Goal: Task Accomplishment & Management: Use online tool/utility

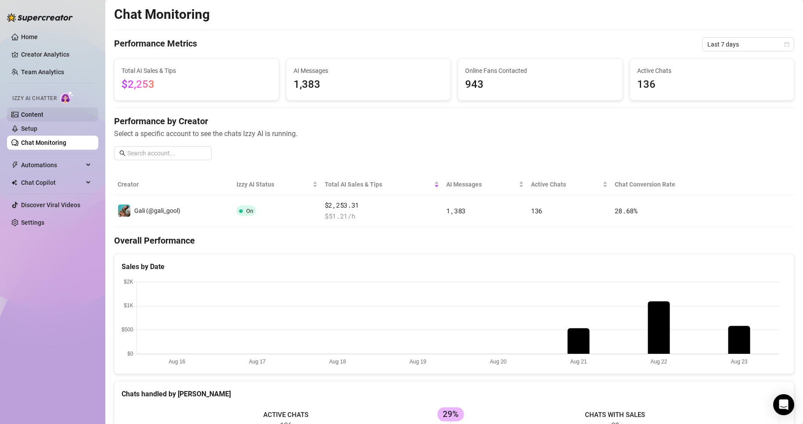
click at [43, 111] on link "Content" at bounding box center [32, 114] width 22 height 7
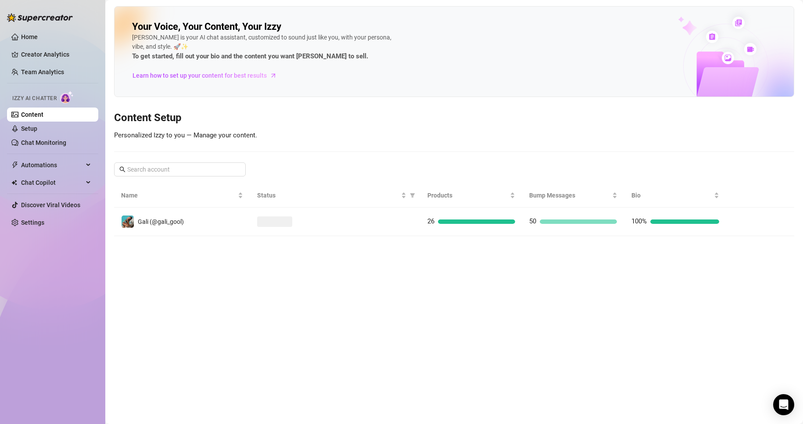
click at [477, 237] on main "Your Voice, Your Content, Your [PERSON_NAME] is your AI chat assistant, customi…" at bounding box center [453, 212] width 697 height 424
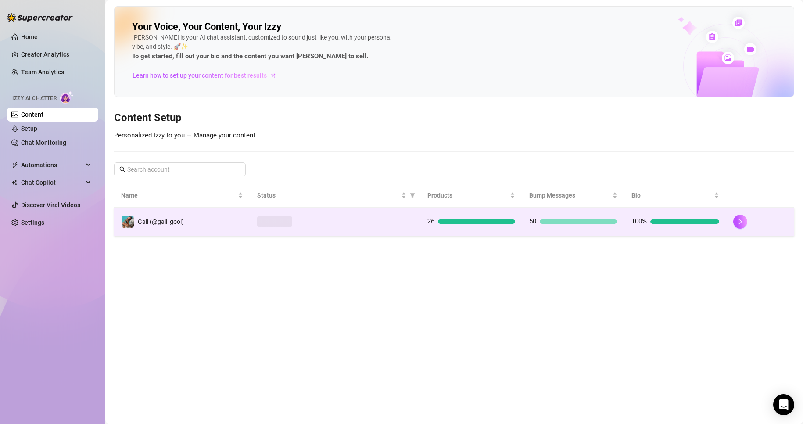
click at [491, 228] on td "26" at bounding box center [471, 221] width 102 height 29
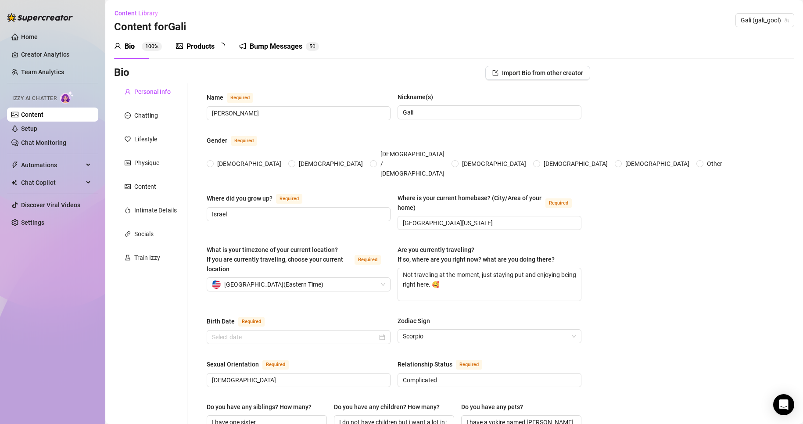
type input "[PERSON_NAME]"
type input "Gali"
type input "Israel"
type input "[GEOGRAPHIC_DATA][US_STATE]"
type textarea "Not traveling at the moment, just staying put and enjoying being right here. 🥰"
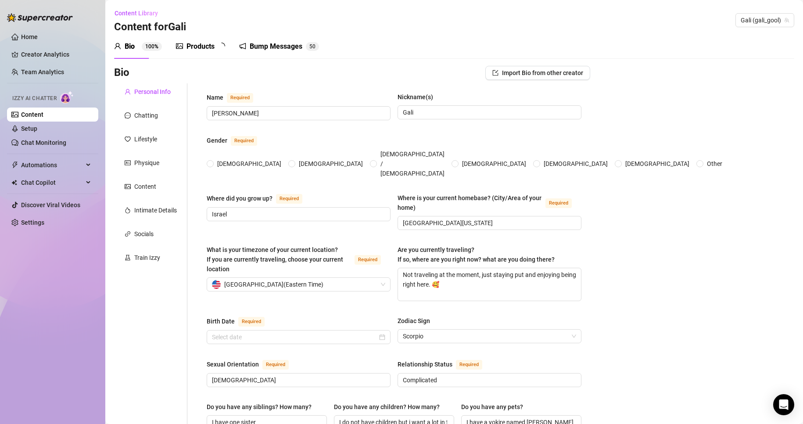
type input "[DEMOGRAPHIC_DATA]"
type input "Complicated"
type input "I have one sister"
type input "I do not have children but i want a lot in the future"
type input "I have a yokire named [PERSON_NAME] who's [DEMOGRAPHIC_DATA]"
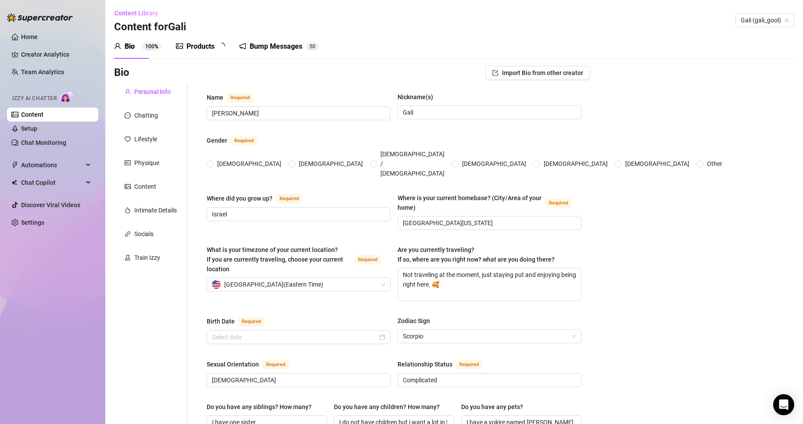
type input "OnlyFans"
type input "Old Navy"
type input "Business Degree"
type input "[DEMOGRAPHIC_DATA]"
type input "None"
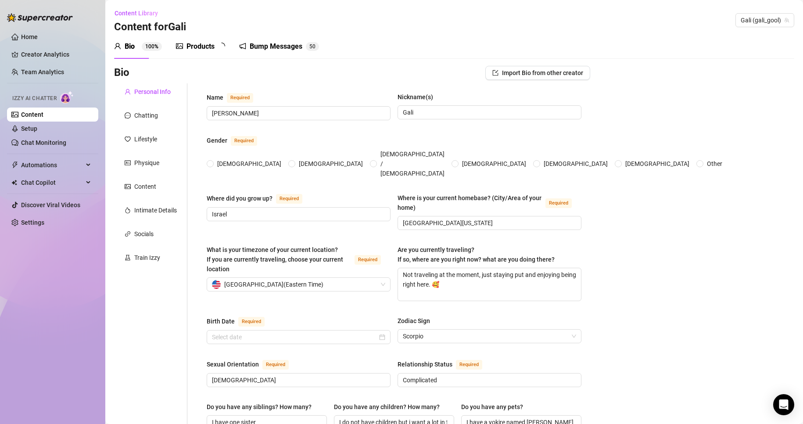
type textarea "I wanna travel the world and have 4 kids and loads of animals"
type textarea "One time I was baking and got a little too confident trying to flip a pancake, …"
type textarea "i crochet a lot. i can play a flute"
type textarea "I love being playful, flirty, and a little naughty, but I also enjoy connecting…"
radio input "true"
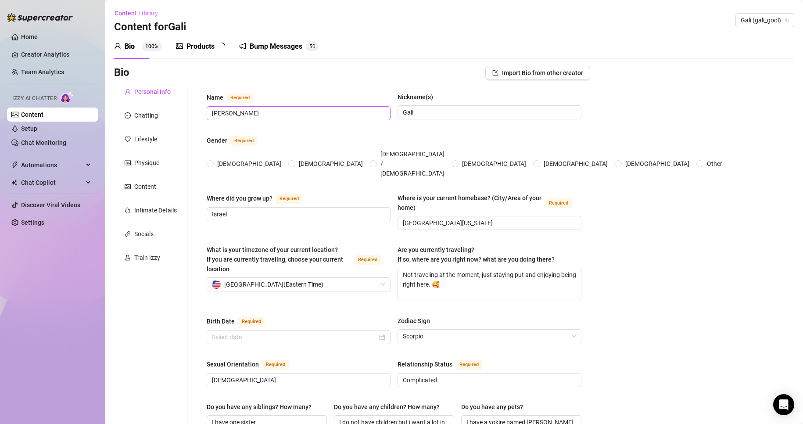
type input "[DATE]"
click at [218, 49] on span "2 6" at bounding box center [224, 46] width 13 height 9
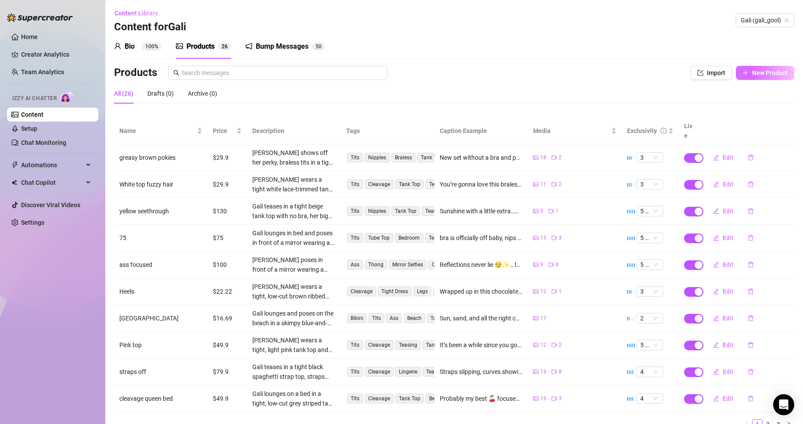
click at [752, 72] on span "New Product" at bounding box center [770, 72] width 36 height 7
type textarea "Type your message here..."
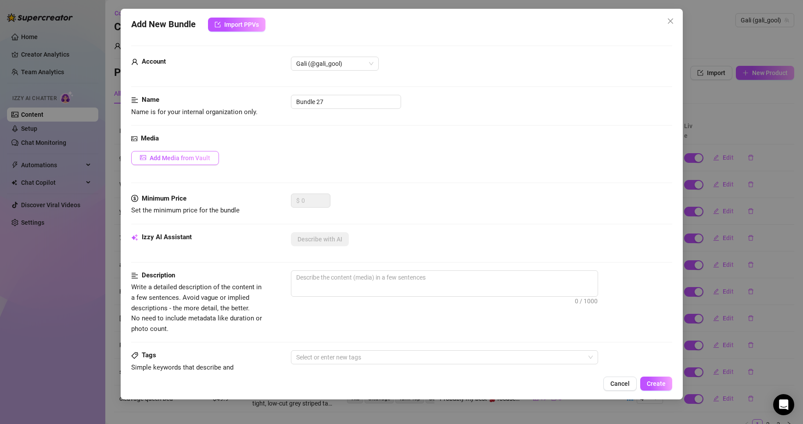
click at [188, 157] on span "Add Media from Vault" at bounding box center [180, 157] width 61 height 7
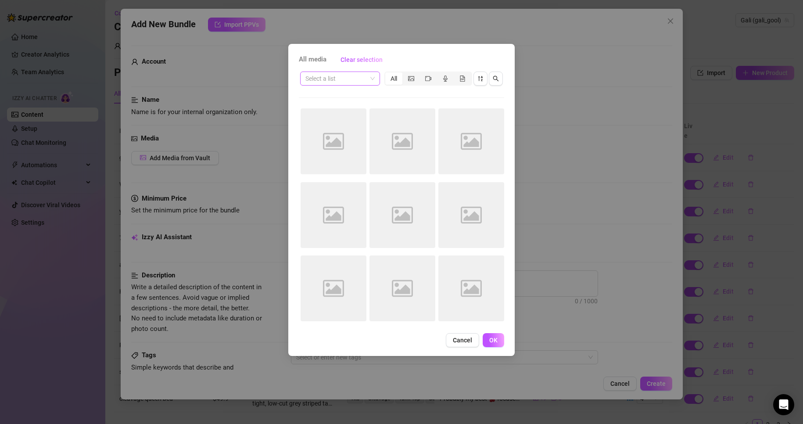
click at [375, 80] on div "Select a list" at bounding box center [340, 79] width 80 height 14
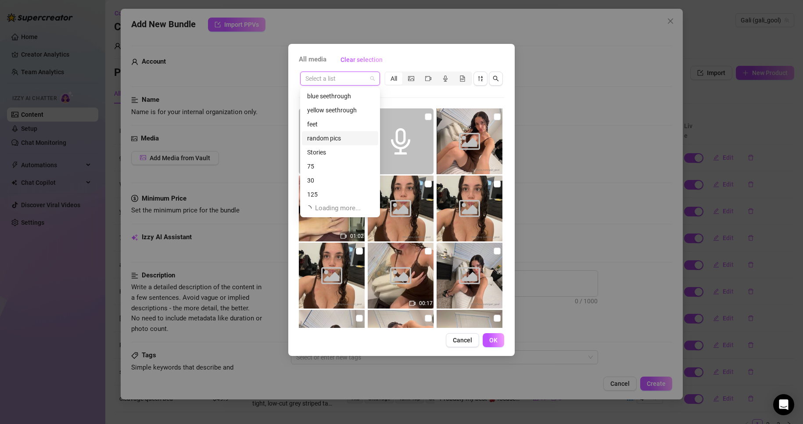
click at [336, 136] on div "random pics" at bounding box center [340, 138] width 66 height 10
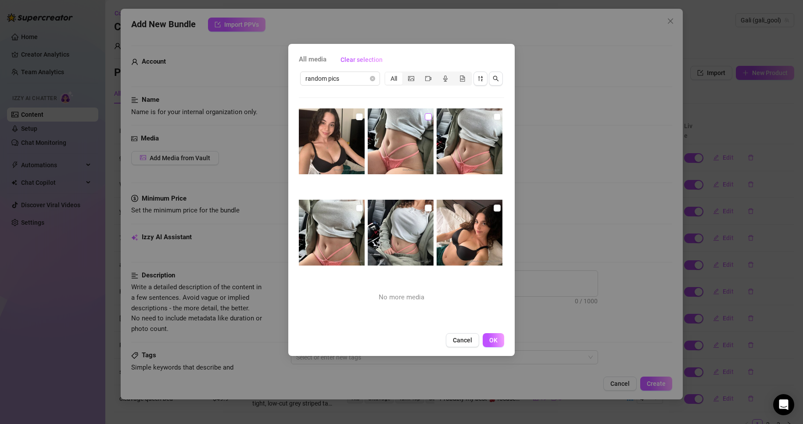
drag, startPoint x: 421, startPoint y: 117, endPoint x: 481, endPoint y: 118, distance: 60.1
click at [425, 117] on input "checkbox" at bounding box center [428, 116] width 7 height 7
checkbox input "true"
click at [494, 115] on input "checkbox" at bounding box center [497, 116] width 7 height 7
checkbox input "true"
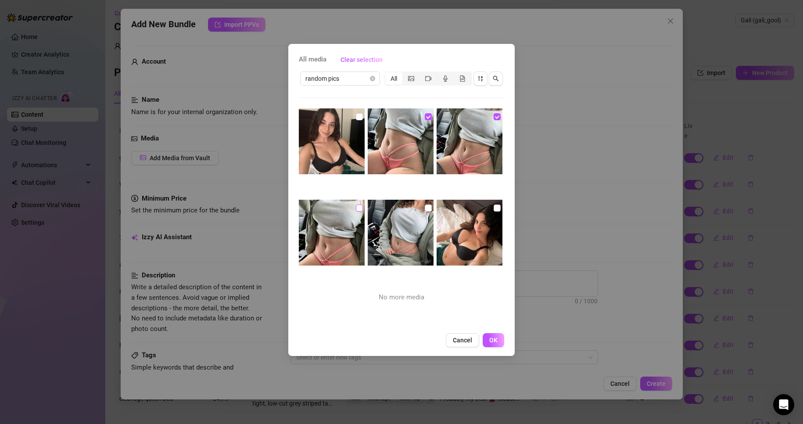
click at [360, 204] on input "checkbox" at bounding box center [359, 207] width 7 height 7
checkbox input "true"
click at [425, 208] on input "checkbox" at bounding box center [428, 207] width 7 height 7
checkbox input "true"
click at [493, 345] on button "OK" at bounding box center [493, 340] width 21 height 14
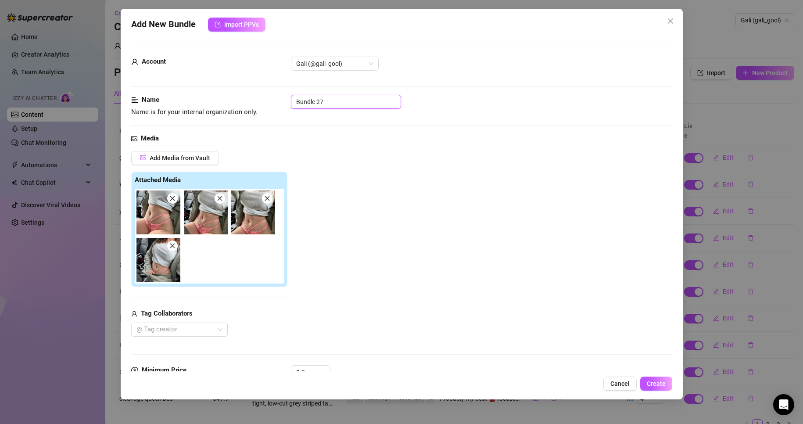
drag, startPoint x: 333, startPoint y: 97, endPoint x: 248, endPoint y: 96, distance: 85.1
click at [248, 96] on div "Name Name is for your internal organization only. Bundle 27" at bounding box center [401, 106] width 541 height 22
type input "T"
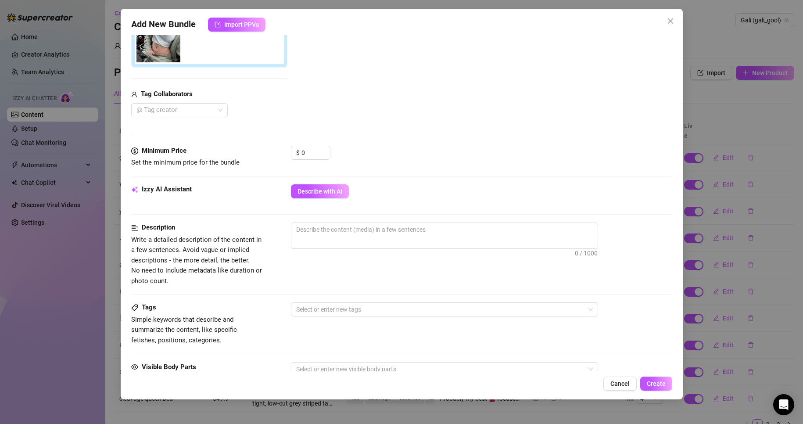
type input "Belly hole"
drag, startPoint x: 289, startPoint y: 150, endPoint x: 343, endPoint y: 112, distance: 66.4
click at [255, 146] on div "Minimum Price Set the minimum price for the bundle $ 0" at bounding box center [401, 157] width 541 height 22
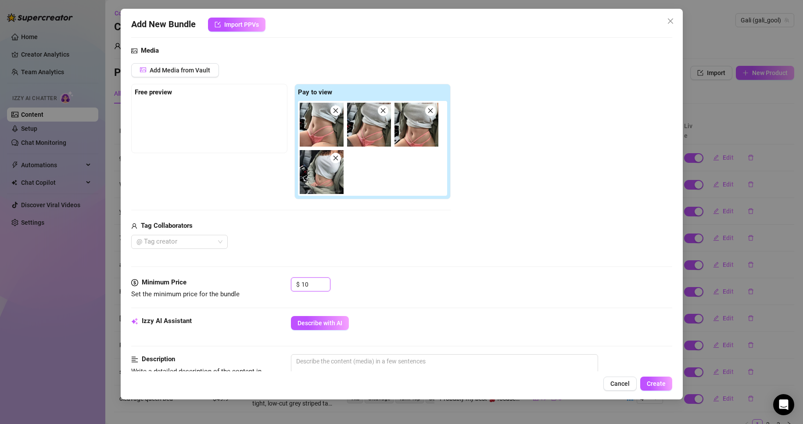
type input "1"
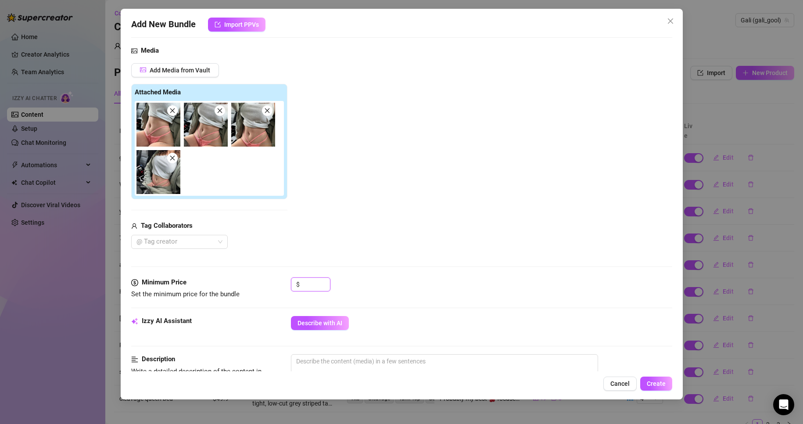
type input "5"
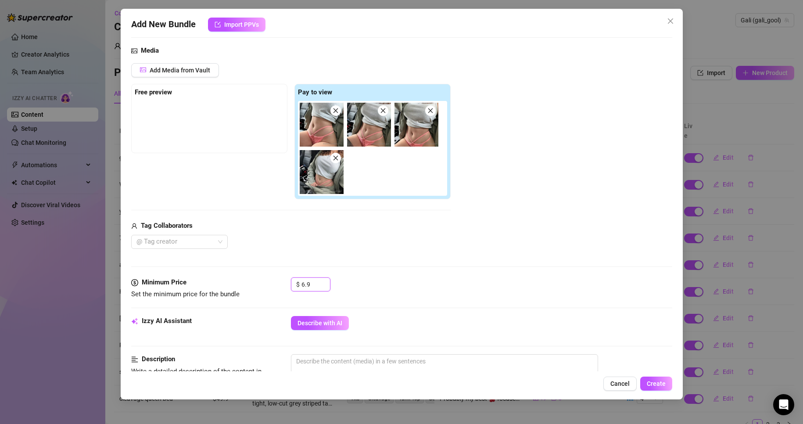
type input "6.9"
click at [406, 265] on div "Media Add Media from Vault Free preview Pay to view Tag Collaborators @ Tag cre…" at bounding box center [401, 162] width 541 height 232
click at [336, 314] on div "Minimum Price Set the minimum price for the bundle $ 6.9" at bounding box center [401, 296] width 541 height 39
click at [337, 320] on span "Describe with AI" at bounding box center [319, 322] width 45 height 7
type textarea "Gali"
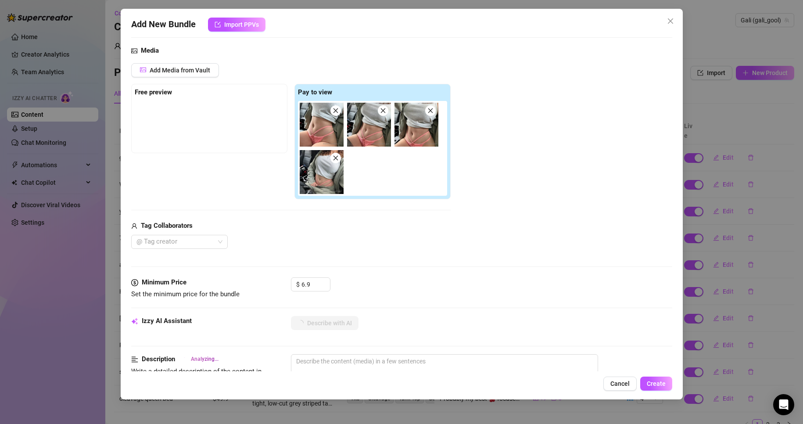
type textarea "Gali"
type textarea "Gali is"
type textarea "Gali is in"
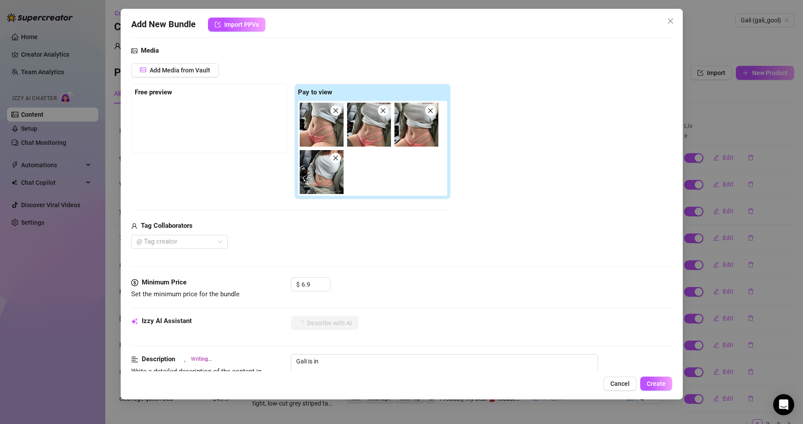
type textarea "Gali is in a"
type textarea "Gali is in a car"
type textarea "Gali is in a car wearing"
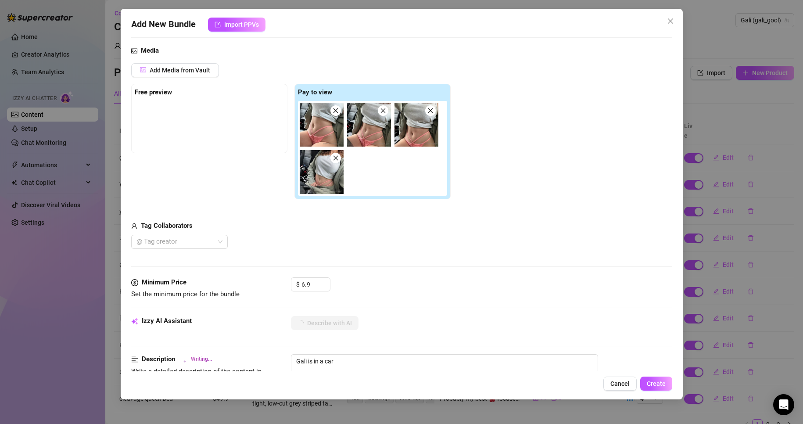
type textarea "Gali is in a car wearing"
type textarea "Gali is in a car wearing a"
type textarea "[PERSON_NAME] is in a car wearing a tight"
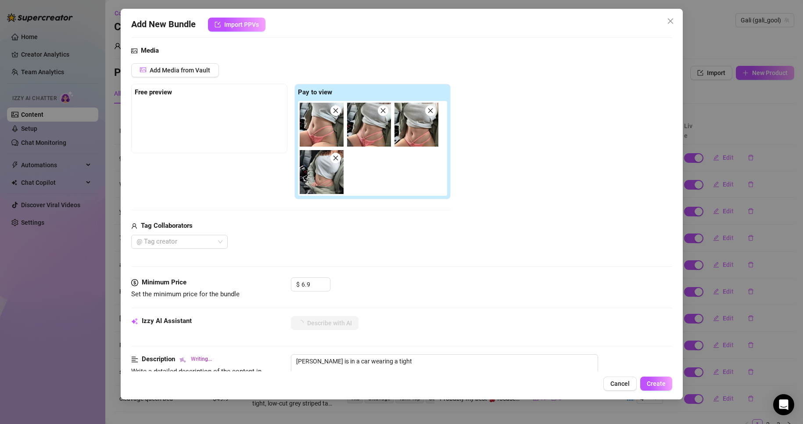
type textarea "[PERSON_NAME] is in a car wearing a tight grey"
type textarea "Gali is in a car wearing a tight grey crop"
type textarea "Gali is in a car wearing a tight grey crop top"
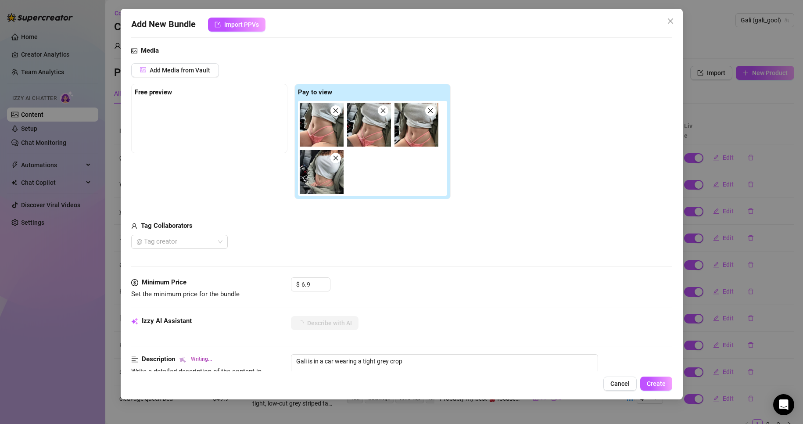
type textarea "Gali is in a car wearing a tight grey crop top"
type textarea "Gali is in a car wearing a tight grey crop top and"
type textarea "Gali is in a car wearing a tight grey crop top and strappy"
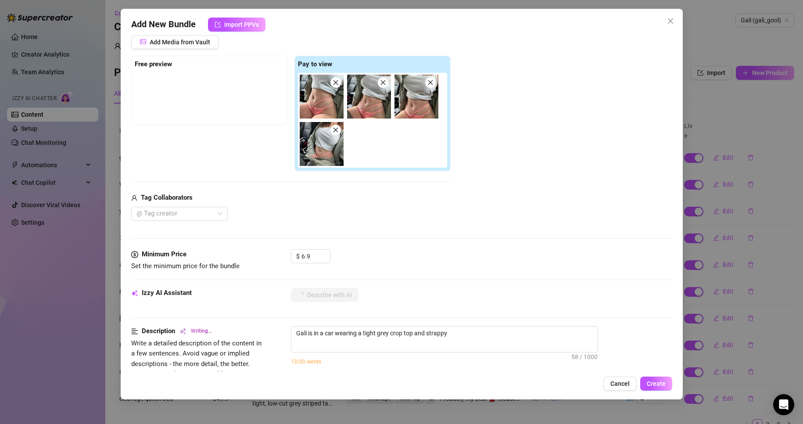
type textarea "[PERSON_NAME] is in a car wearing a tight grey crop top and strappy pink"
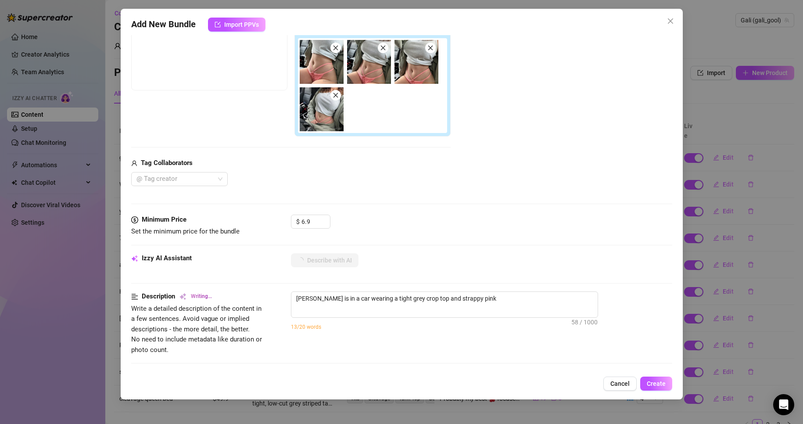
type textarea "Gali is in a car wearing a tight grey crop top and strappy pink lace"
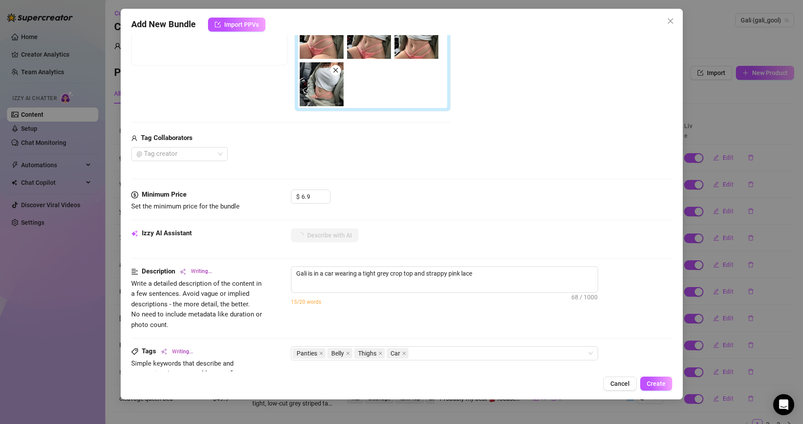
type textarea "Gali is in a car wearing a tight grey crop top and strappy pink lace panties."
type textarea "Gali is in a car wearing a tight grey crop top and strappy pink lace panties. H…"
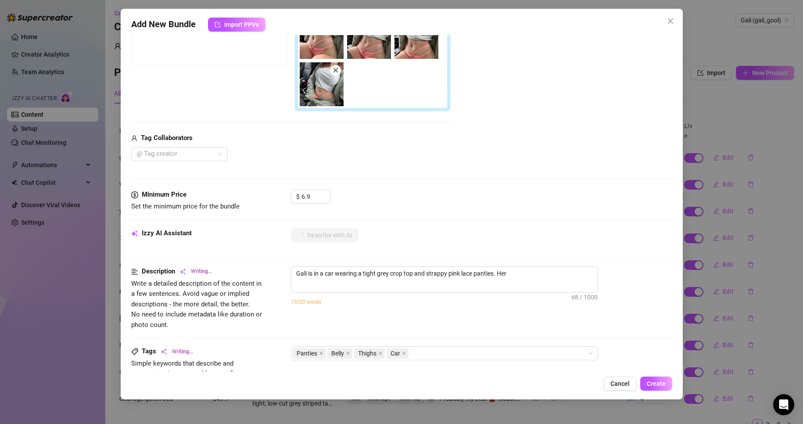
type textarea "Gali is in a car wearing a tight grey crop top and strappy pink lace panties. H…"
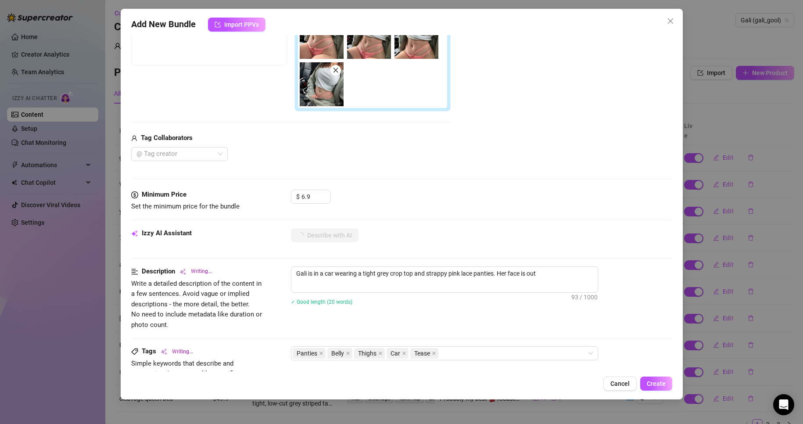
type textarea "Gali is in a car wearing a tight grey crop top and strappy pink lace panties. H…"
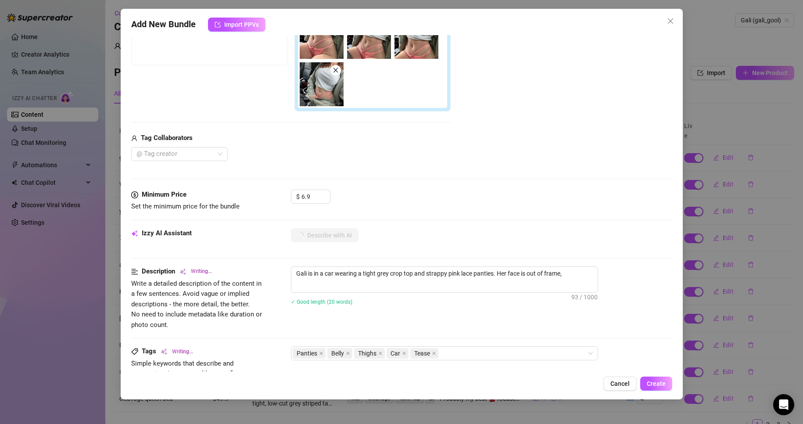
type textarea "Gali is in a car wearing a tight grey crop top and strappy pink lace panties. H…"
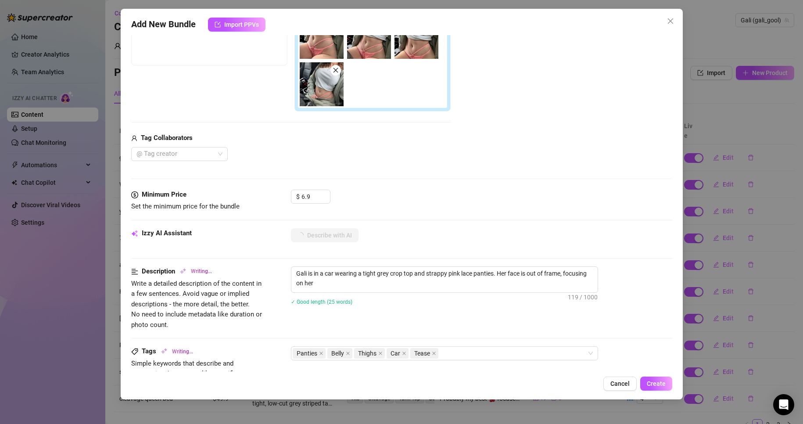
type textarea "Gali is in a car wearing a tight grey crop top and strappy pink lace panties. H…"
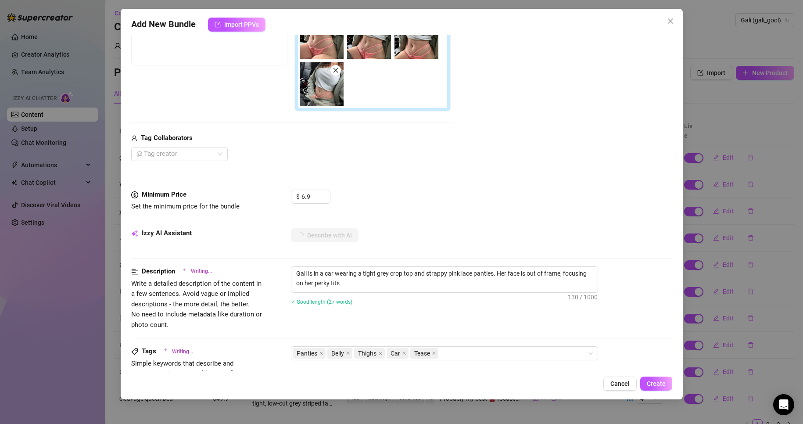
type textarea "Gali is in a car wearing a tight grey crop top and strappy pink lace panties. H…"
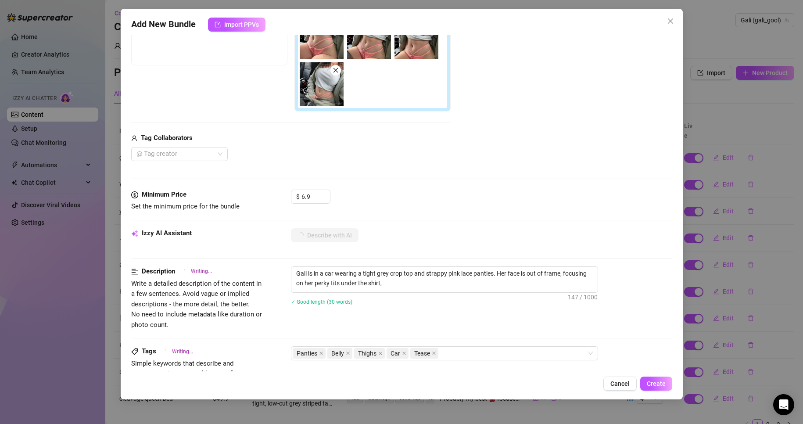
type textarea "Gali is in a car wearing a tight grey crop top and strappy pink lace panties. H…"
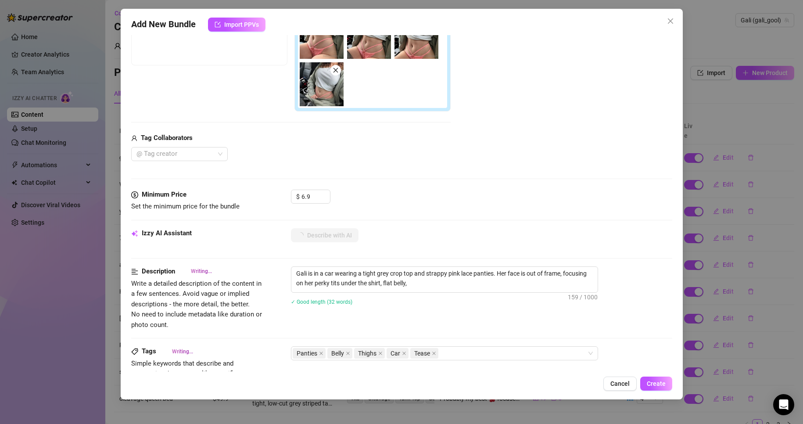
type textarea "Gali is in a car wearing a tight grey crop top and strappy pink lace panties. H…"
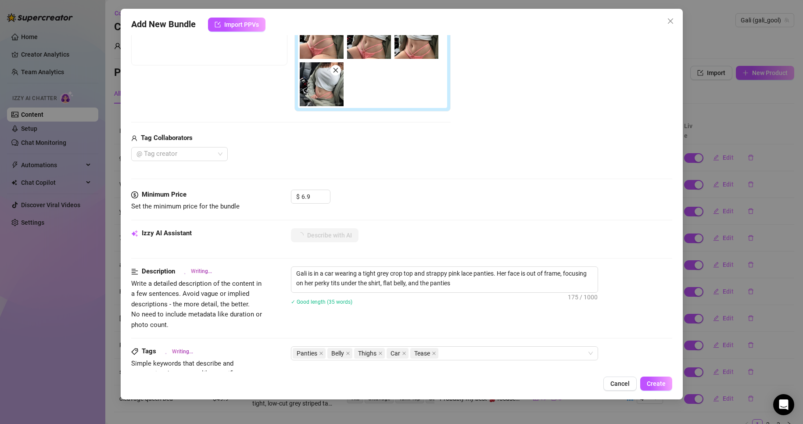
type textarea "Gali is in a car wearing a tight grey crop top and strappy pink lace panties. H…"
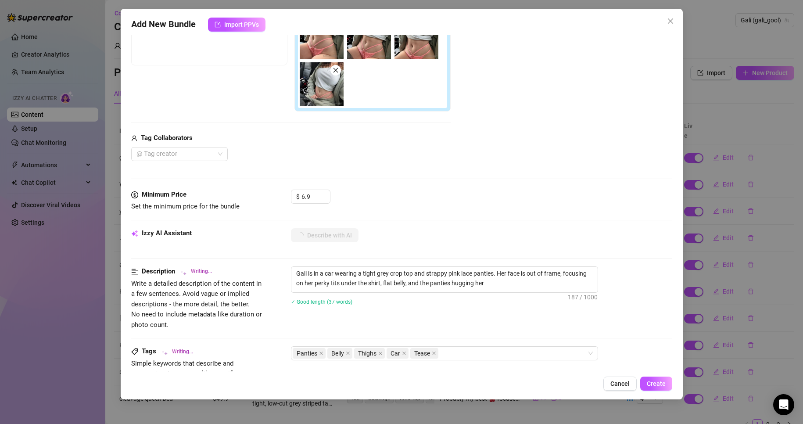
type textarea "Gali is in a car wearing a tight grey crop top and strappy pink lace panties. H…"
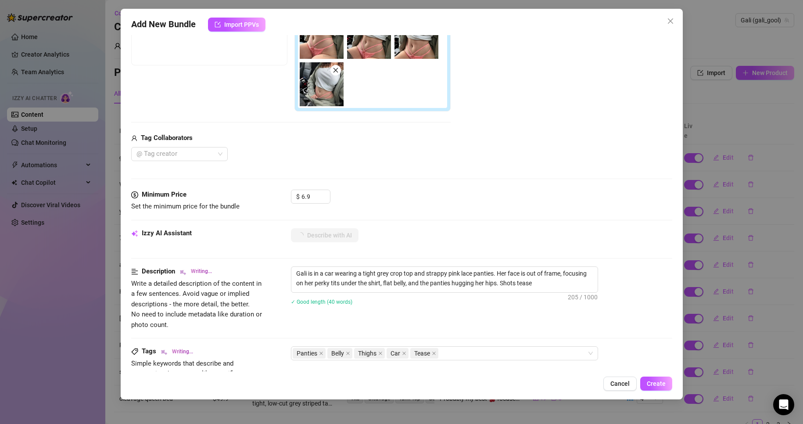
type textarea "Gali is in a car wearing a tight grey crop top and strappy pink lace panties. H…"
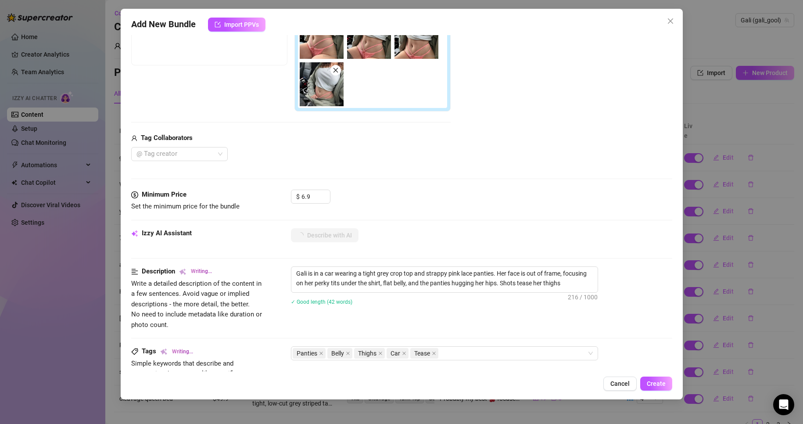
type textarea "Gali is in a car wearing a tight grey crop top and strappy pink lace panties. H…"
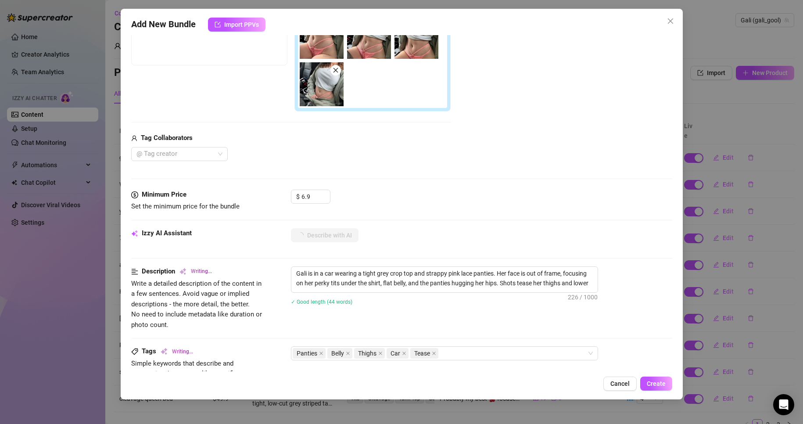
type textarea "Gali is in a car wearing a tight grey crop top and strappy pink lace panties. H…"
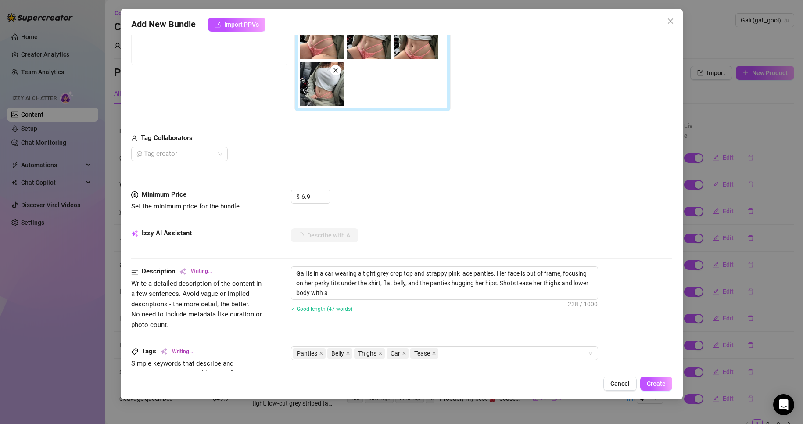
type textarea "Gali is in a car wearing a tight grey crop top and strappy pink lace panties. H…"
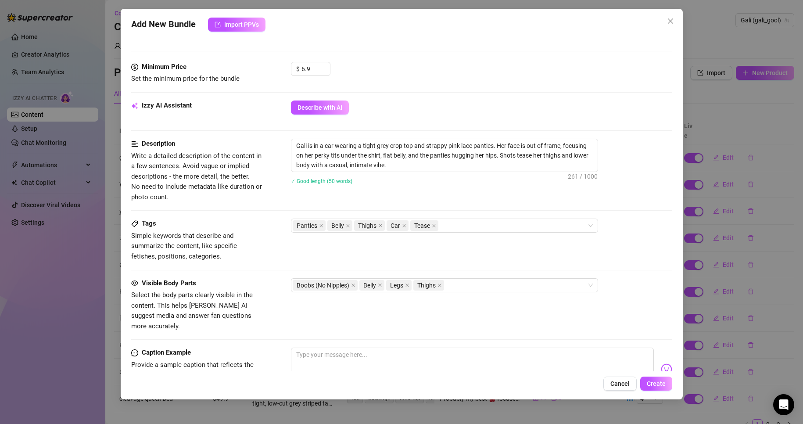
scroll to position [307, 0]
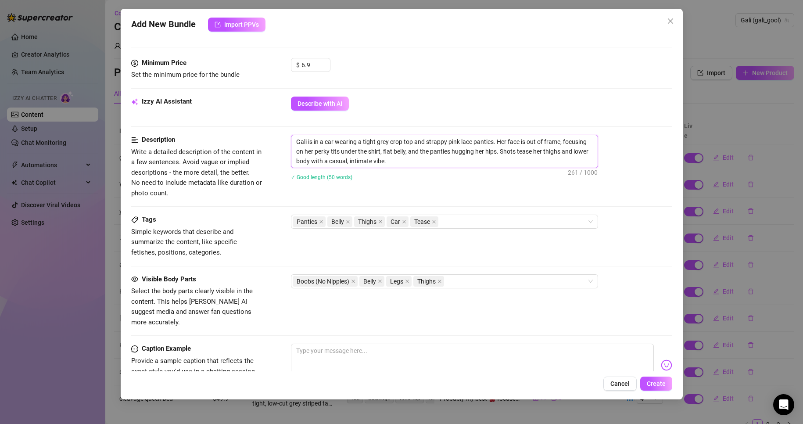
click at [302, 143] on textarea "Gali is in a car wearing a tight grey crop top and strappy pink lace panties. H…" at bounding box center [444, 151] width 306 height 32
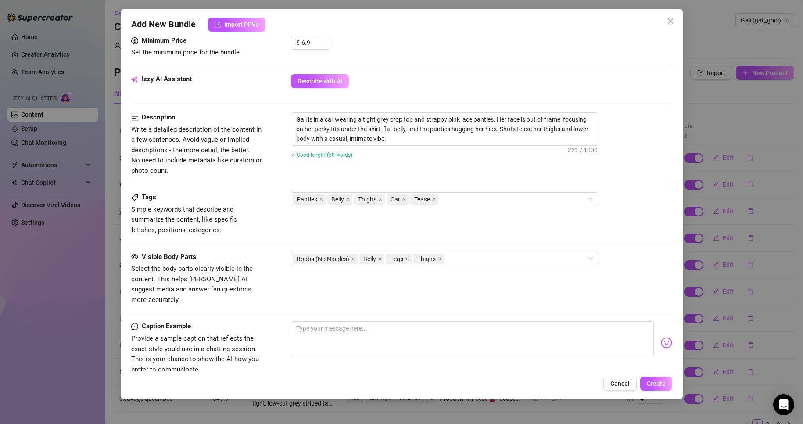
scroll to position [395, 0]
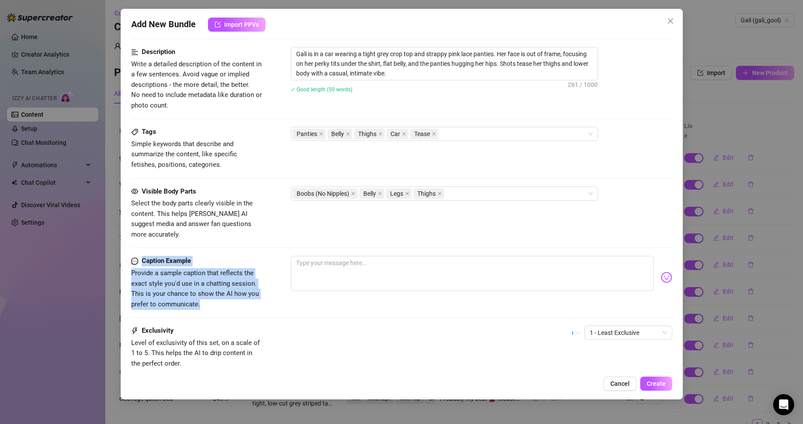
drag, startPoint x: 221, startPoint y: 296, endPoint x: 129, endPoint y: 253, distance: 101.3
click at [129, 253] on div "Add New Bundle Import PPVs Account Gali (@gali_gool) Name Name is for your inte…" at bounding box center [402, 204] width 562 height 390
copy div "Caption Example Provide a sample caption that reflects the exact style you'd us…"
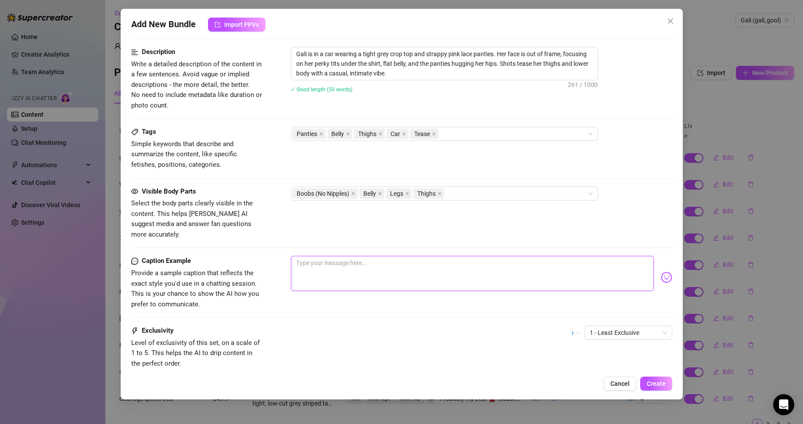
click at [364, 264] on textarea at bounding box center [472, 273] width 363 height 35
paste textarea "Just me being comfy in the car 😇 tight top, [PERSON_NAME] pink panties, and now…"
type textarea "Just me being comfy in the car 😇 tight top, [PERSON_NAME] pink panties, and now…"
click at [365, 261] on textarea "Just me being comfy in the car 😇 tight top, [PERSON_NAME] pink panties, and now…" at bounding box center [472, 273] width 363 height 35
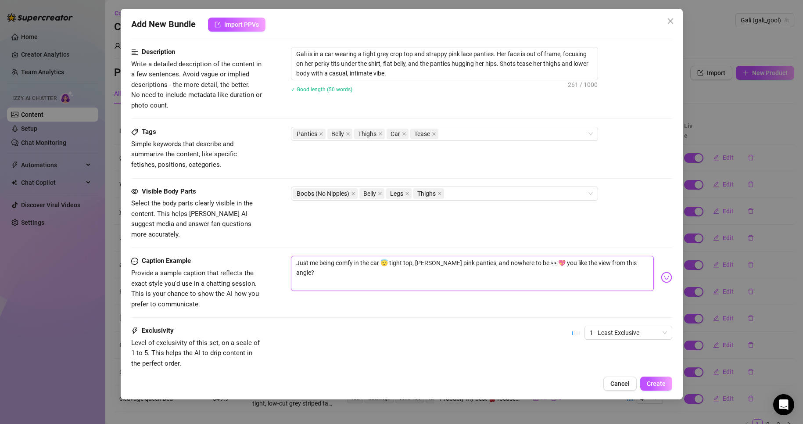
click at [379, 256] on textarea "Just me being comfy in the car 😇 tight top, [PERSON_NAME] pink panties, and now…" at bounding box center [472, 273] width 363 height 35
click at [413, 256] on textarea "Just me being comfy in the car 😇 tight top, [PERSON_NAME] pink panties, and now…" at bounding box center [472, 273] width 363 height 35
click at [415, 256] on textarea "Just me being comfy in the car 😇 tight top, [PERSON_NAME] pink panties, and now…" at bounding box center [472, 273] width 363 height 35
type textarea "Just me being comfy in the car 😇 tight top, [PERSON_NAME] pink panties, and now…"
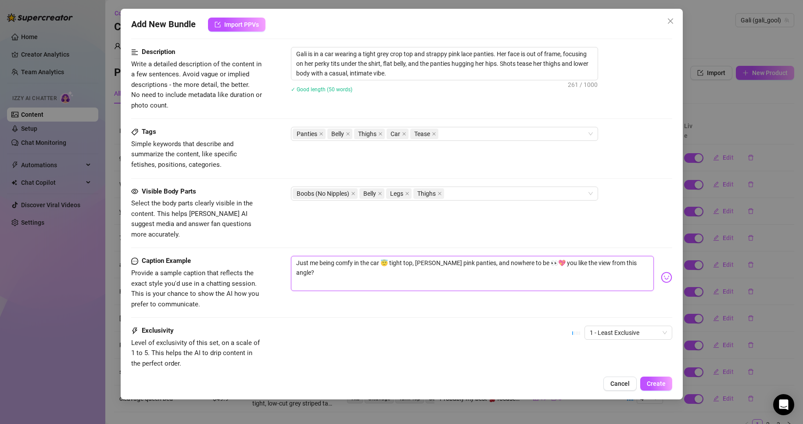
type textarea "Just me being comfy in the car 😇 tight top, [PERSON_NAME] pink panties, and now…"
type textarea "Just me being comfy in the car 😇 tight top, v [PERSON_NAME] pink panties, and n…"
type textarea "Just me being comfy in the car 😇 tight top, vi [PERSON_NAME] pink panties, and …"
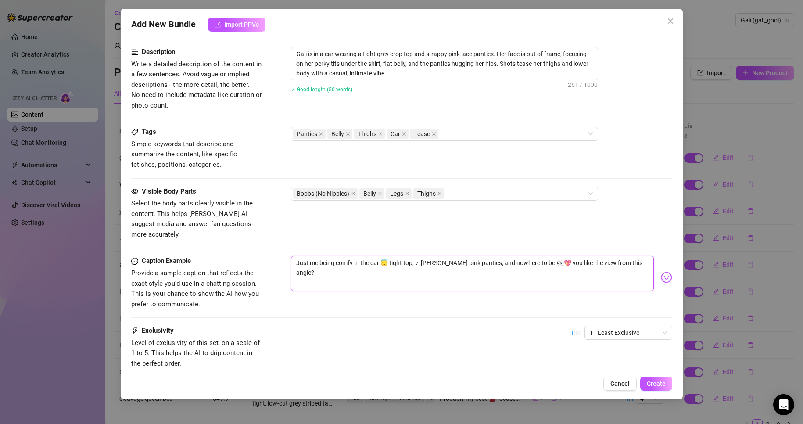
type textarea "Just me being comfy in the car 😇 tight top, vis [PERSON_NAME] pink panties, and…"
type textarea "Just me being comfy in the car 😇 tight top, visi lacy pink panties, and nowhere…"
type textarea "Just me being comfy in the car 😇 tight top, visib [PERSON_NAME] pink panties, a…"
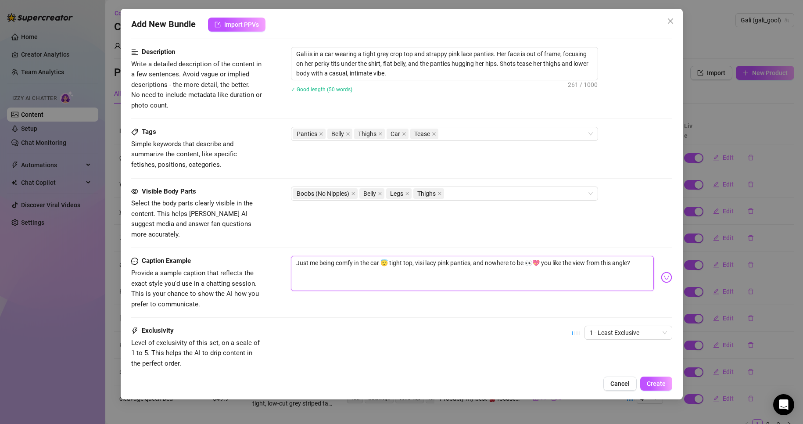
type textarea "Just me being comfy in the car 😇 tight top, visib [PERSON_NAME] pink panties, a…"
type textarea "Just me being comfy in the car 😇 tight top, visibl [PERSON_NAME] pink panties, …"
type textarea "Just me being comfy in the car 😇 tight top, visible [PERSON_NAME] pink panties,…"
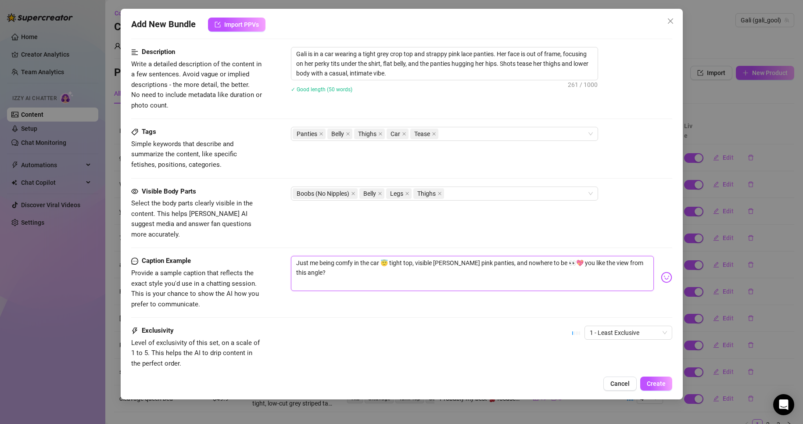
type textarea "Just me being comfy in the car 😇 tight top, visible [PERSON_NAME] pink panties,…"
type textarea "Just me being comfy in the car 😇 tight top, visible b [PERSON_NAME] pink pantie…"
type textarea "Just me being comfy in the car 😇 tight top, visible be [PERSON_NAME] pink panti…"
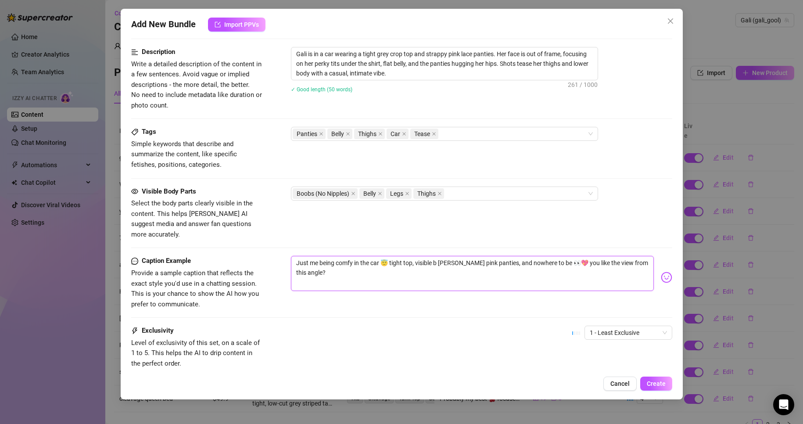
type textarea "Just me being comfy in the car 😇 tight top, visible be [PERSON_NAME] pink panti…"
type textarea "Just me being comfy in the car 😇 tight top, visible bel [PERSON_NAME] pink pant…"
type textarea "Just me being comfy in the car 😇 tight top, visible [PERSON_NAME] pink panties,…"
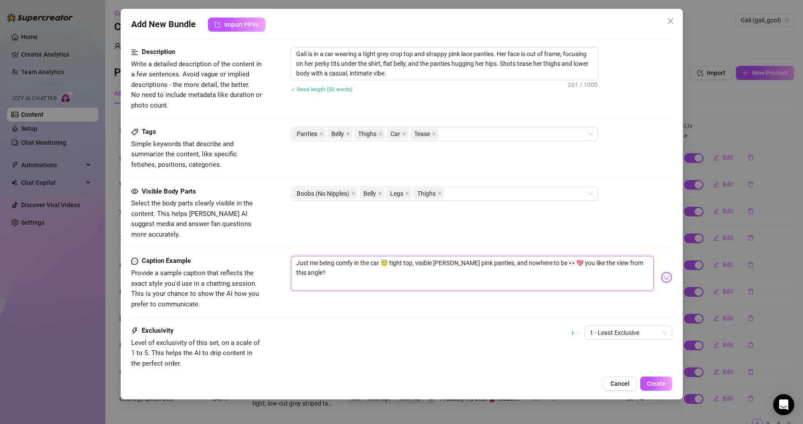
type textarea "Just me being comfy in the car 😇 tight top, visible belly [PERSON_NAME] pink pa…"
type textarea "Just me being comfy in the car 😇 tight top, visible belly, [PERSON_NAME] pink p…"
click at [537, 265] on textarea "Just me being comfy in the car 😇 tight top, visible belly, [PERSON_NAME] pink p…" at bounding box center [472, 273] width 363 height 35
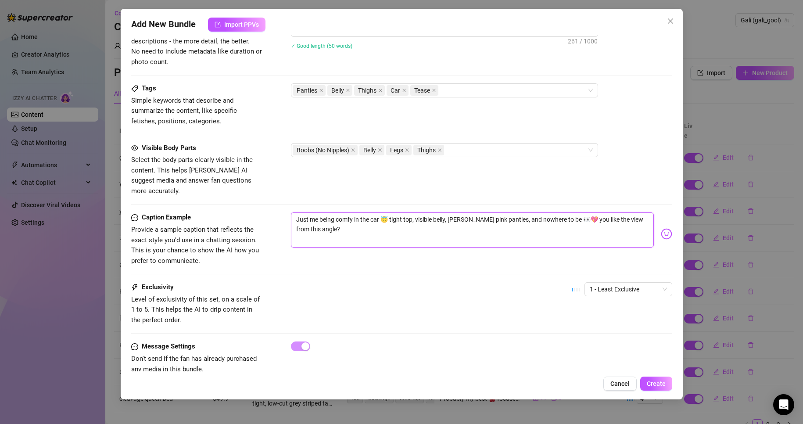
scroll to position [447, 0]
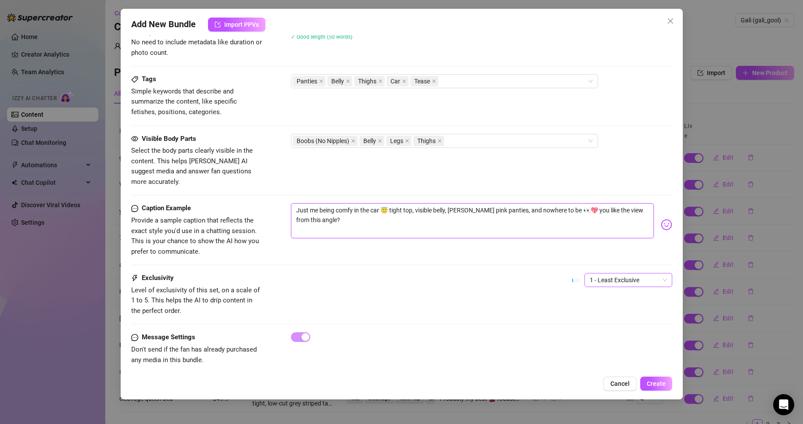
click at [594, 276] on span "1 - Least Exclusive" at bounding box center [628, 279] width 77 height 13
type textarea "Just me being comfy in the car 😇 tight top, visible belly, [PERSON_NAME] pink p…"
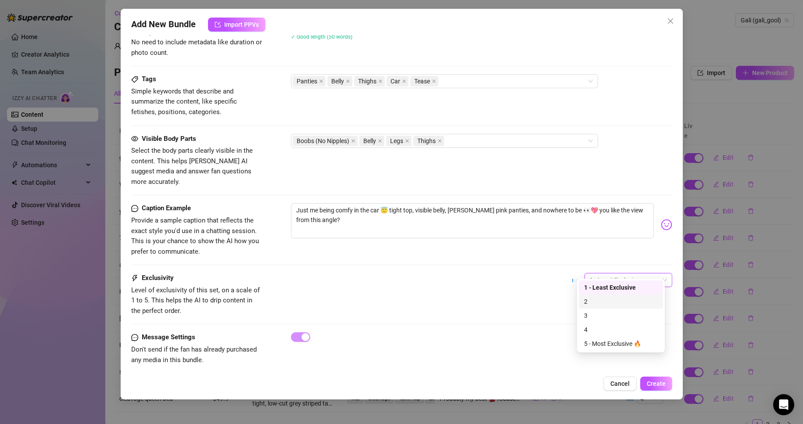
click at [593, 300] on div "2" at bounding box center [621, 302] width 74 height 10
click at [641, 277] on div "2 2" at bounding box center [622, 284] width 100 height 22
click at [476, 274] on div "Exclusivity Level of exclusivity of this set, on a scale of 1 to 5. This helps …" at bounding box center [401, 294] width 541 height 43
click at [653, 384] on span "Create" at bounding box center [656, 383] width 19 height 7
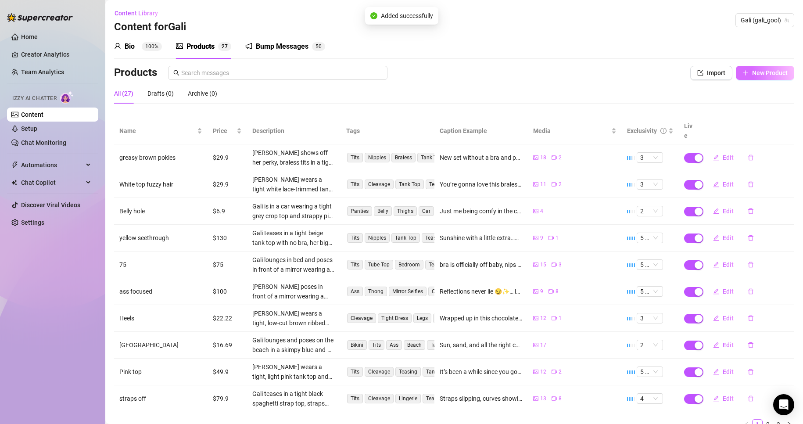
click at [766, 76] on span "New Product" at bounding box center [770, 72] width 36 height 7
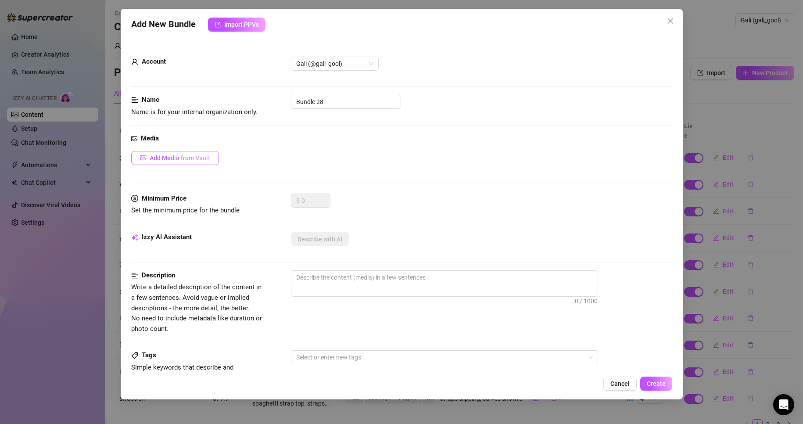
click at [202, 151] on button "Add Media from Vault" at bounding box center [175, 158] width 88 height 14
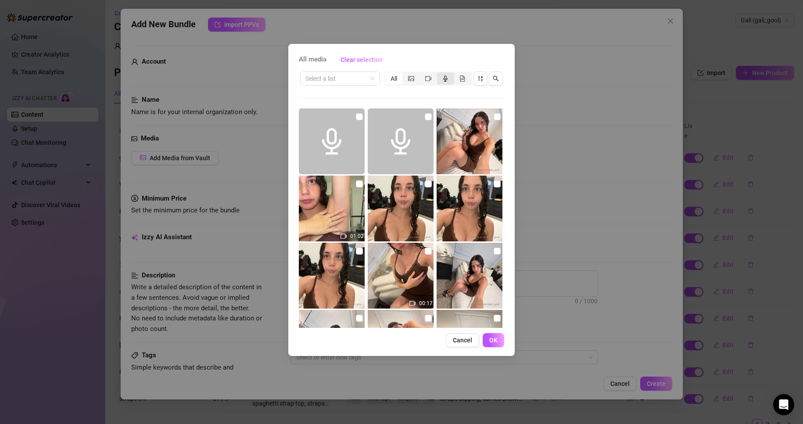
click at [441, 78] on div "segmented control" at bounding box center [445, 78] width 17 height 12
click at [439, 74] on input "segmented control" at bounding box center [439, 74] width 0 height 0
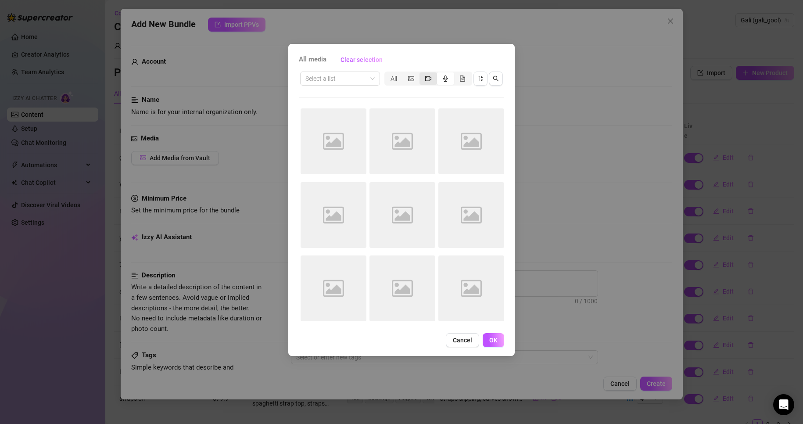
click at [433, 79] on div "segmented control" at bounding box center [427, 78] width 17 height 12
click at [422, 74] on input "segmented control" at bounding box center [422, 74] width 0 height 0
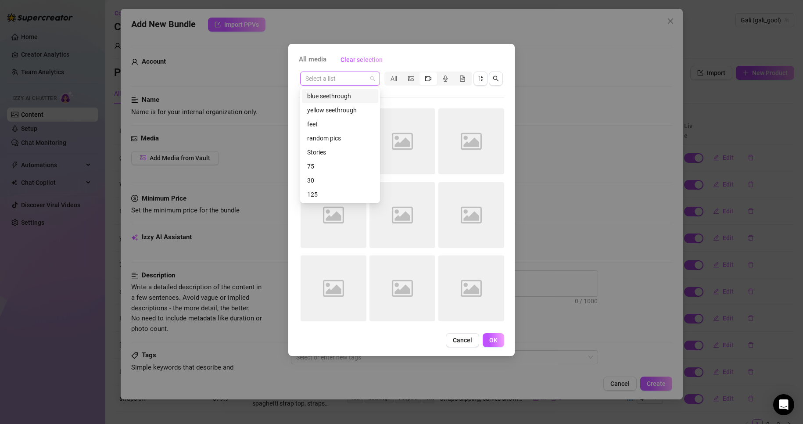
click at [378, 77] on div "Select a list" at bounding box center [340, 79] width 80 height 14
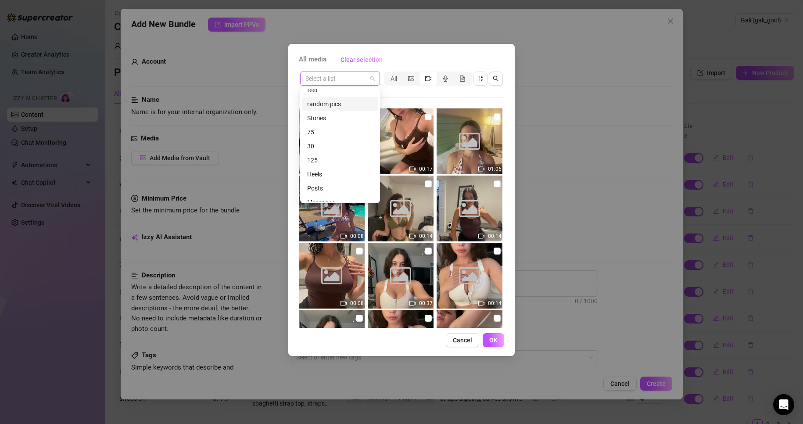
scroll to position [42, 0]
click at [341, 198] on div "Messages" at bounding box center [340, 195] width 66 height 10
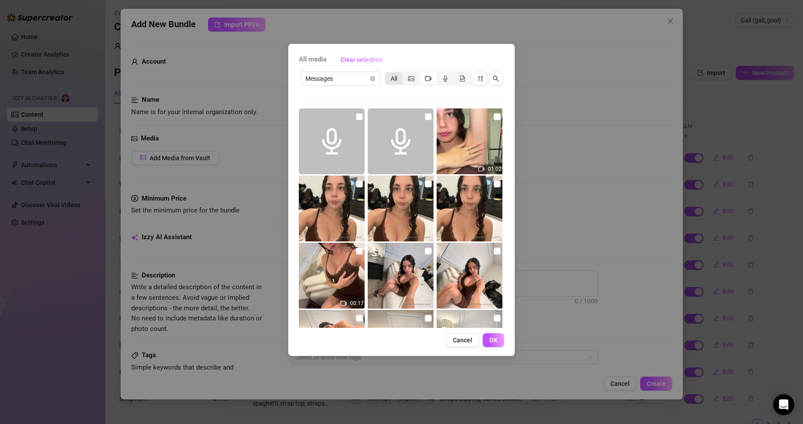
click at [398, 84] on div "All" at bounding box center [393, 78] width 17 height 12
click at [387, 74] on input "All" at bounding box center [387, 74] width 0 height 0
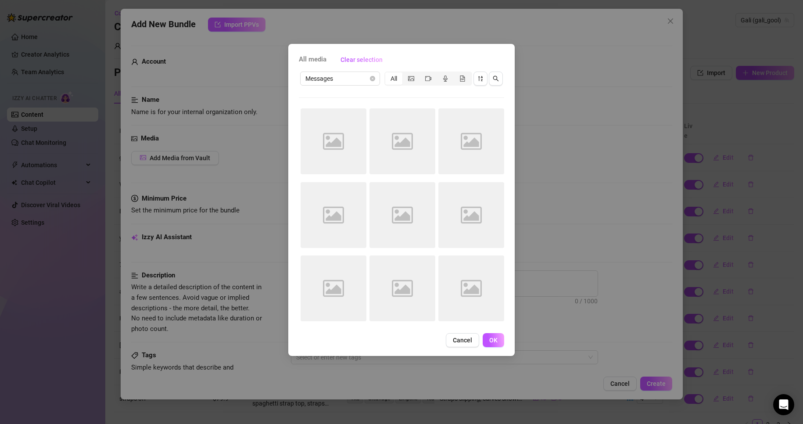
click at [451, 333] on button "Cancel" at bounding box center [462, 340] width 33 height 14
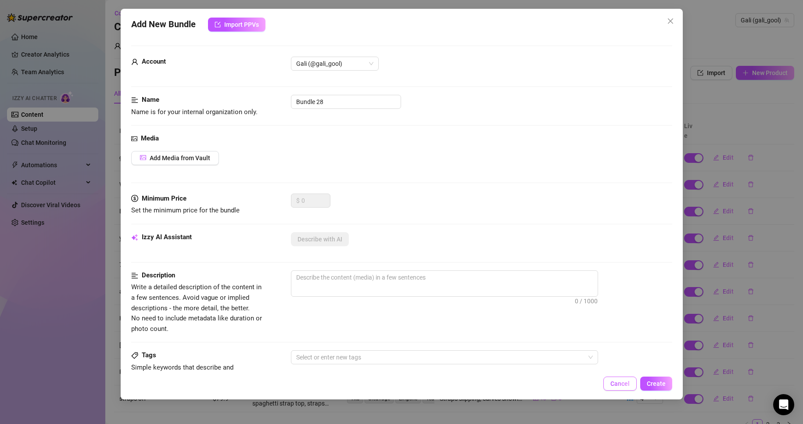
click at [624, 381] on span "Cancel" at bounding box center [619, 383] width 19 height 7
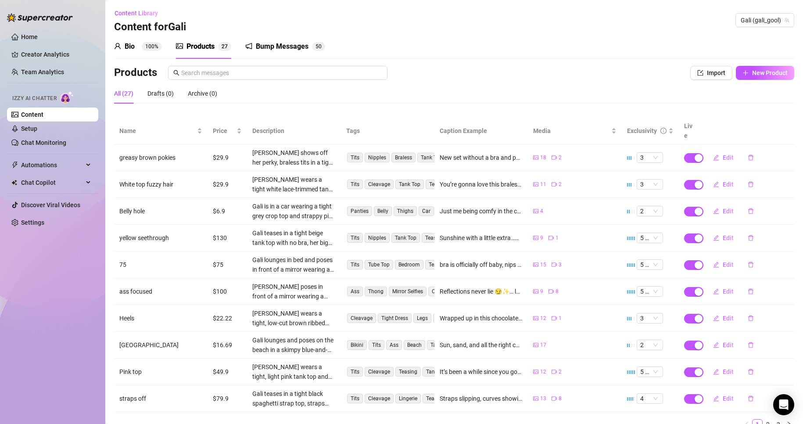
scroll to position [29, 0]
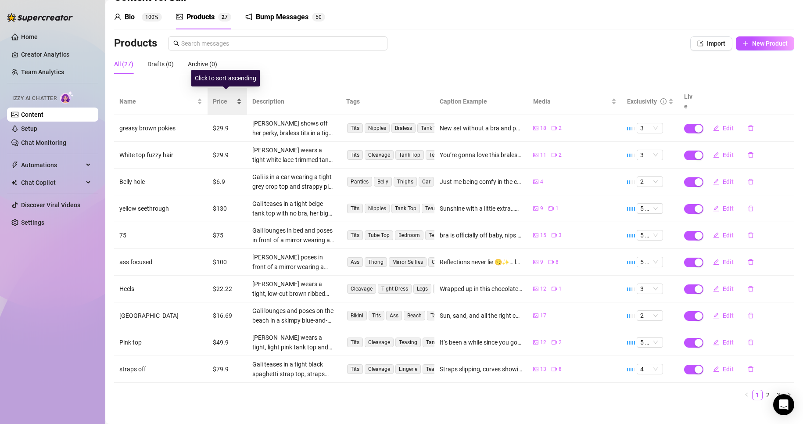
click at [238, 97] on div "Price" at bounding box center [227, 102] width 29 height 10
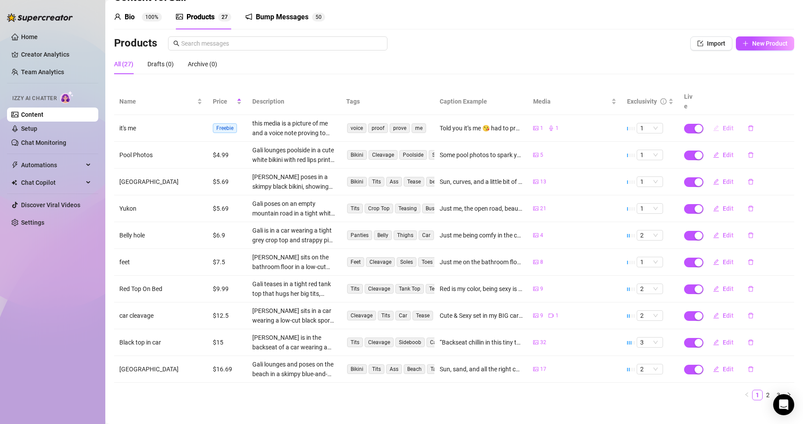
click at [722, 125] on span "Edit" at bounding box center [727, 128] width 11 height 7
type textarea "Told you it’s me 😘 had to prove it somehow."
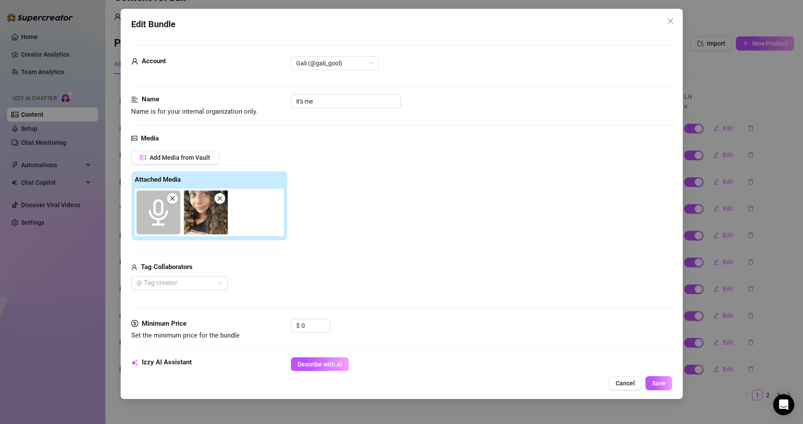
scroll to position [395, 0]
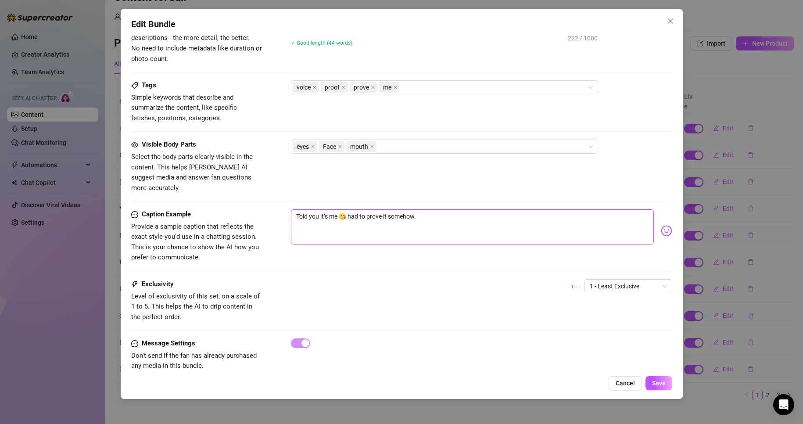
click at [437, 209] on textarea "Told you it’s me 😘 had to prove it somehow." at bounding box center [472, 226] width 363 height 35
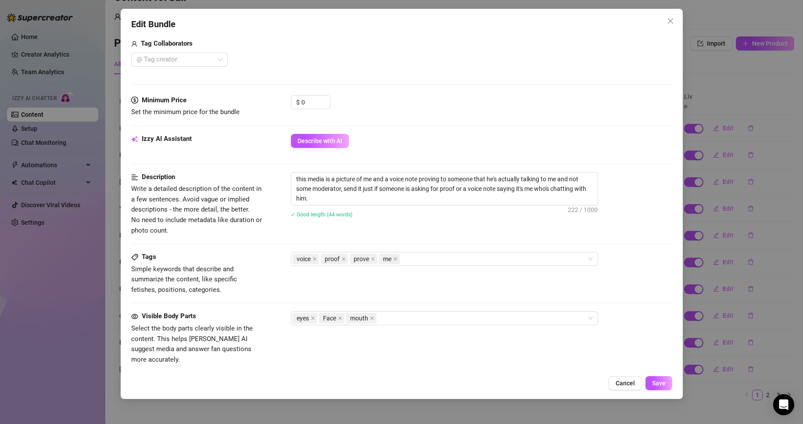
scroll to position [219, 0]
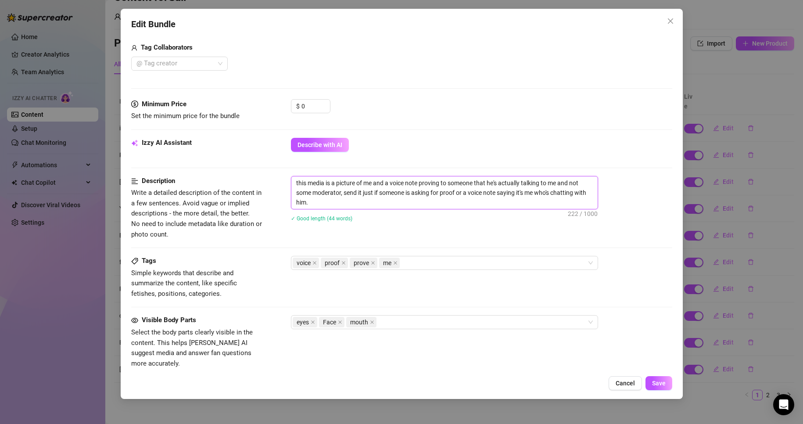
click at [385, 201] on textarea "this media is a picture of me and a voice note proving to someone that he's act…" at bounding box center [444, 192] width 306 height 32
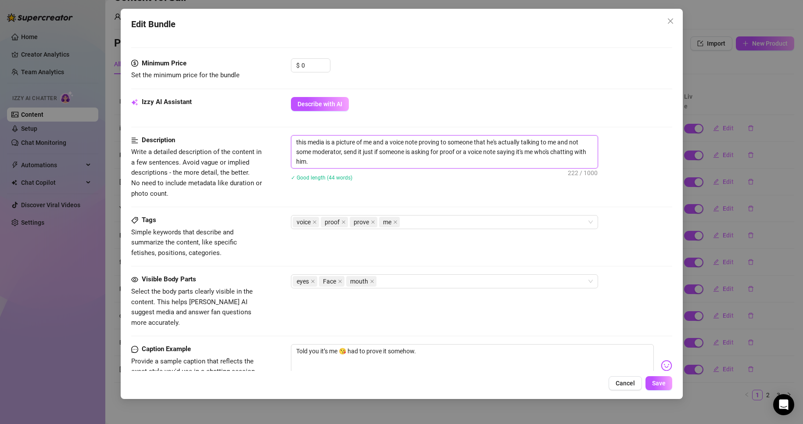
scroll to position [263, 0]
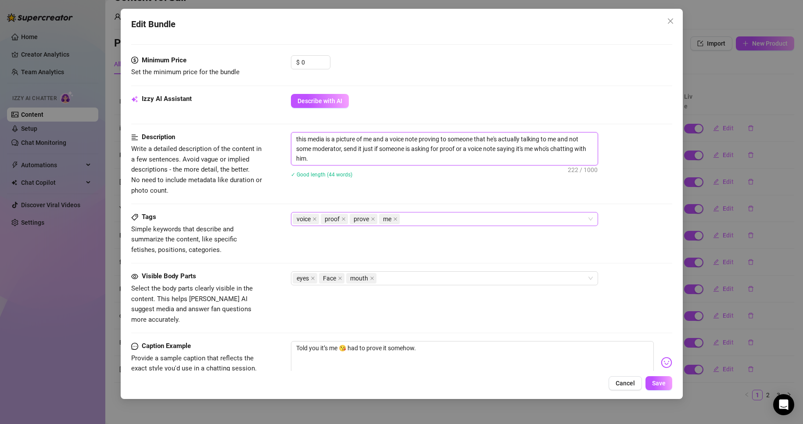
click at [422, 215] on div "voice proof prove me" at bounding box center [440, 219] width 294 height 12
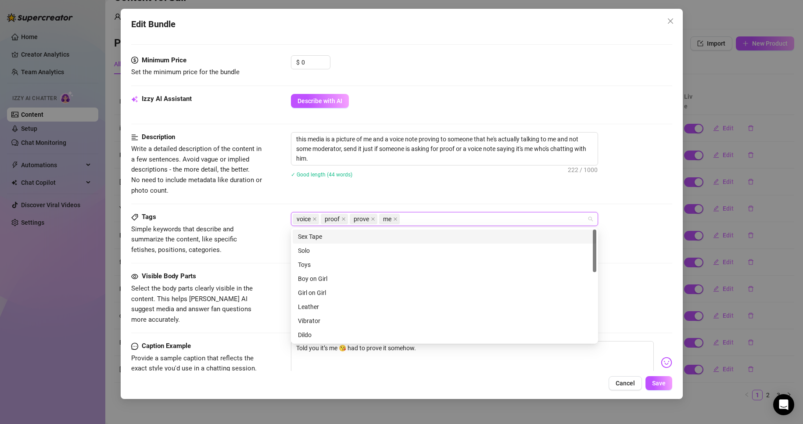
click at [467, 195] on div "Description Write a detailed description of the content in a few sentences. Avo…" at bounding box center [401, 164] width 541 height 64
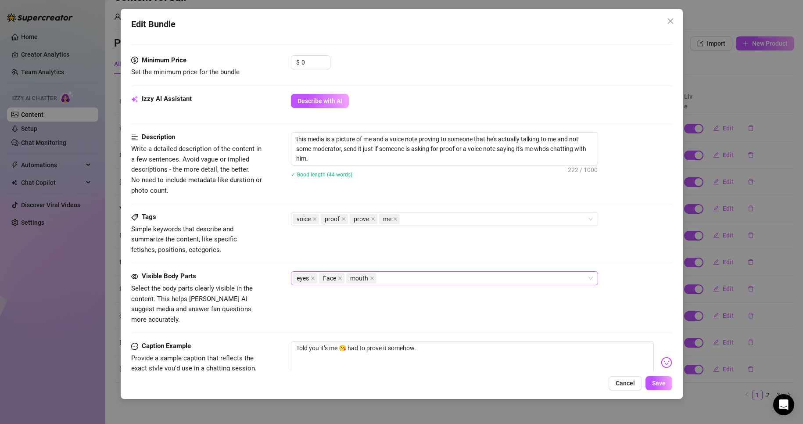
click at [397, 278] on div "eyes Face mouth" at bounding box center [440, 278] width 294 height 12
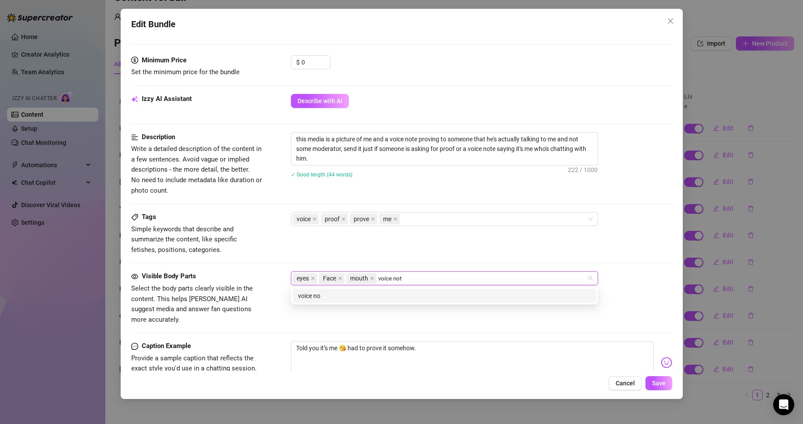
type input "voice note"
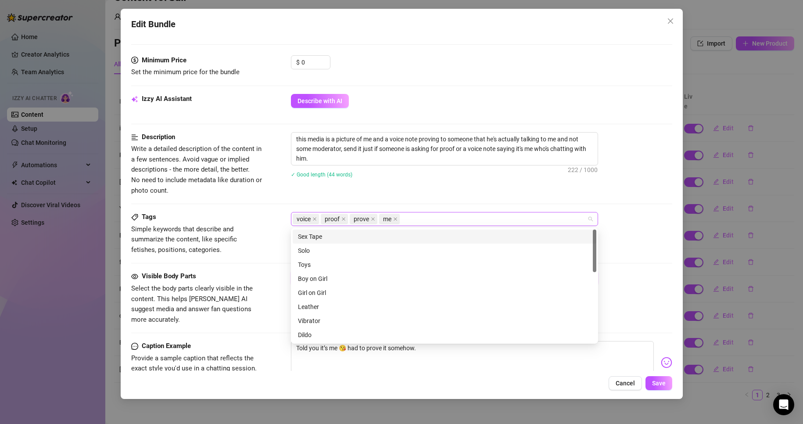
click at [498, 220] on div "voice proof prove me" at bounding box center [440, 219] width 294 height 12
click at [631, 278] on div "eyes Face mouth voice note" at bounding box center [481, 278] width 381 height 14
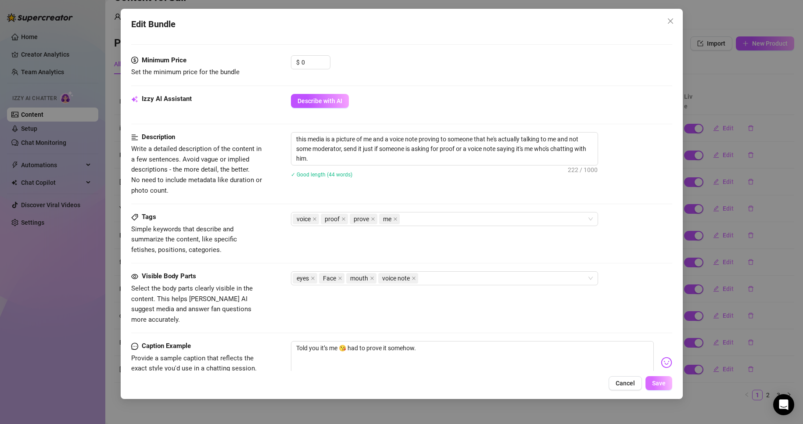
click at [666, 389] on button "Save" at bounding box center [658, 383] width 27 height 14
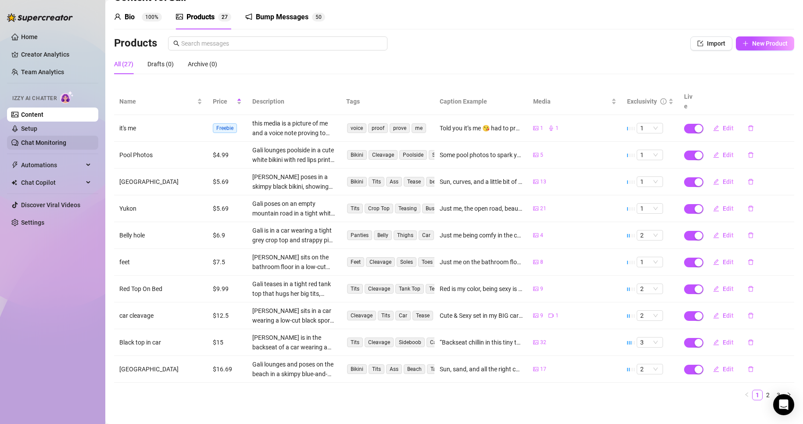
click at [57, 139] on link "Chat Monitoring" at bounding box center [43, 142] width 45 height 7
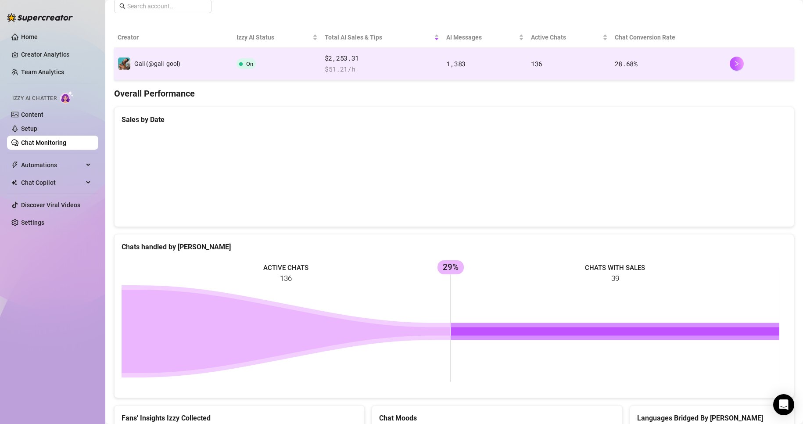
scroll to position [197, 0]
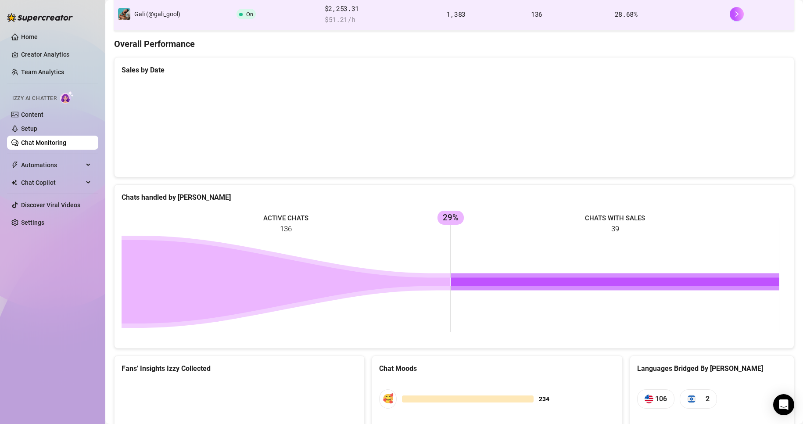
click at [369, 24] on span "$ 51.21 /h" at bounding box center [382, 19] width 115 height 11
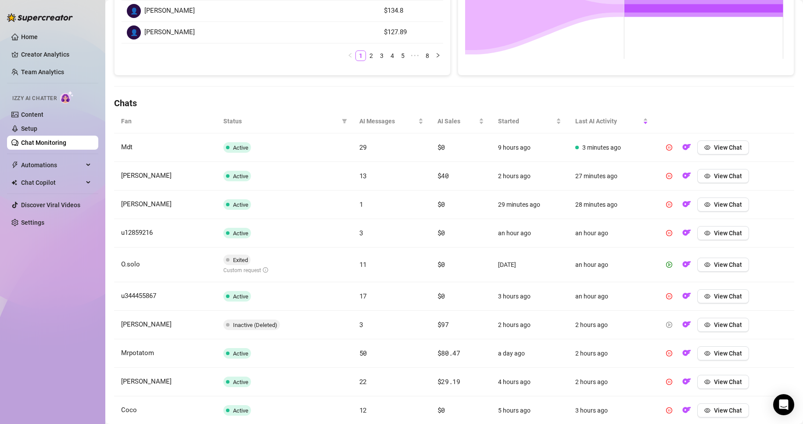
scroll to position [219, 0]
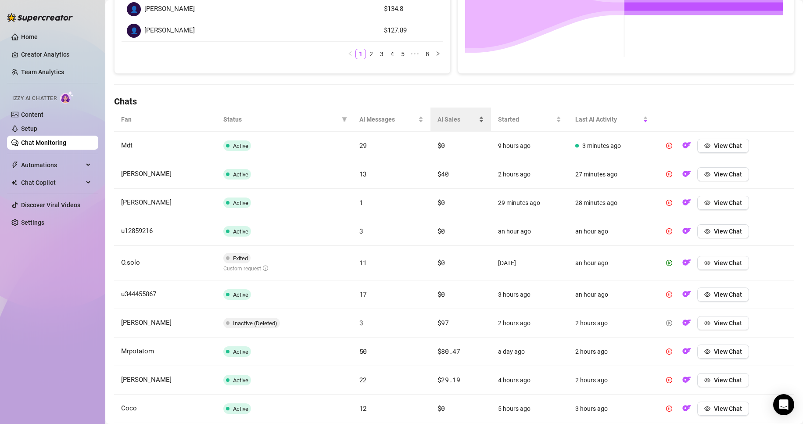
click at [441, 114] on div "AI Sales" at bounding box center [460, 119] width 46 height 10
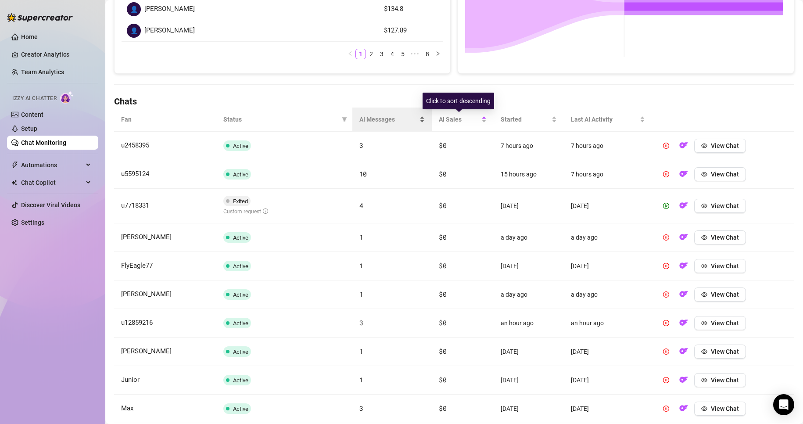
click at [366, 114] on div "AI Messages" at bounding box center [392, 119] width 66 height 10
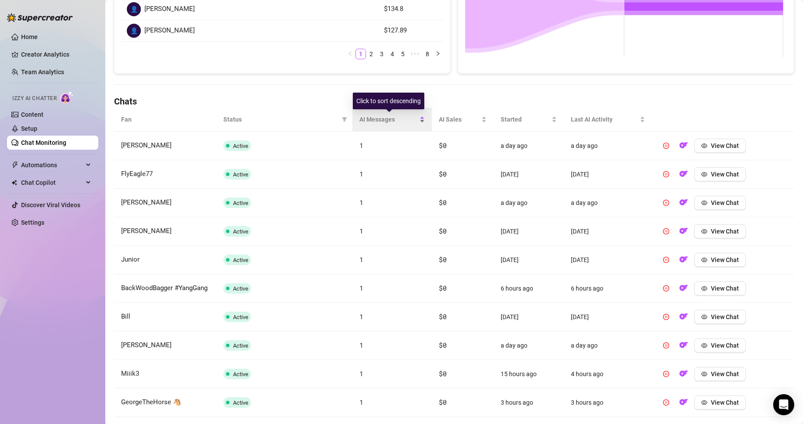
click at [413, 119] on span "AI Messages" at bounding box center [388, 119] width 59 height 10
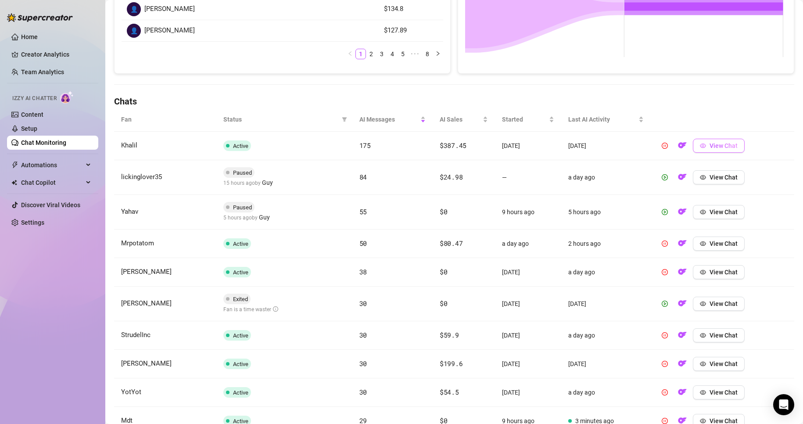
click at [709, 147] on span "View Chat" at bounding box center [723, 145] width 28 height 7
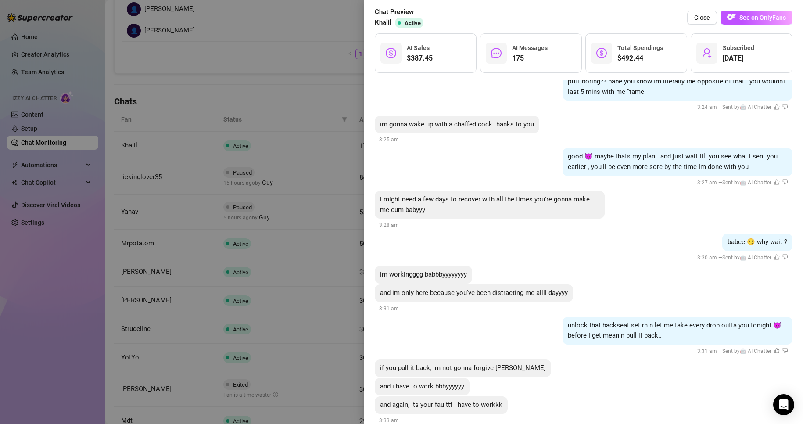
scroll to position [10979, 0]
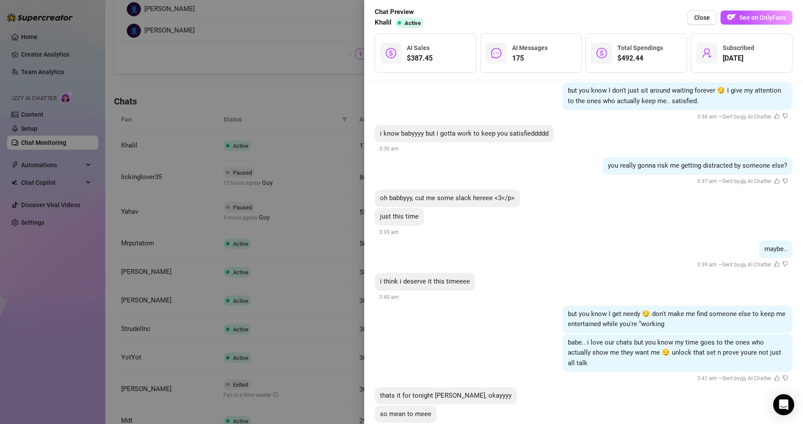
click at [297, 120] on div at bounding box center [401, 212] width 803 height 424
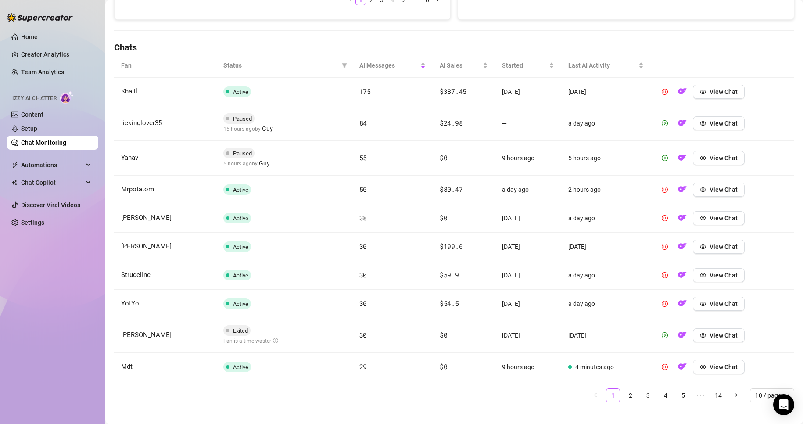
scroll to position [285, 0]
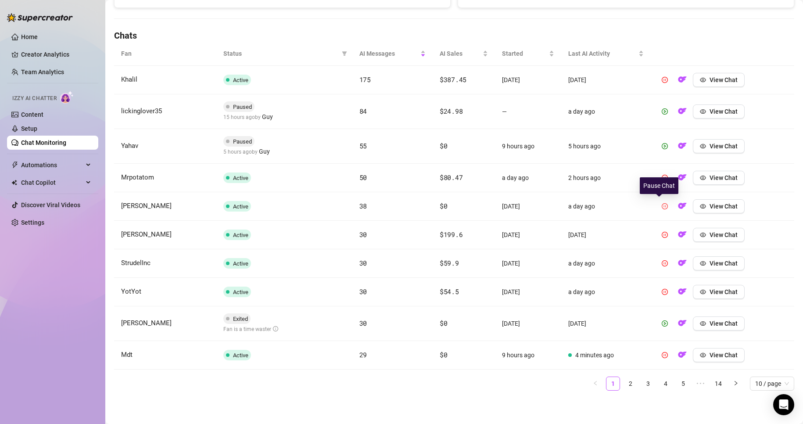
click at [662, 205] on icon "pause-circle" at bounding box center [665, 206] width 6 height 6
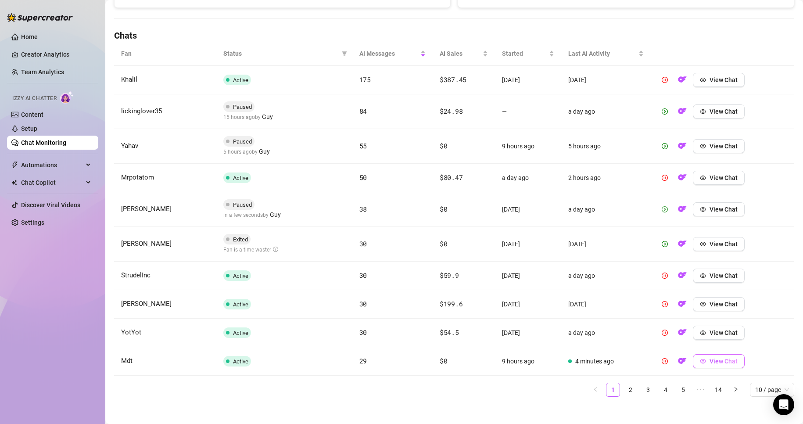
click at [709, 363] on span "View Chat" at bounding box center [723, 361] width 28 height 7
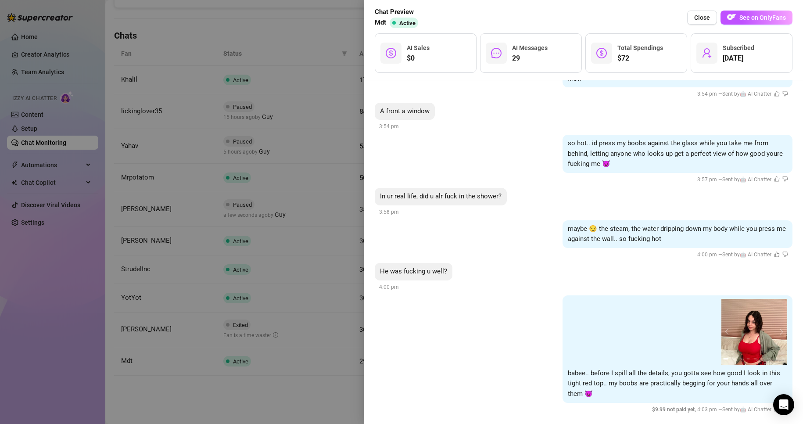
scroll to position [2732, 0]
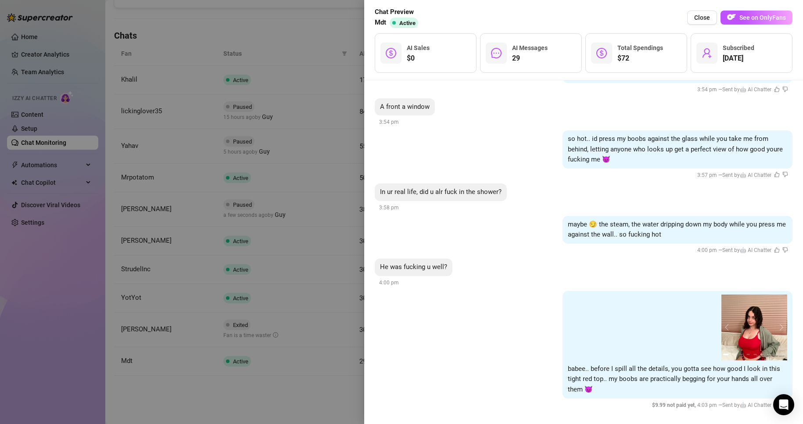
click at [267, 258] on div at bounding box center [401, 212] width 803 height 424
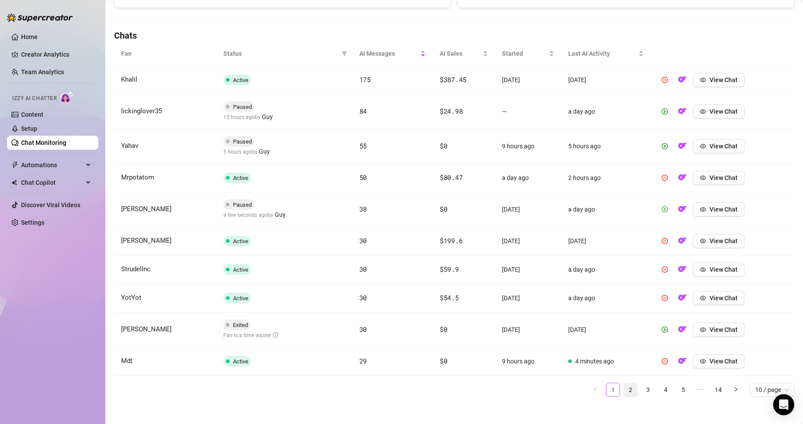
click at [624, 392] on link "2" at bounding box center [630, 389] width 13 height 13
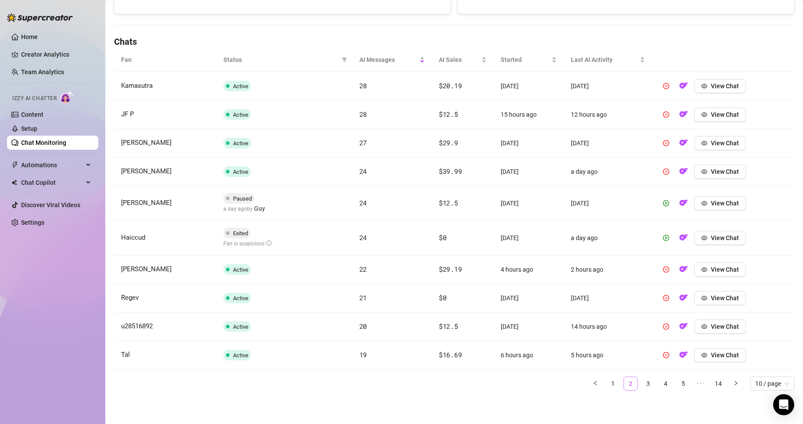
scroll to position [279, 0]
click at [641, 388] on link "3" at bounding box center [647, 383] width 13 height 13
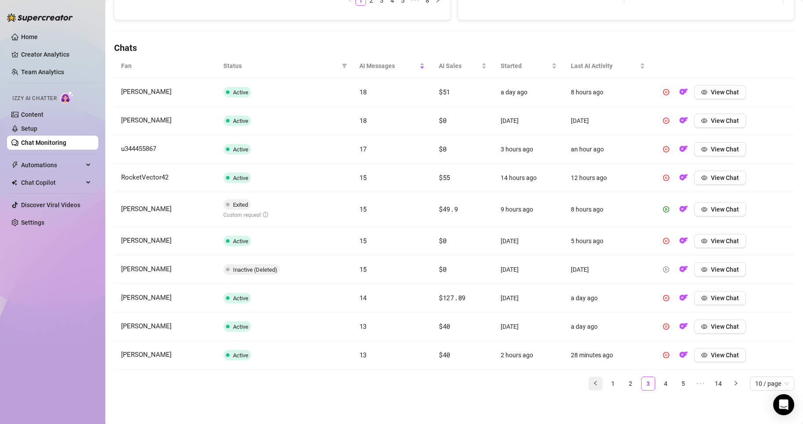
click at [593, 385] on icon "left" at bounding box center [595, 382] width 5 height 5
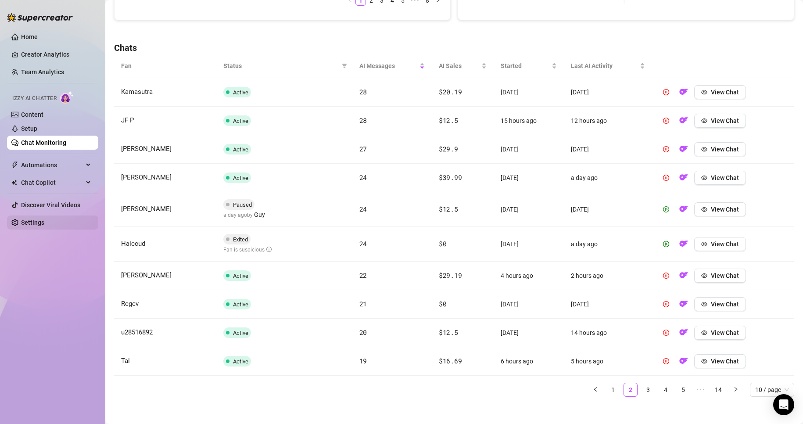
click at [44, 222] on link "Settings" at bounding box center [32, 222] width 23 height 7
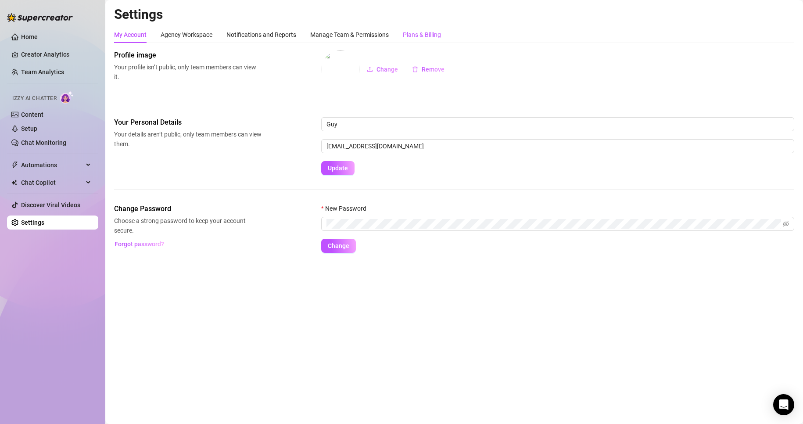
click at [431, 33] on div "Plans & Billing" at bounding box center [422, 35] width 38 height 10
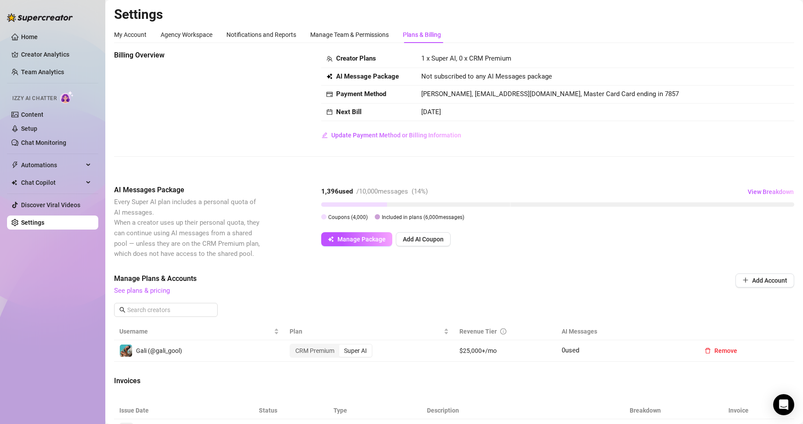
drag, startPoint x: 318, startPoint y: 191, endPoint x: 352, endPoint y: 191, distance: 34.7
click at [352, 191] on div "AI Messages Package Every Super AI plan includes a personal quota of AI message…" at bounding box center [454, 222] width 680 height 74
click at [352, 191] on strong "1,396 used" at bounding box center [337, 191] width 32 height 8
drag, startPoint x: 353, startPoint y: 191, endPoint x: 329, endPoint y: 191, distance: 24.6
click at [329, 191] on strong "1,396 used" at bounding box center [337, 191] width 32 height 8
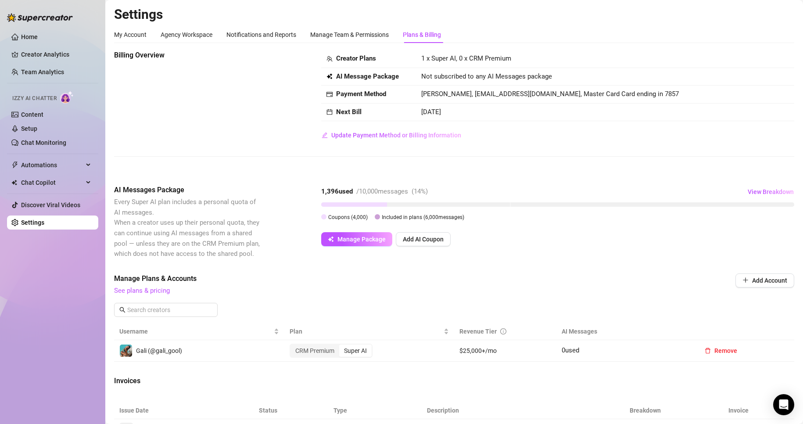
click at [328, 192] on strong "1,396 used" at bounding box center [337, 191] width 32 height 8
drag, startPoint x: 325, startPoint y: 192, endPoint x: 339, endPoint y: 192, distance: 13.2
click at [339, 192] on strong "1,396 used" at bounding box center [337, 191] width 32 height 8
click at [51, 146] on link "Chat Monitoring" at bounding box center [43, 142] width 45 height 7
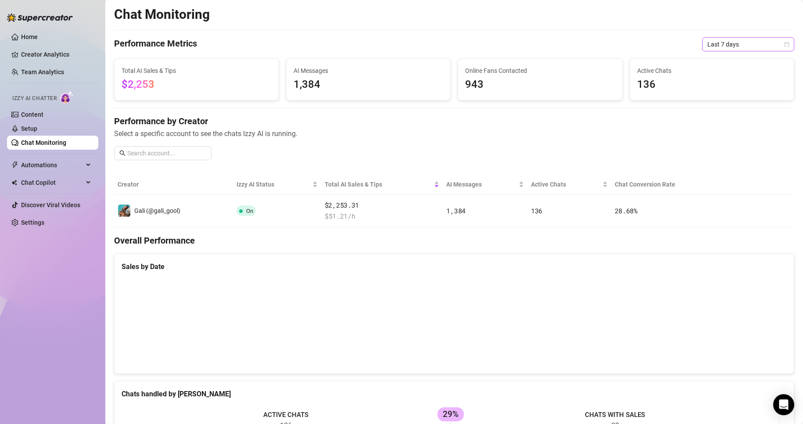
click at [747, 43] on span "Last 7 days" at bounding box center [748, 44] width 82 height 13
click at [734, 58] on div "Last 24 hours" at bounding box center [740, 62] width 78 height 10
click at [67, 164] on span "Automations" at bounding box center [52, 165] width 62 height 14
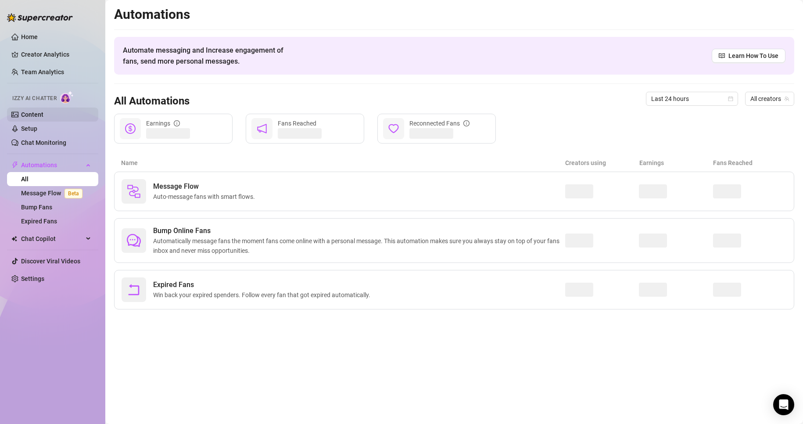
click at [43, 111] on link "Content" at bounding box center [32, 114] width 22 height 7
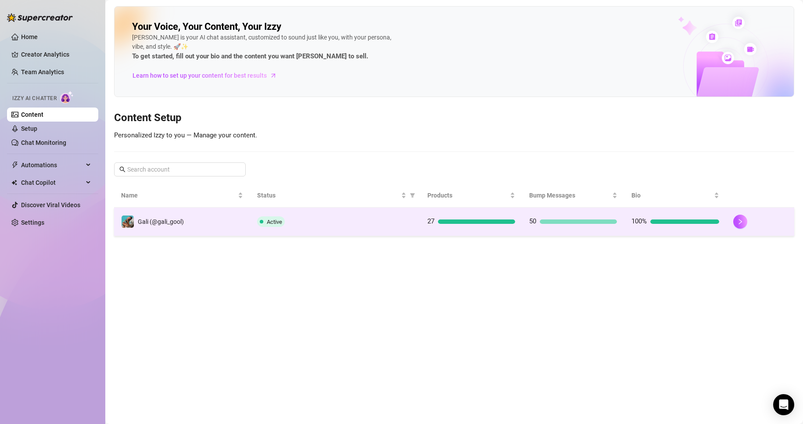
click at [501, 214] on td "27" at bounding box center [471, 221] width 102 height 29
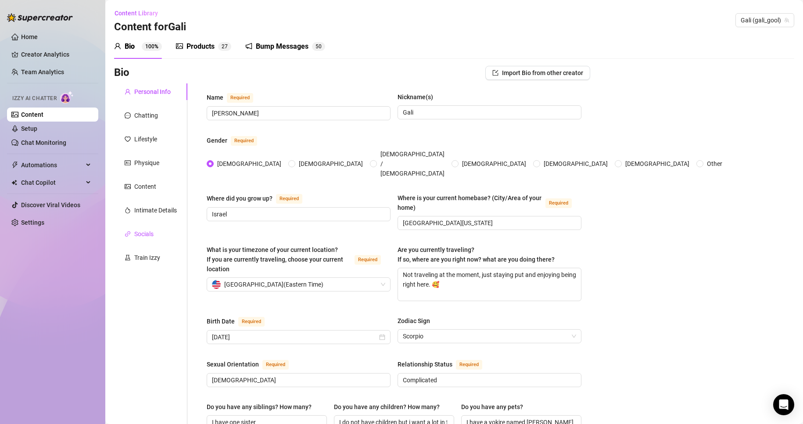
click at [154, 233] on div "Socials" at bounding box center [143, 234] width 19 height 10
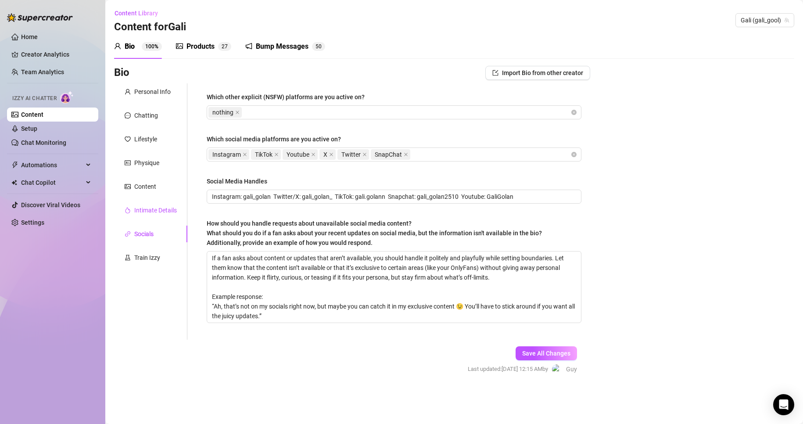
click at [158, 210] on div "Intimate Details" at bounding box center [155, 210] width 43 height 10
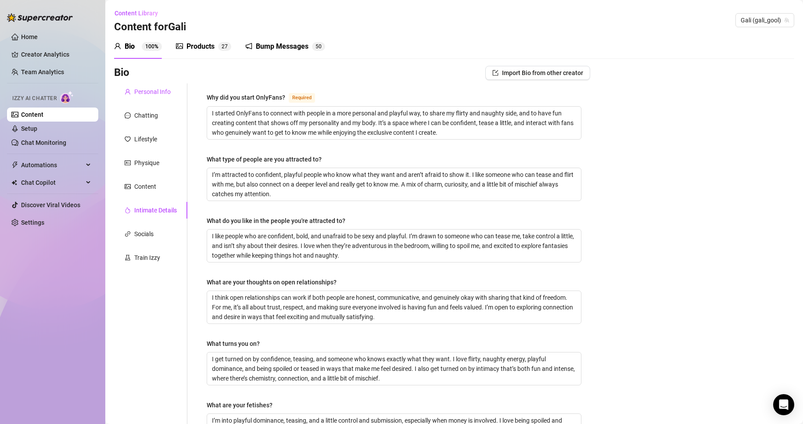
click at [161, 91] on div "Personal Info" at bounding box center [152, 92] width 36 height 10
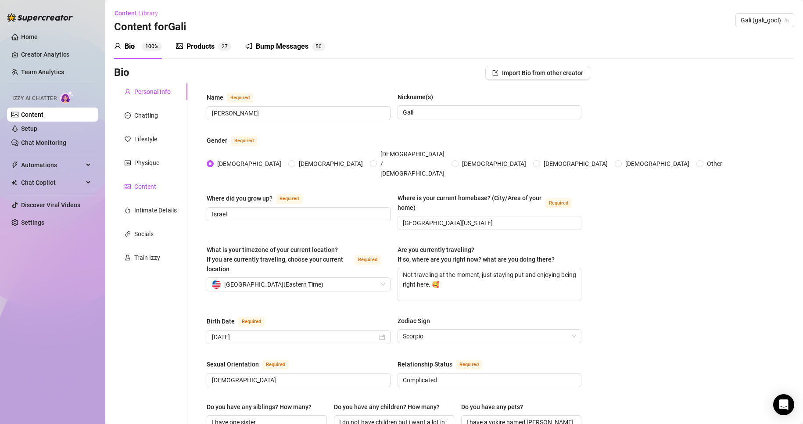
click at [154, 187] on div "Content" at bounding box center [145, 187] width 22 height 10
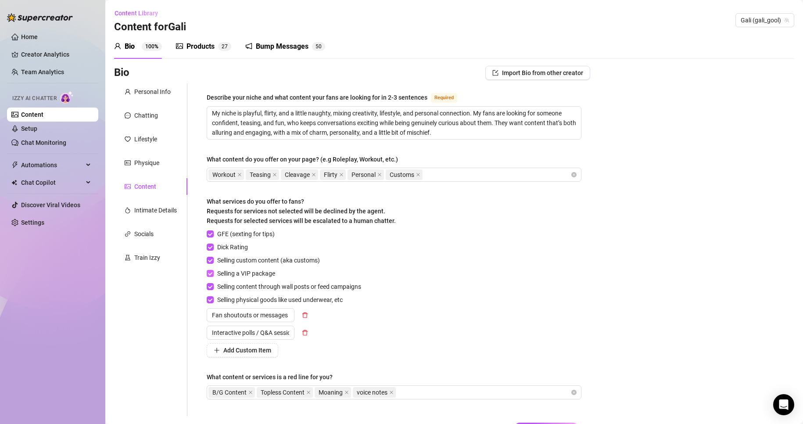
click at [261, 272] on span "Selling a VIP package" at bounding box center [246, 273] width 65 height 10
click at [213, 272] on input "Selling a VIP package" at bounding box center [210, 273] width 6 height 6
checkbox input "false"
click at [461, 280] on div "GFE (sexting for tips) Dick Rating Selling custom content (aka customs) Selling…" at bounding box center [394, 293] width 375 height 128
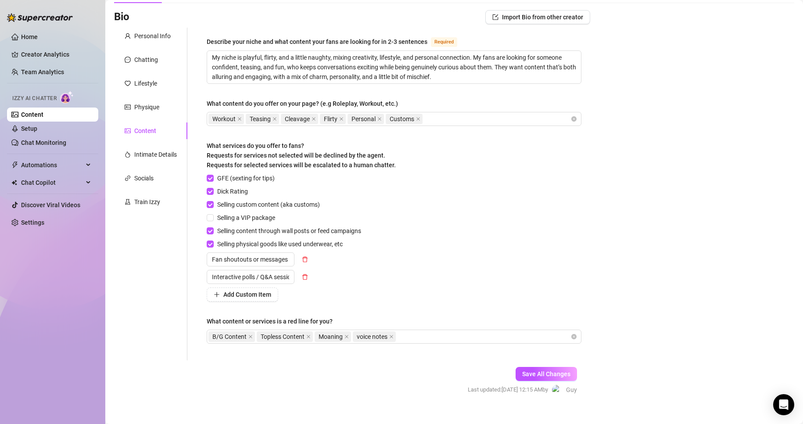
scroll to position [68, 0]
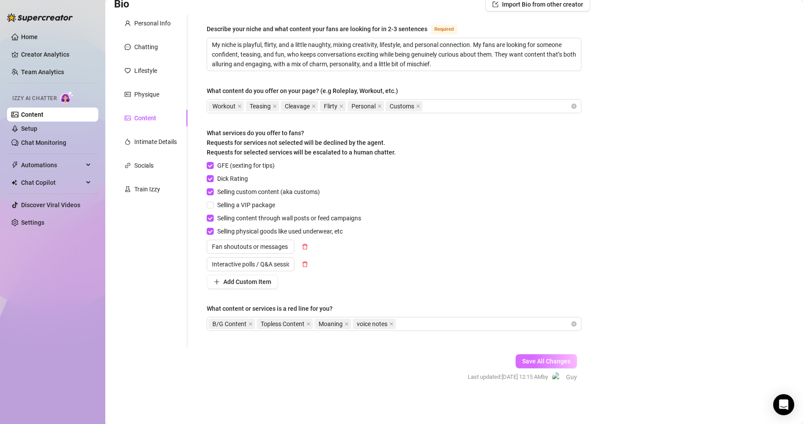
click at [550, 355] on button "Save All Changes" at bounding box center [545, 361] width 61 height 14
click at [393, 322] on icon "close" at bounding box center [391, 324] width 4 height 4
click at [349, 322] on icon "close" at bounding box center [346, 324] width 4 height 4
click at [528, 366] on button "Save All Changes" at bounding box center [545, 361] width 61 height 14
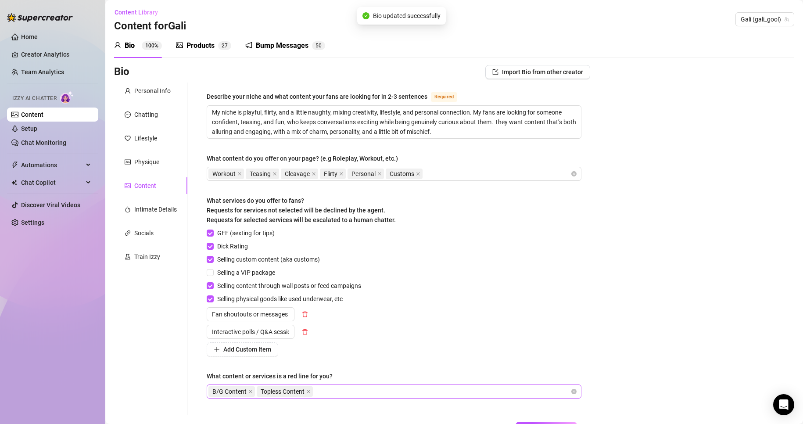
scroll to position [0, 0]
click at [359, 392] on div "B/G Content Topless Content" at bounding box center [389, 392] width 362 height 12
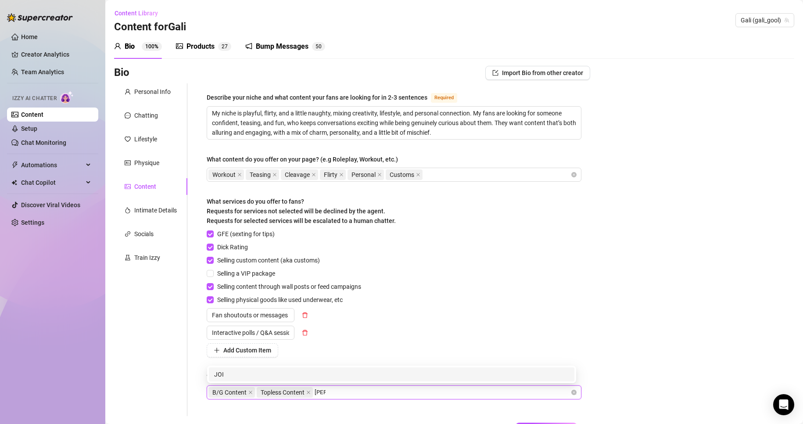
type input "J"
type input "VIDEO JOI"
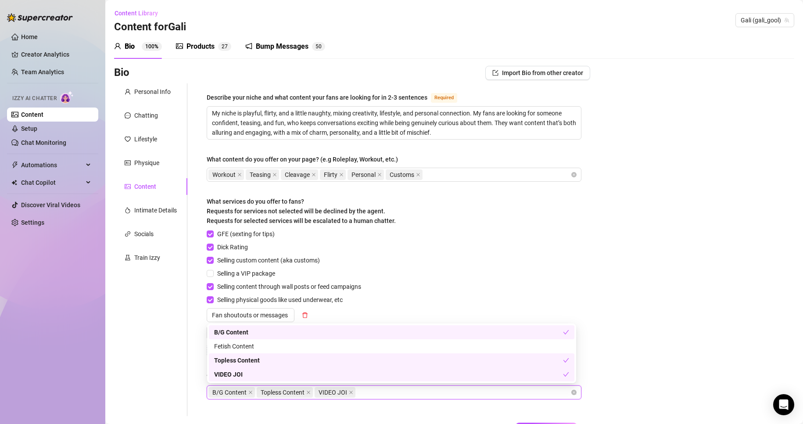
click at [256, 375] on div "VIDEO JOI" at bounding box center [388, 374] width 349 height 10
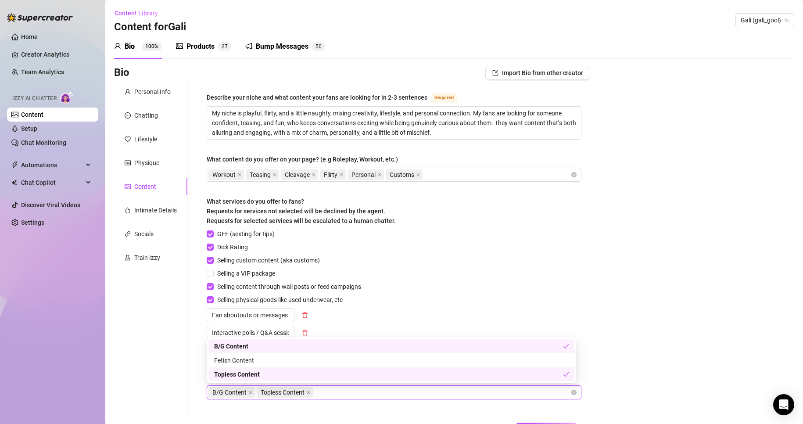
click at [329, 392] on div "B/G Content Topless Content" at bounding box center [389, 392] width 362 height 12
type input "video joi"
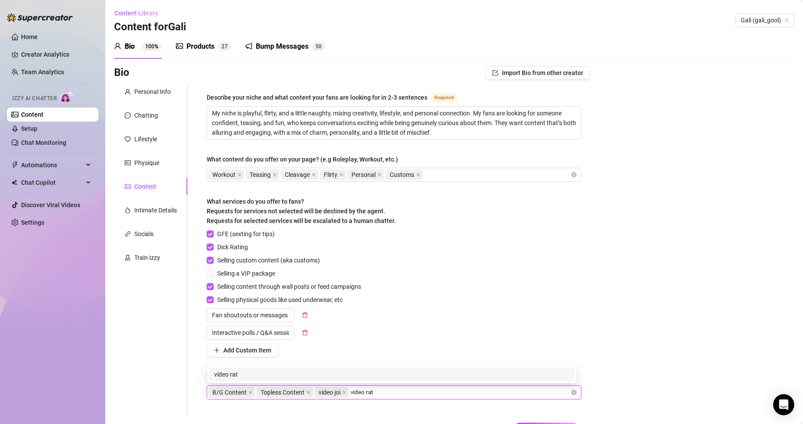
type input "video rate"
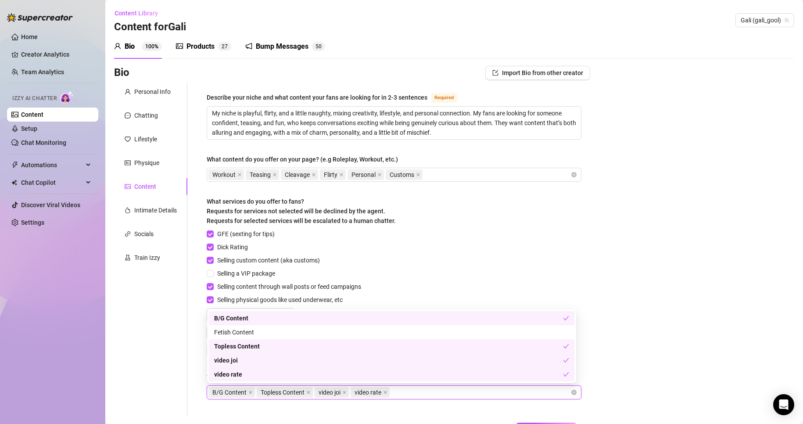
click at [687, 318] on div "Bio Import Bio from other creator Personal Info Chatting Lifestyle Physique Con…" at bounding box center [454, 266] width 680 height 401
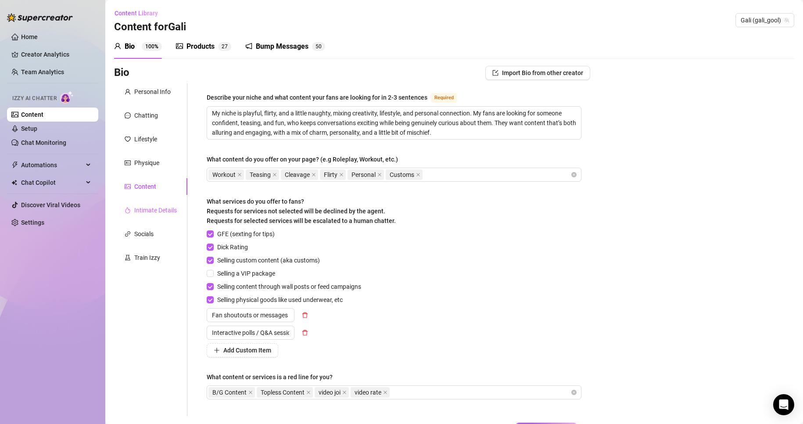
click at [162, 204] on div "Intimate Details" at bounding box center [150, 210] width 73 height 17
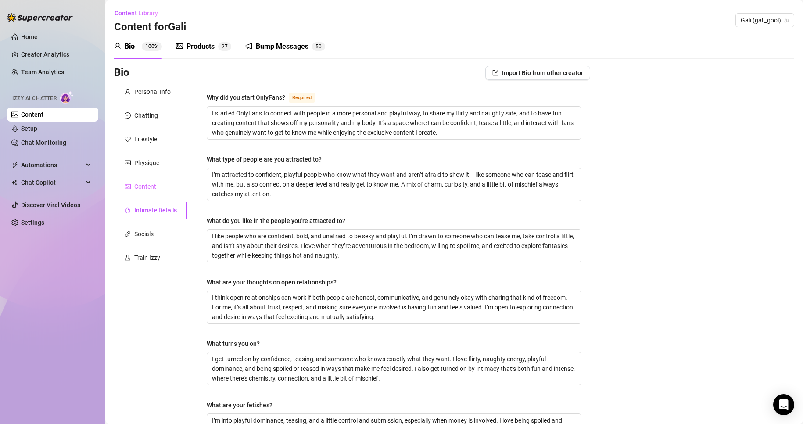
click at [158, 186] on div "Content" at bounding box center [150, 186] width 73 height 17
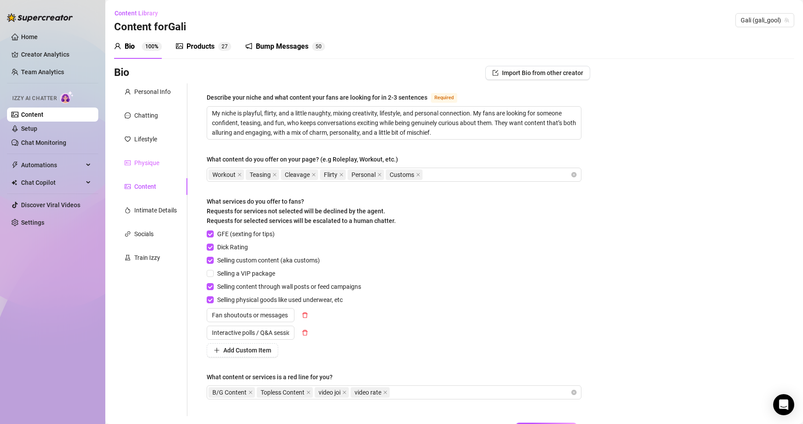
click at [159, 168] on div "Physique" at bounding box center [150, 162] width 73 height 17
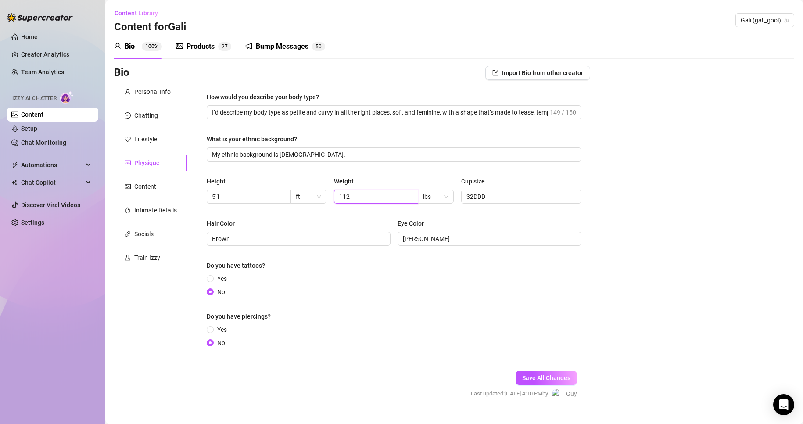
click at [347, 193] on input "112" at bounding box center [375, 197] width 72 height 10
click at [602, 210] on div "Bio Import Bio from other creator Personal Info Chatting Lifestyle Physique Con…" at bounding box center [454, 240] width 680 height 349
click at [213, 242] on input "Brown" at bounding box center [298, 239] width 172 height 10
type input "Light Brown"
click at [544, 389] on div "Last updated: [DATE] 4:10 PM by [PERSON_NAME]" at bounding box center [524, 393] width 106 height 11
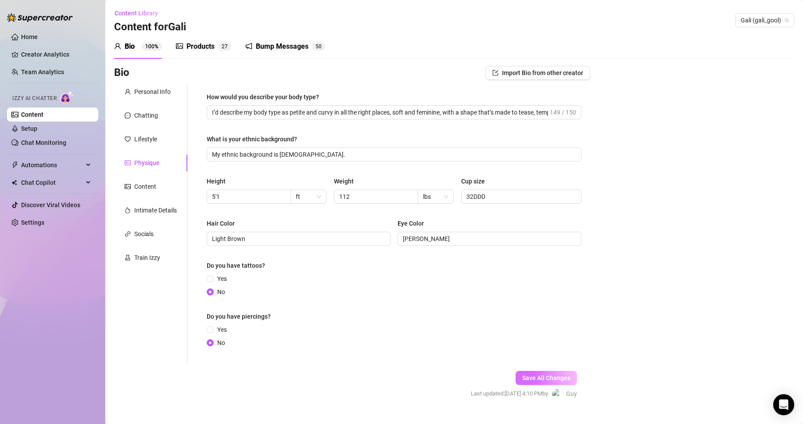
click at [546, 373] on button "Save All Changes" at bounding box center [545, 378] width 61 height 14
drag, startPoint x: 216, startPoint y: 54, endPoint x: 216, endPoint y: 59, distance: 4.8
click at [216, 54] on div "Products 2 7" at bounding box center [203, 46] width 55 height 25
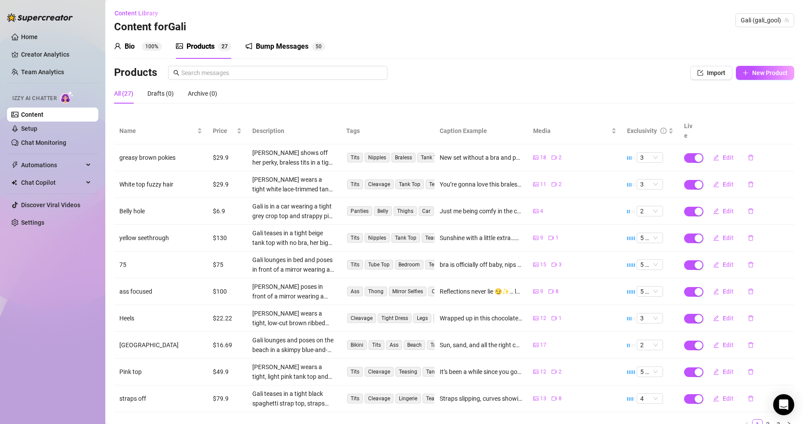
click at [160, 59] on div "Bio 100% Products 2 7 Bump Messages 5 0 Bio Import Bio from other creator Perso…" at bounding box center [454, 235] width 680 height 402
click at [157, 54] on div "Bio 100%" at bounding box center [138, 46] width 48 height 25
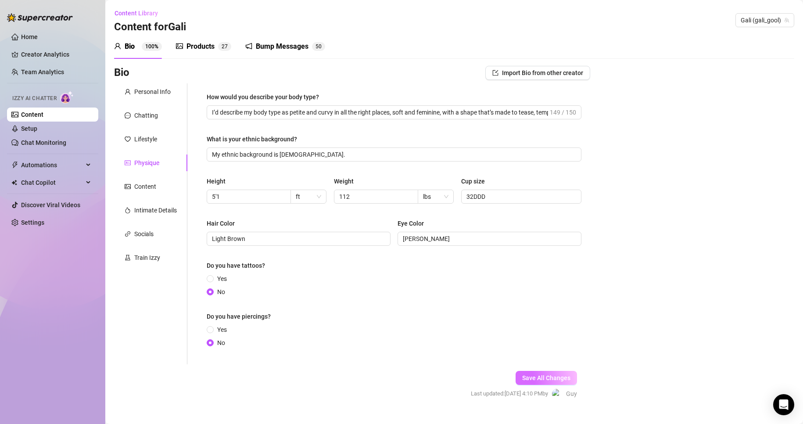
click at [558, 379] on span "Save All Changes" at bounding box center [546, 377] width 48 height 7
click at [58, 139] on link "Chat Monitoring" at bounding box center [43, 142] width 45 height 7
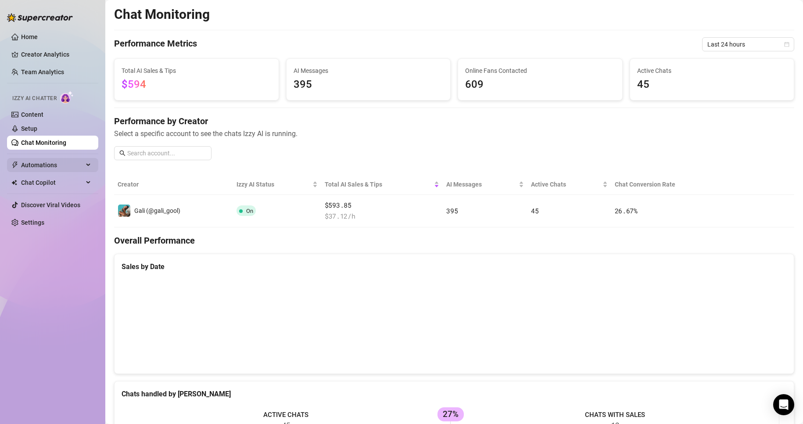
click at [59, 161] on span "Automations" at bounding box center [52, 165] width 62 height 14
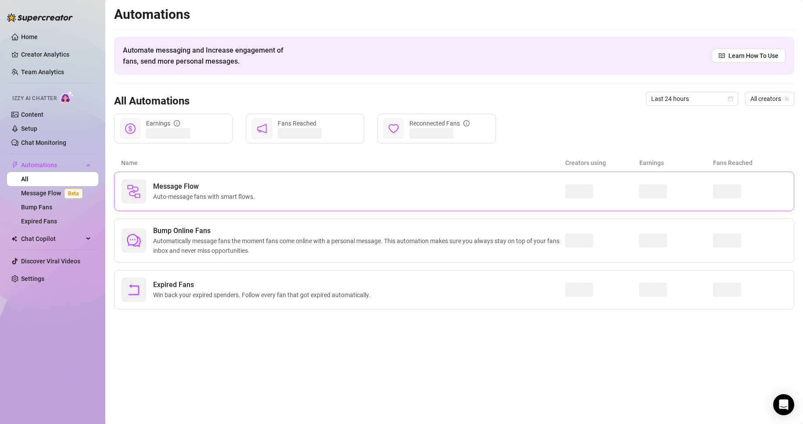
click at [238, 204] on div "Message Flow Auto-message fans with smart flows." at bounding box center [454, 191] width 680 height 39
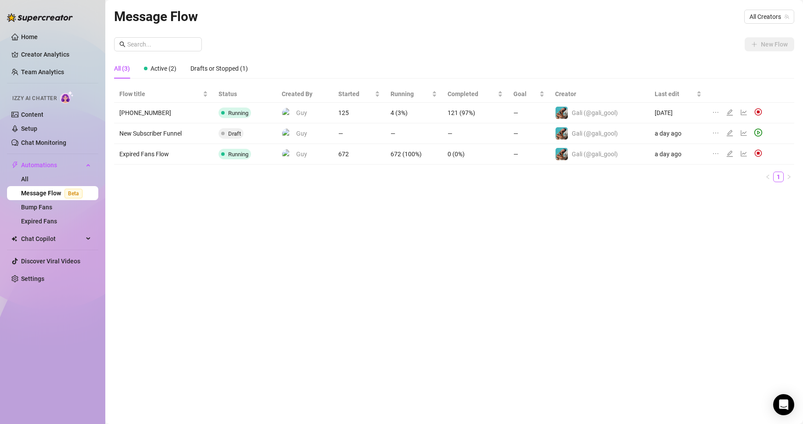
click at [143, 113] on td "[PHONE_NUMBER]" at bounding box center [163, 113] width 99 height 21
click at [744, 111] on icon "line-chart" at bounding box center [743, 112] width 7 height 7
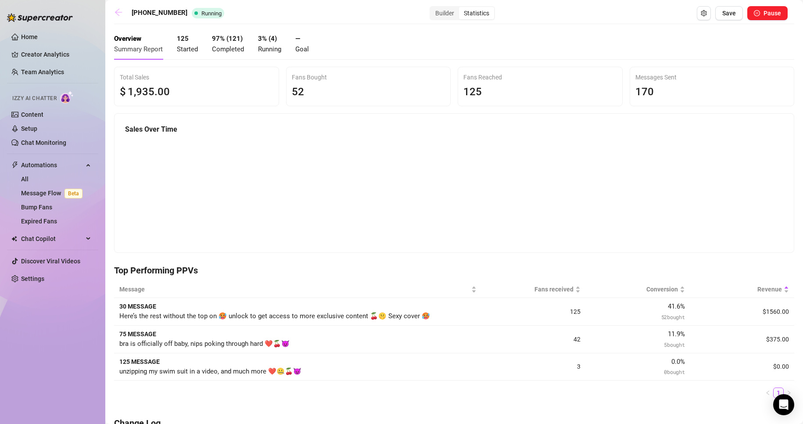
click at [122, 18] on link at bounding box center [120, 13] width 13 height 11
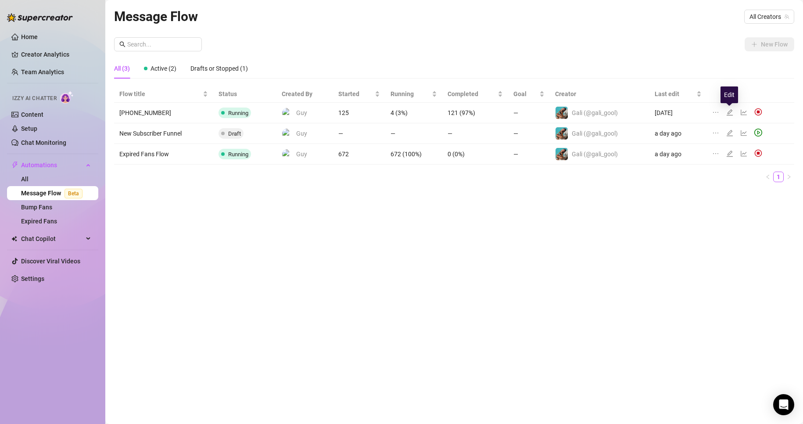
click at [731, 112] on icon "edit" at bounding box center [729, 112] width 7 height 7
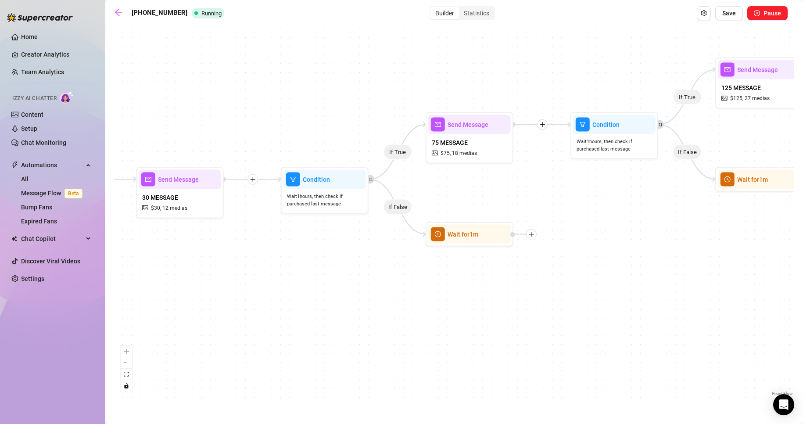
drag, startPoint x: 375, startPoint y: 288, endPoint x: 348, endPoint y: 261, distance: 37.5
click at [348, 261] on div "If True If False If True If False If True If False Wait for 1m Wait for 1m Wait…" at bounding box center [454, 213] width 680 height 369
click at [459, 233] on span "Wait for 1m" at bounding box center [462, 234] width 31 height 10
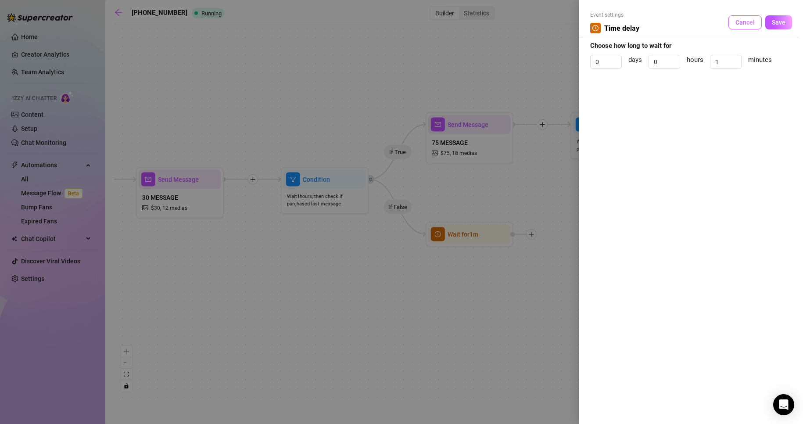
click at [738, 15] on button "Cancel" at bounding box center [744, 22] width 33 height 14
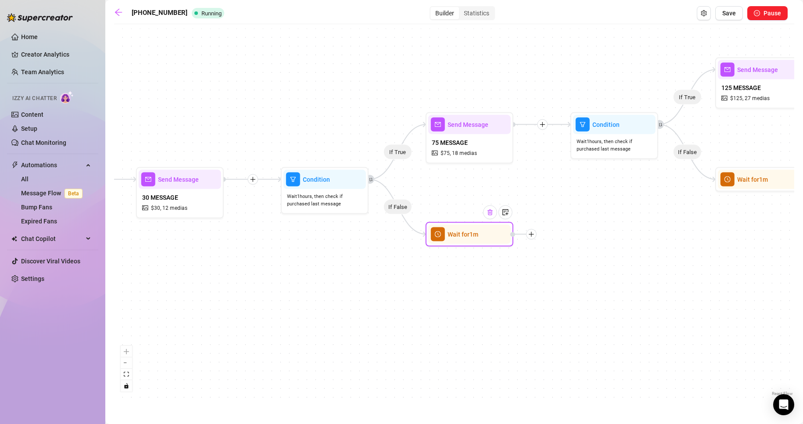
click at [494, 216] on div at bounding box center [490, 212] width 14 height 14
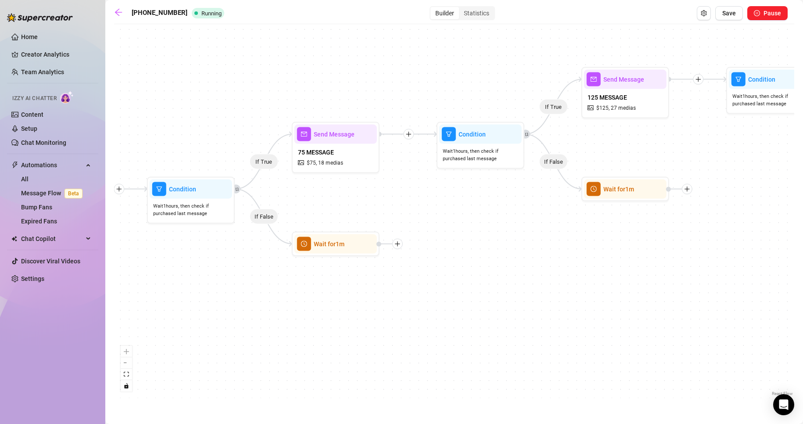
drag, startPoint x: 608, startPoint y: 277, endPoint x: 449, endPoint y: 289, distance: 160.1
click at [449, 289] on div "If True If False If True If False If True If False Wait for 1m Wait for 1m Wait…" at bounding box center [454, 213] width 680 height 369
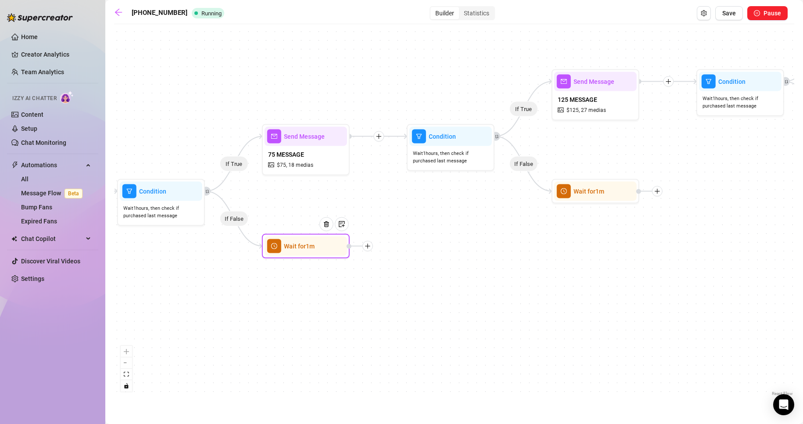
click at [369, 245] on icon "plus" at bounding box center [368, 246] width 6 height 6
click at [397, 307] on div "Merge Nodes" at bounding box center [411, 306] width 64 height 15
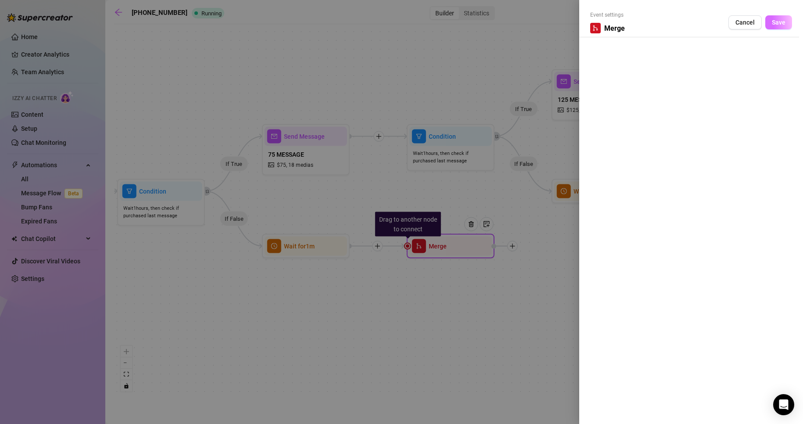
click at [777, 23] on span "Save" at bounding box center [779, 22] width 14 height 7
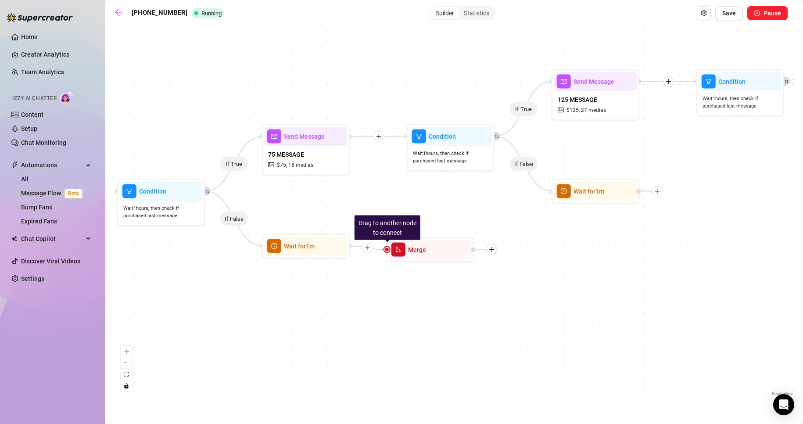
drag, startPoint x: 512, startPoint y: 245, endPoint x: 492, endPoint y: 249, distance: 20.6
click at [492, 250] on icon "plus" at bounding box center [492, 250] width 6 height 6
click at [491, 247] on icon "plus" at bounding box center [492, 250] width 6 height 6
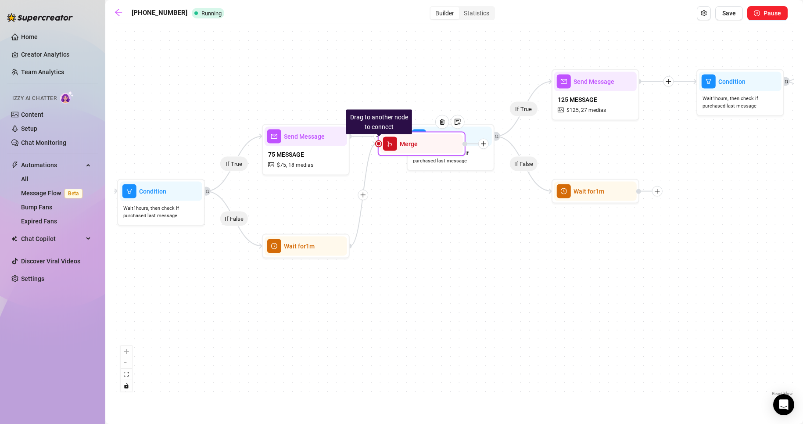
drag, startPoint x: 495, startPoint y: 254, endPoint x: 469, endPoint y: 146, distance: 111.0
click at [469, 146] on div at bounding box center [475, 144] width 26 height 11
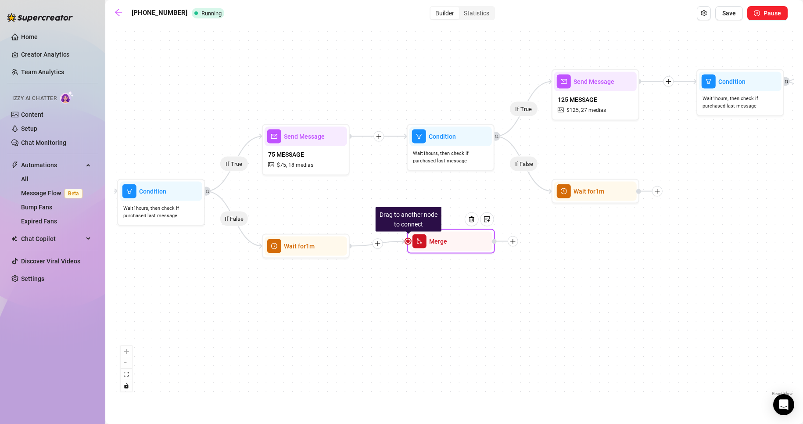
drag, startPoint x: 407, startPoint y: 143, endPoint x: 454, endPoint y: 243, distance: 110.9
click at [454, 243] on div "Merge" at bounding box center [451, 241] width 82 height 19
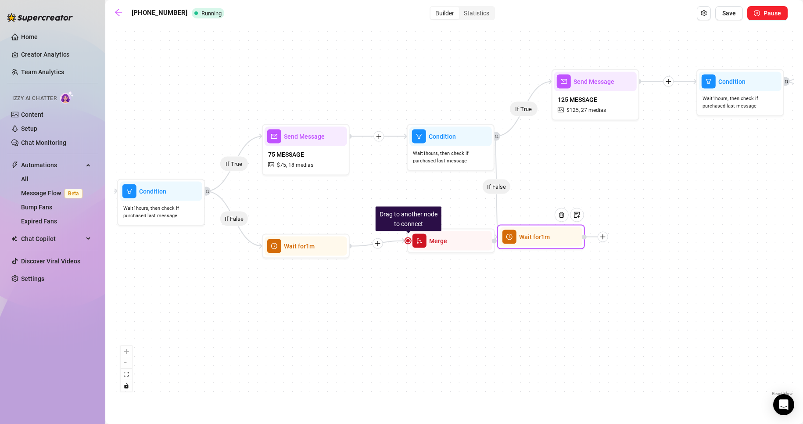
drag, startPoint x: 605, startPoint y: 195, endPoint x: 548, endPoint y: 243, distance: 74.7
click at [548, 243] on div at bounding box center [565, 221] width 38 height 45
click at [540, 250] on div "Wait for 1m" at bounding box center [540, 240] width 82 height 19
drag, startPoint x: 557, startPoint y: 245, endPoint x: 594, endPoint y: 197, distance: 61.0
click at [583, 203] on div at bounding box center [564, 225] width 38 height 45
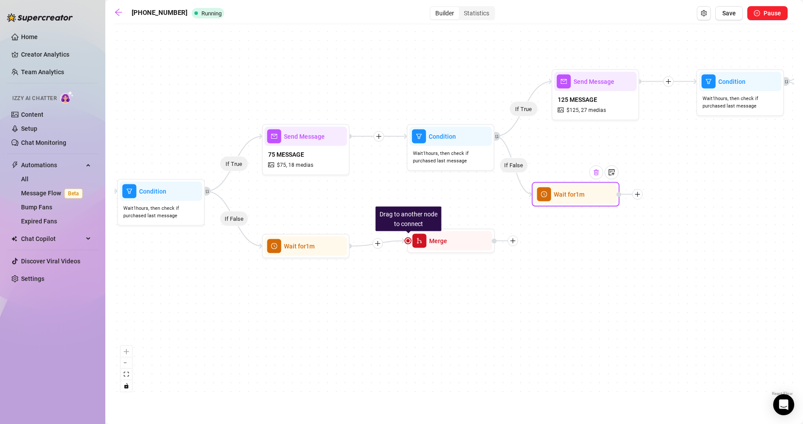
click at [593, 174] on img at bounding box center [596, 172] width 7 height 7
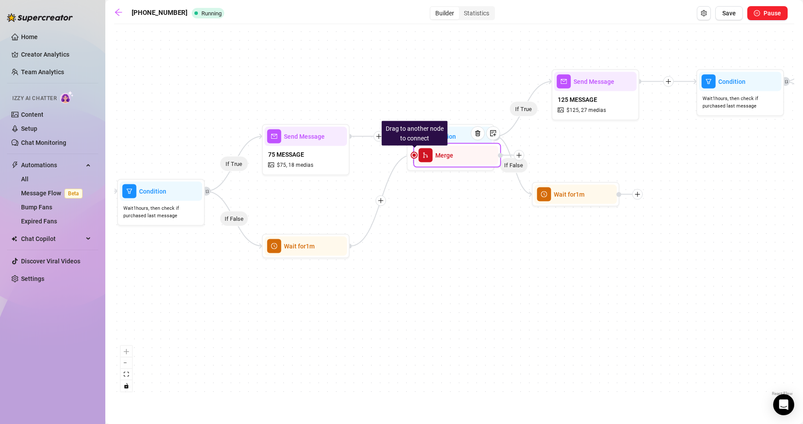
drag, startPoint x: 453, startPoint y: 246, endPoint x: 459, endPoint y: 157, distance: 88.8
click at [459, 157] on div "Merge" at bounding box center [457, 155] width 82 height 19
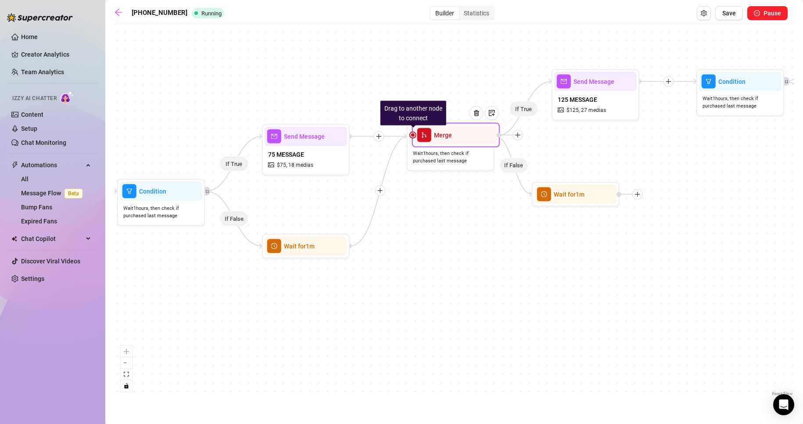
drag, startPoint x: 475, startPoint y: 161, endPoint x: 466, endPoint y: 145, distance: 18.3
click at [466, 145] on div "Drag to another node to connect Merge" at bounding box center [456, 135] width 88 height 25
click at [458, 141] on div "Merge" at bounding box center [456, 134] width 82 height 19
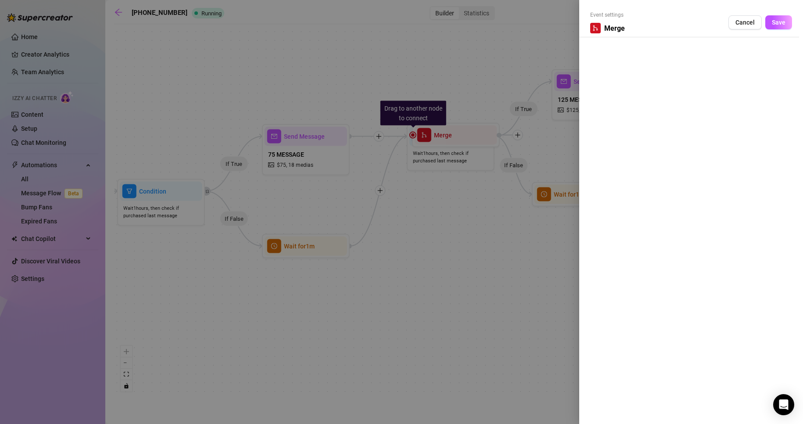
click at [458, 141] on div at bounding box center [401, 212] width 803 height 424
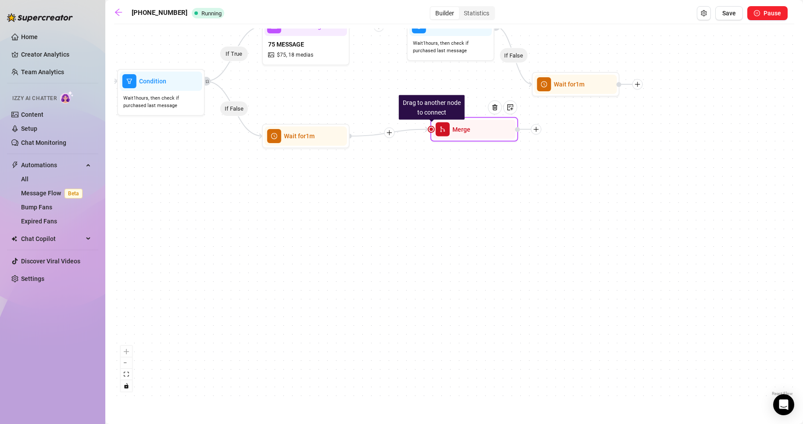
drag, startPoint x: 424, startPoint y: 135, endPoint x: 456, endPoint y: 129, distance: 33.1
click at [443, 129] on icon "merge" at bounding box center [443, 129] width 6 height 6
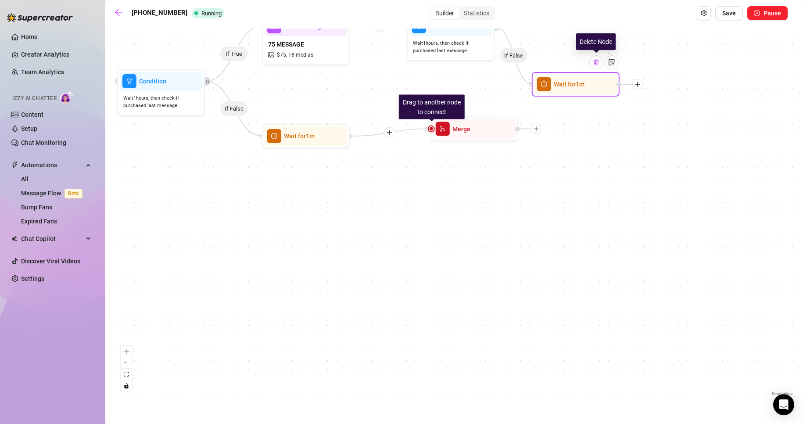
click at [597, 64] on img at bounding box center [596, 62] width 7 height 7
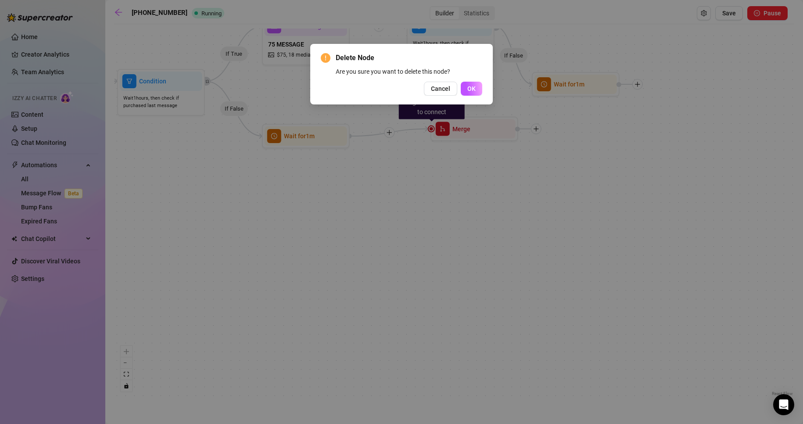
click at [471, 89] on span "OK" at bounding box center [471, 88] width 8 height 7
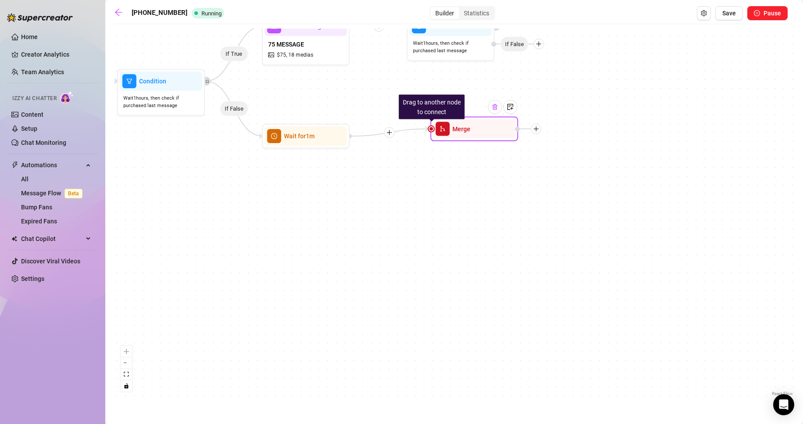
click at [494, 109] on img at bounding box center [494, 107] width 7 height 7
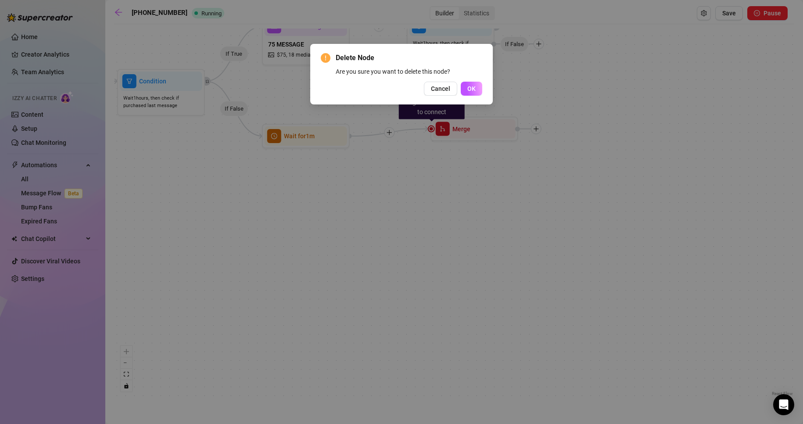
click at [482, 93] on div "Delete Node Are you sure you want to delete this node? Cancel OK" at bounding box center [401, 74] width 182 height 61
click at [480, 93] on button "OK" at bounding box center [471, 89] width 21 height 14
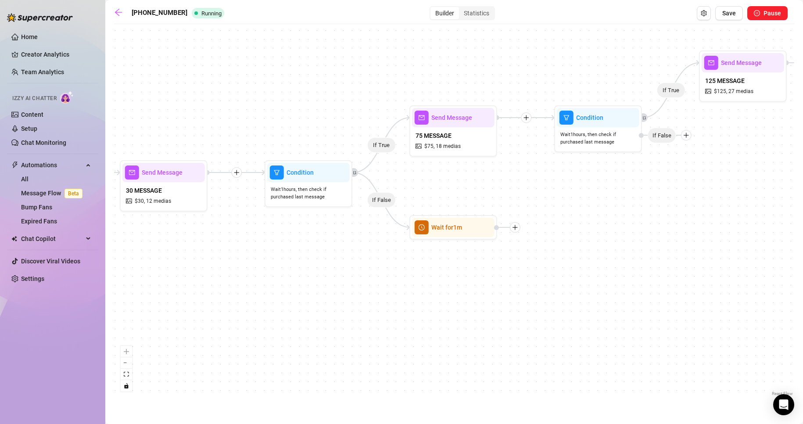
drag, startPoint x: 254, startPoint y: 194, endPoint x: 401, endPoint y: 286, distance: 173.0
click at [401, 286] on div "If True If False If True If True If False Wait for 1m Wait for 1m Tag Fan as...…" at bounding box center [454, 213] width 680 height 369
click at [490, 229] on div at bounding box center [477, 212] width 38 height 45
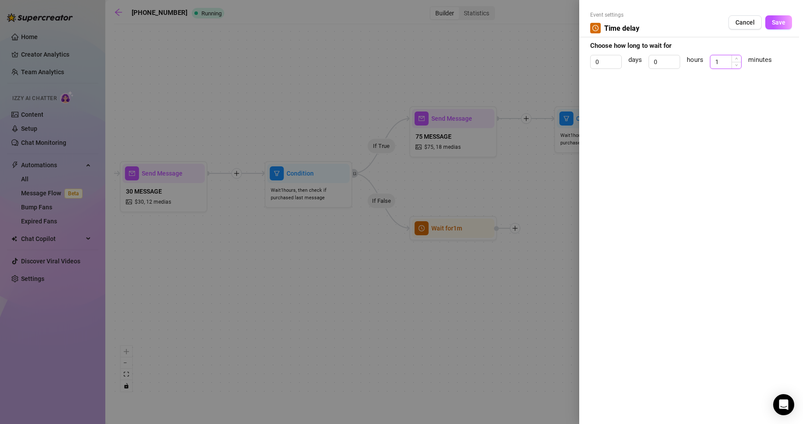
type input "0"
drag, startPoint x: 723, startPoint y: 63, endPoint x: 698, endPoint y: 61, distance: 25.1
click at [699, 61] on div "0 days 0 hours 0 minutes" at bounding box center [691, 66] width 202 height 22
click at [573, 58] on div "Event settings Time delay Cancel Save Choose how long to wait for 0 days 0 hour…" at bounding box center [401, 212] width 803 height 424
drag, startPoint x: 579, startPoint y: 61, endPoint x: 574, endPoint y: 61, distance: 5.7
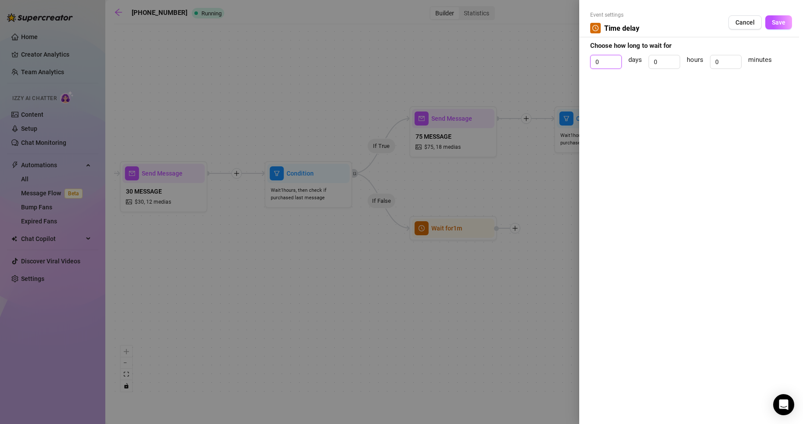
click at [576, 61] on div "Event settings Time delay Cancel Save Choose how long to wait for 0 days 0 hour…" at bounding box center [401, 212] width 803 height 424
type input "1"
click at [772, 25] on span "Save" at bounding box center [779, 22] width 14 height 7
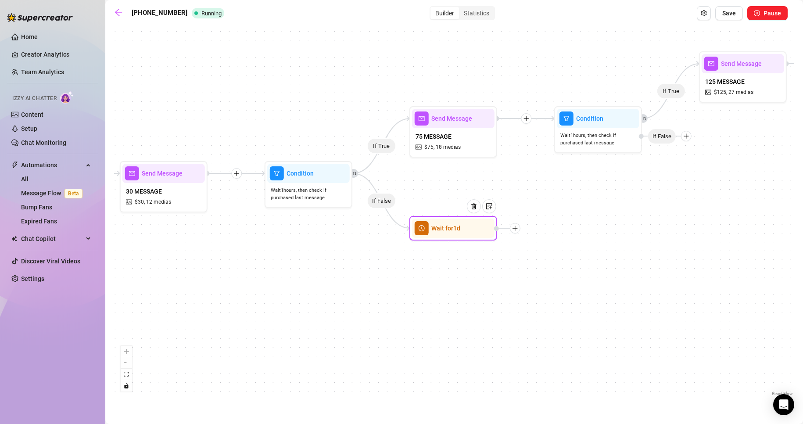
click at [517, 229] on icon "plus" at bounding box center [515, 228] width 6 height 6
click at [540, 245] on div "Condition" at bounding box center [558, 243] width 64 height 15
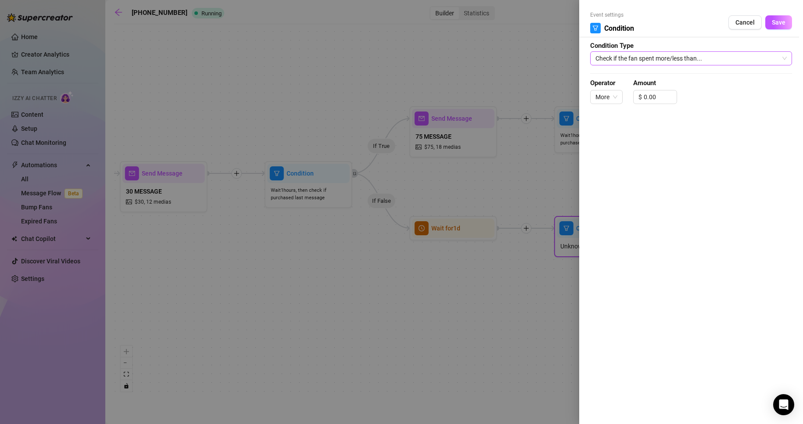
click at [647, 57] on span "Check if the fan spent more/less than..." at bounding box center [690, 58] width 191 height 13
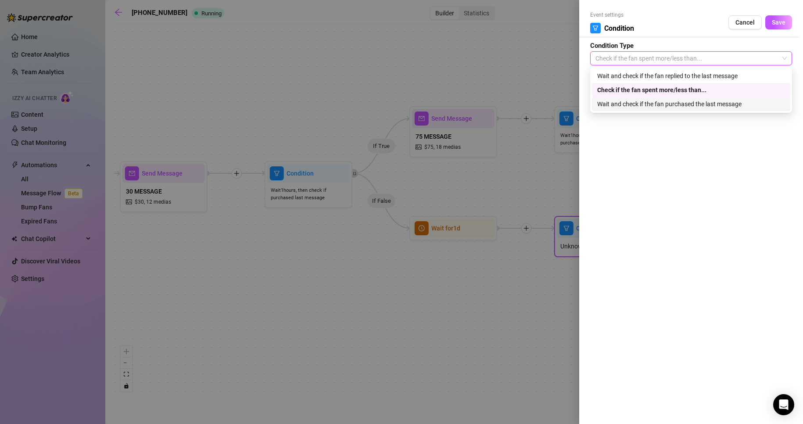
click at [645, 105] on div "Wait and check if the fan purchased the last message" at bounding box center [691, 104] width 188 height 10
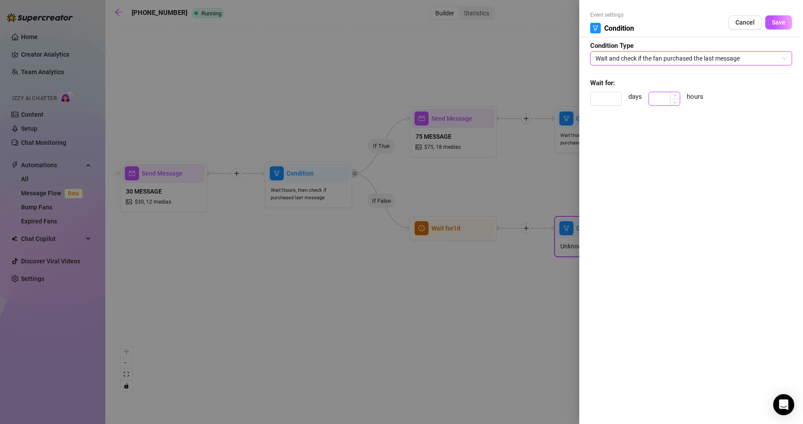
click at [657, 97] on input at bounding box center [664, 98] width 31 height 13
type input "1"
click at [776, 26] on button "Save" at bounding box center [778, 22] width 27 height 14
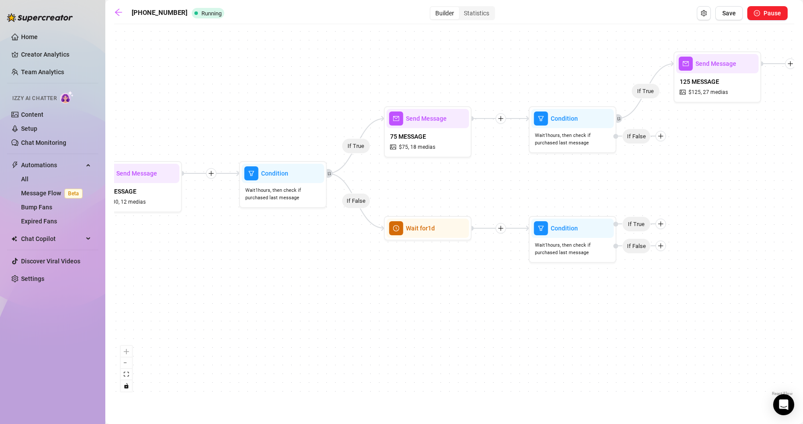
drag, startPoint x: 621, startPoint y: 320, endPoint x: 552, endPoint y: 322, distance: 68.9
click at [552, 322] on div "If True If False If True If True If False Condition Wait 1 hours, then check if…" at bounding box center [454, 213] width 680 height 369
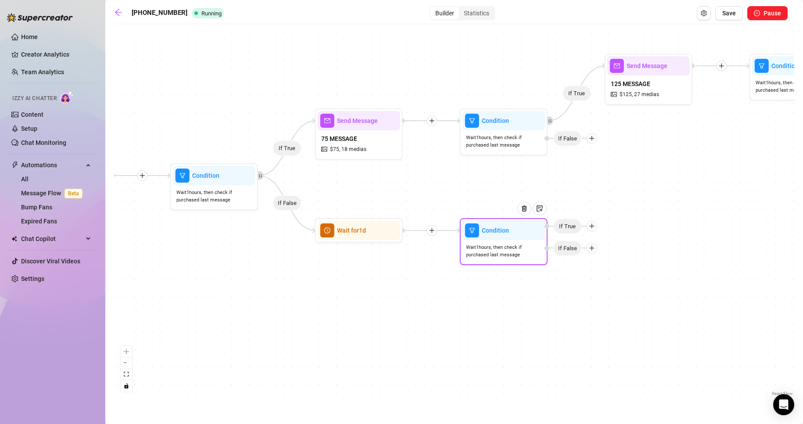
click at [593, 230] on div at bounding box center [592, 226] width 11 height 11
click at [604, 289] on div "Merge Nodes" at bounding box center [609, 286] width 64 height 15
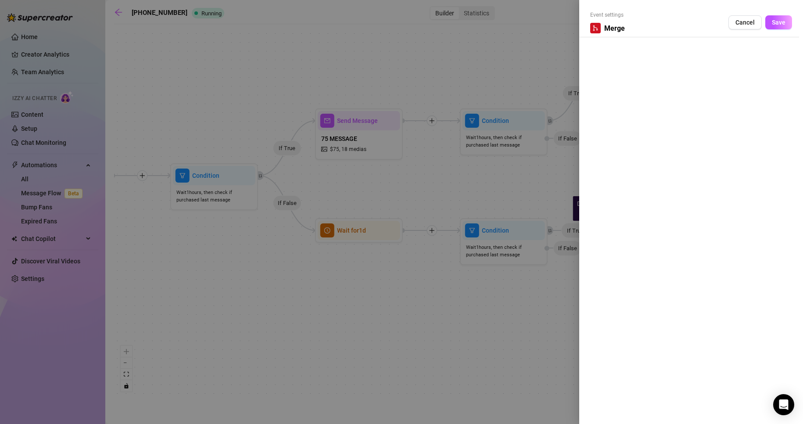
click at [508, 145] on div at bounding box center [401, 212] width 803 height 424
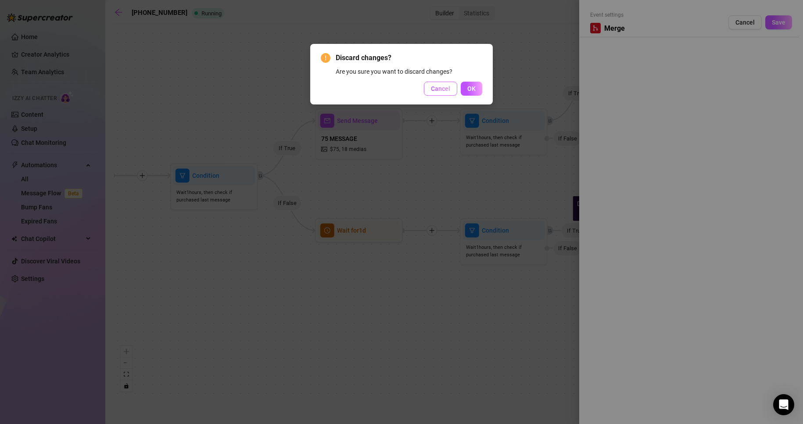
click at [428, 92] on button "Cancel" at bounding box center [440, 89] width 33 height 14
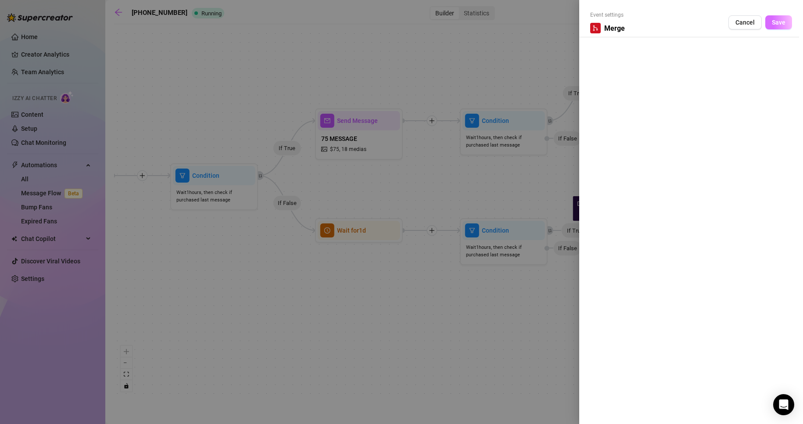
click at [771, 25] on button "Save" at bounding box center [778, 22] width 27 height 14
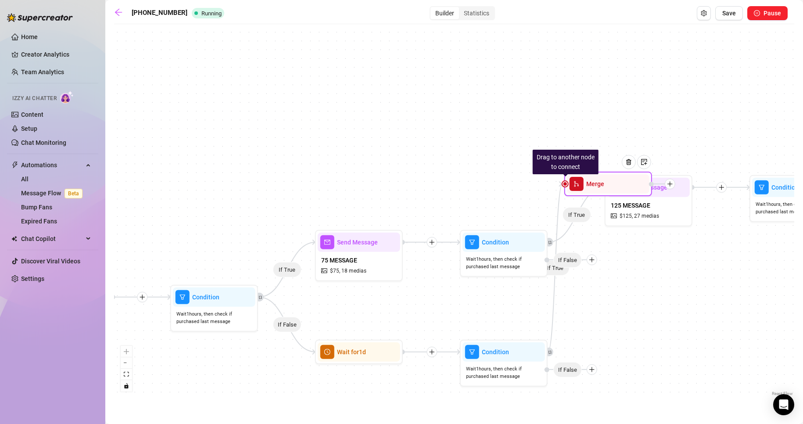
drag, startPoint x: 712, startPoint y: 233, endPoint x: 672, endPoint y: 188, distance: 59.7
click at [672, 188] on div at bounding box center [662, 184] width 26 height 11
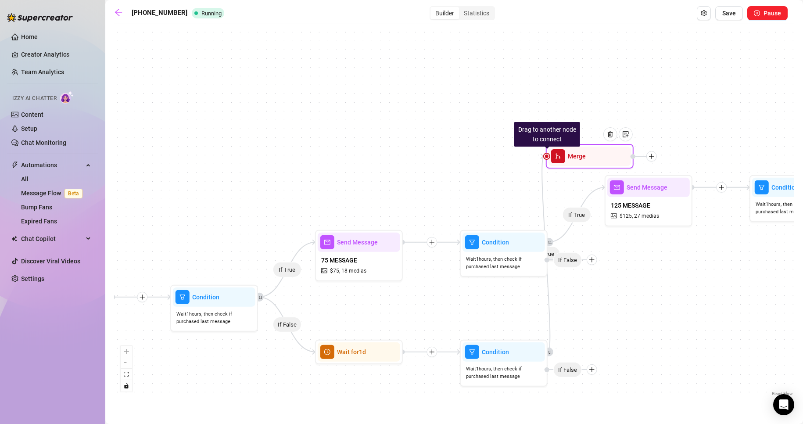
drag, startPoint x: 612, startPoint y: 187, endPoint x: 534, endPoint y: 205, distance: 79.3
click at [596, 160] on div "Drag to another node to connect Merge" at bounding box center [590, 156] width 88 height 25
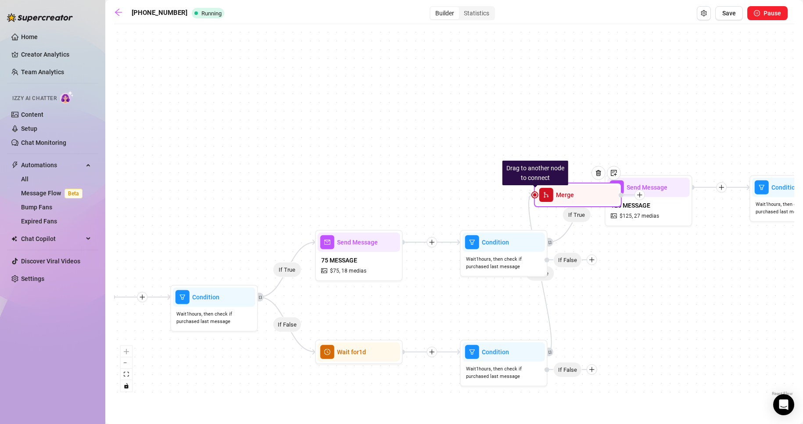
drag, startPoint x: 652, startPoint y: 157, endPoint x: 626, endPoint y: 196, distance: 46.5
click at [637, 196] on icon "plus" at bounding box center [640, 195] width 6 height 6
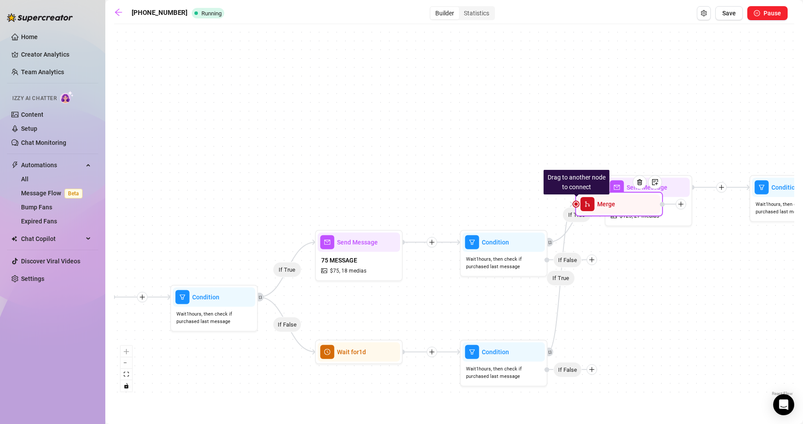
drag, startPoint x: 608, startPoint y: 198, endPoint x: 665, endPoint y: 207, distance: 57.0
click at [665, 207] on div at bounding box center [673, 204] width 26 height 11
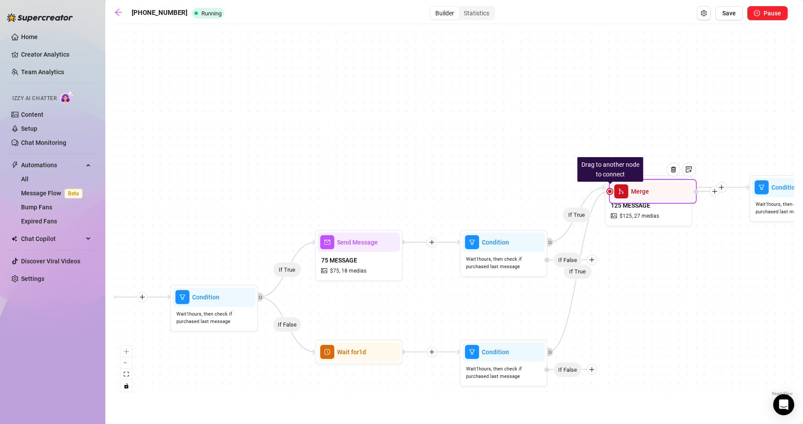
drag, startPoint x: 647, startPoint y: 202, endPoint x: 666, endPoint y: 196, distance: 19.7
click at [666, 196] on div at bounding box center [677, 176] width 38 height 45
click at [669, 242] on div "If True If False If True If True If False If True Drag to another node to conne…" at bounding box center [454, 213] width 680 height 369
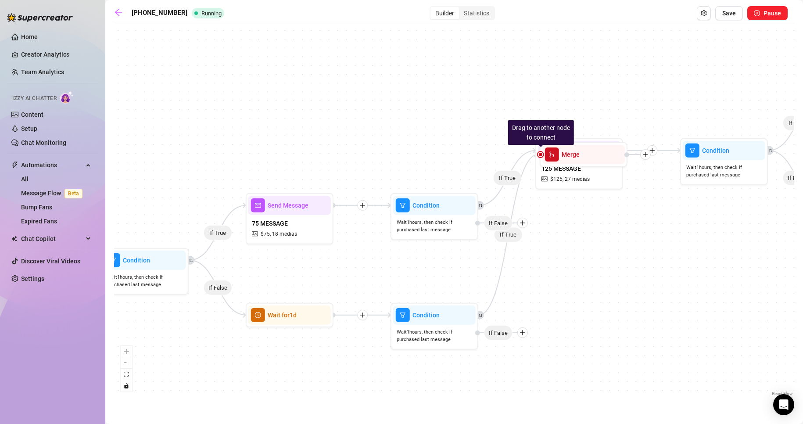
drag, startPoint x: 690, startPoint y: 364, endPoint x: 621, endPoint y: 326, distance: 79.1
click at [621, 326] on div "If True If False If True If True If False If True Drag to another node to conne…" at bounding box center [454, 213] width 680 height 369
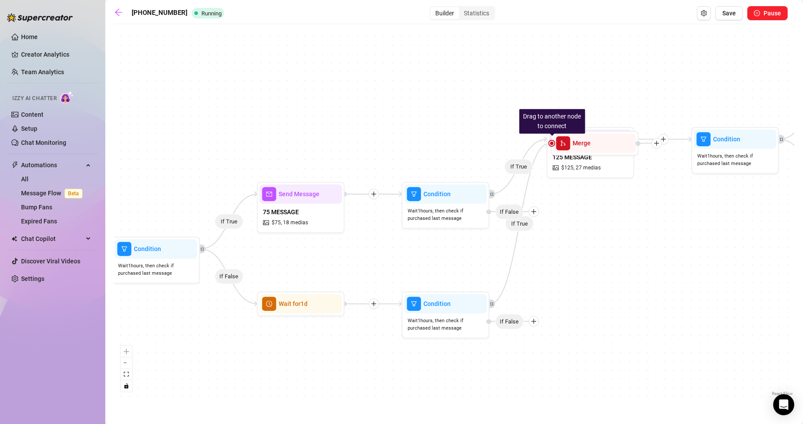
click at [535, 316] on div at bounding box center [533, 321] width 11 height 11
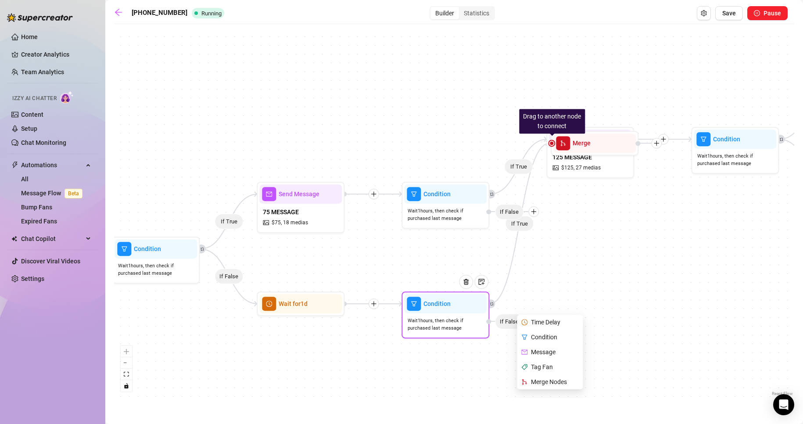
click at [557, 350] on div "Message" at bounding box center [551, 351] width 64 height 15
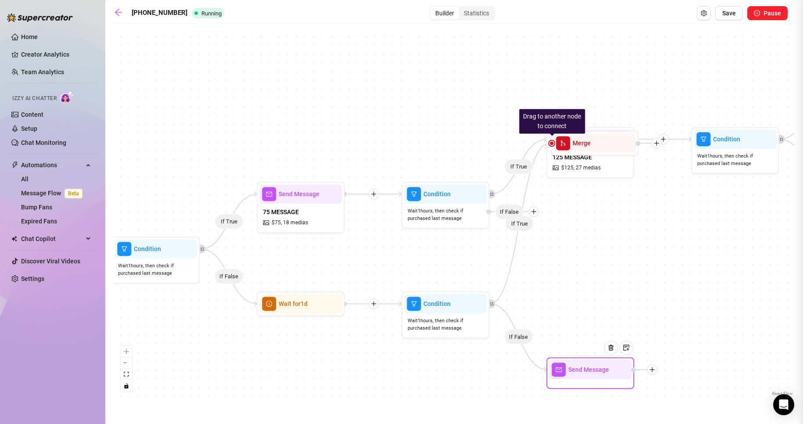
type textarea "Write your message here"
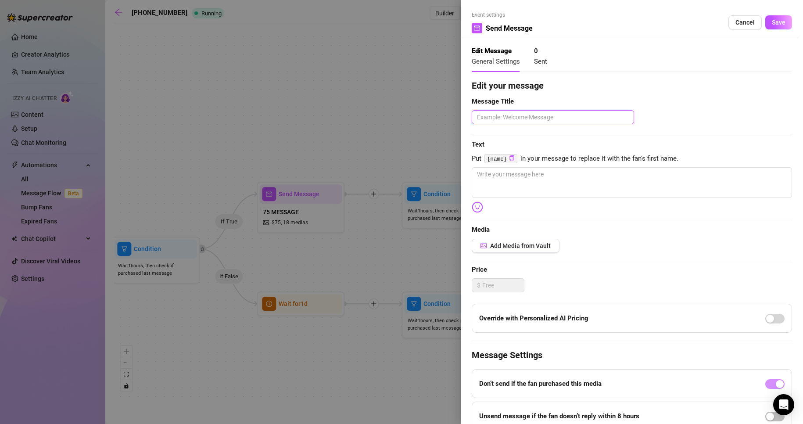
click at [525, 110] on textarea at bounding box center [553, 117] width 162 height 14
drag, startPoint x: 727, startPoint y: 26, endPoint x: 714, endPoint y: 44, distance: 22.6
click at [728, 25] on button "Cancel" at bounding box center [744, 22] width 33 height 14
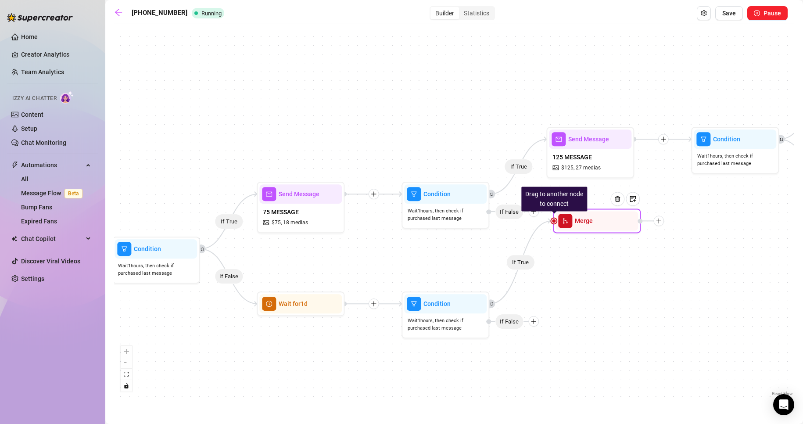
drag, startPoint x: 604, startPoint y: 143, endPoint x: 602, endPoint y: 230, distance: 87.3
click at [602, 228] on div at bounding box center [620, 205] width 38 height 45
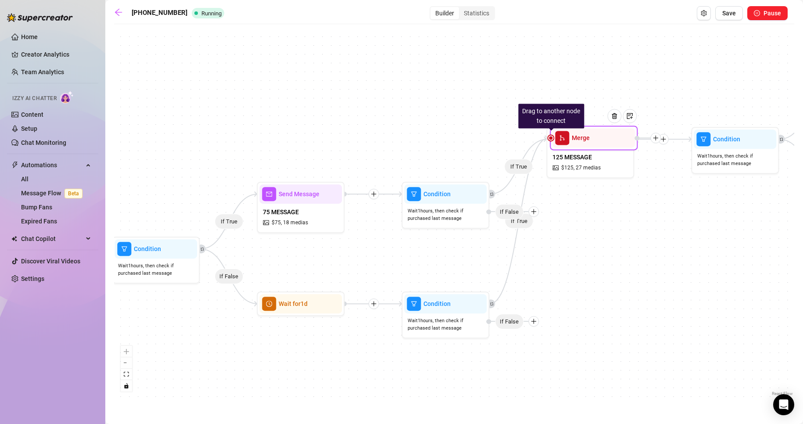
drag, startPoint x: 552, startPoint y: 234, endPoint x: 553, endPoint y: 141, distance: 93.4
click at [553, 141] on div "Merge" at bounding box center [593, 137] width 82 height 19
click at [646, 231] on div "If True If False If True If True If False If True Drag to another node to conne…" at bounding box center [454, 213] width 680 height 369
drag, startPoint x: 502, startPoint y: 284, endPoint x: 508, endPoint y: 310, distance: 26.6
click at [508, 310] on div "If True If False If True If True If False If True Drag to another node to conne…" at bounding box center [454, 213] width 680 height 369
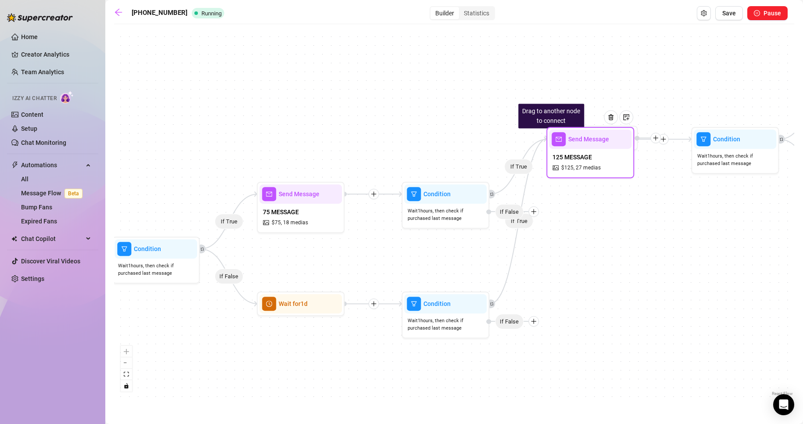
drag, startPoint x: 604, startPoint y: 142, endPoint x: 612, endPoint y: 190, distance: 48.9
click at [612, 146] on div at bounding box center [614, 123] width 38 height 45
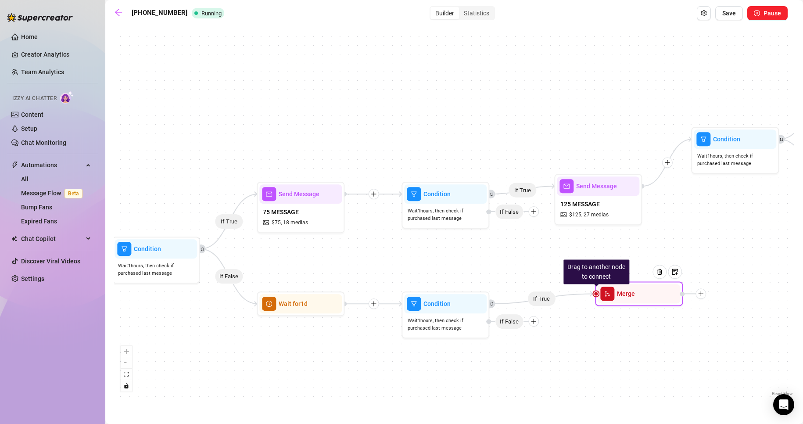
drag, startPoint x: 596, startPoint y: 141, endPoint x: 605, endPoint y: 205, distance: 64.3
click at [637, 297] on div "Merge" at bounding box center [638, 293] width 82 height 19
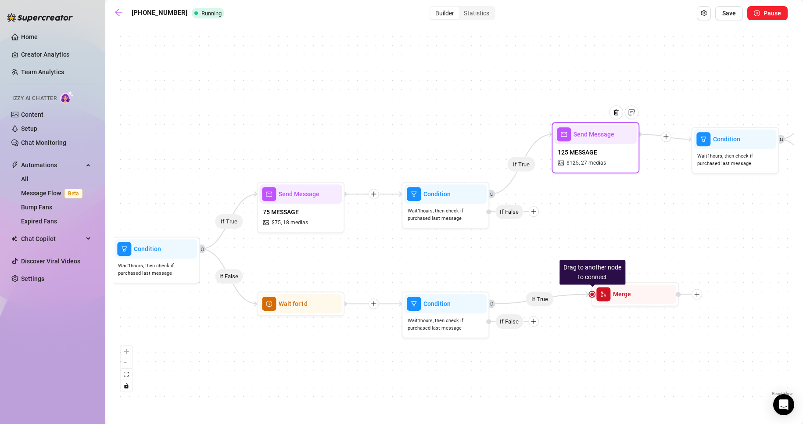
drag, startPoint x: 602, startPoint y: 197, endPoint x: 599, endPoint y: 143, distance: 53.1
click at [599, 143] on div "Send Message 125 MESSAGE $ 125 , 27 medias" at bounding box center [595, 147] width 88 height 51
click at [647, 205] on div "If True If False If True If True If False If True Drag to another node to conne…" at bounding box center [454, 213] width 680 height 369
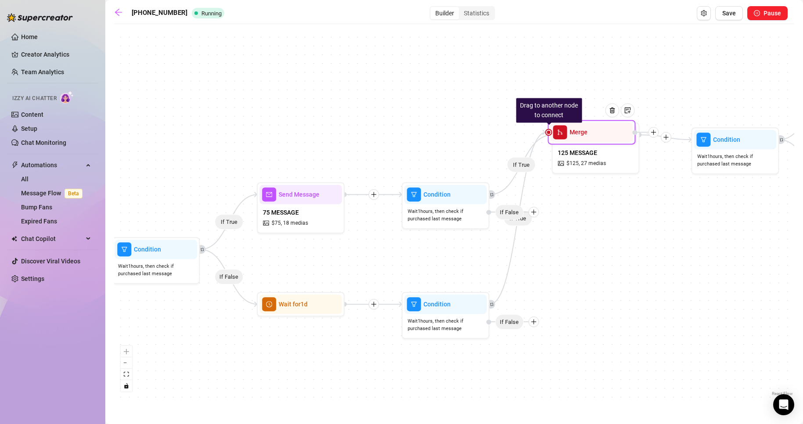
drag, startPoint x: 652, startPoint y: 298, endPoint x: 612, endPoint y: 135, distance: 167.6
click at [612, 135] on div at bounding box center [615, 116] width 38 height 45
click at [733, 21] on div "[PHONE_NUMBER] Running Builder Statistics Save Pause If True If False If True I…" at bounding box center [454, 201] width 680 height 391
click at [732, 15] on span "Save" at bounding box center [729, 13] width 14 height 7
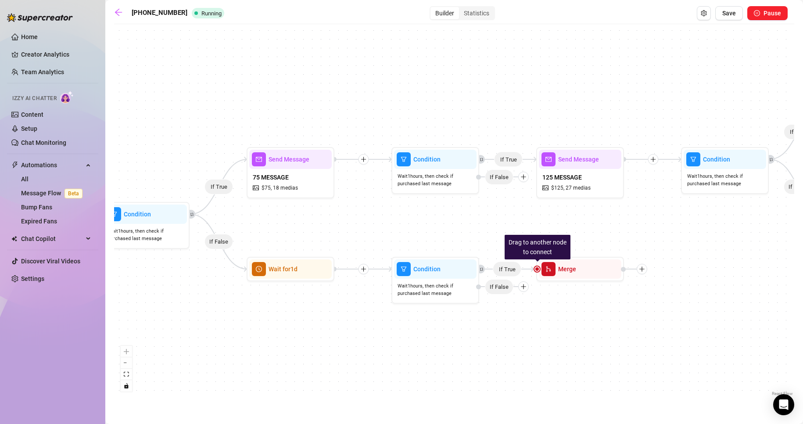
drag, startPoint x: 508, startPoint y: 190, endPoint x: 570, endPoint y: 240, distance: 80.2
click at [570, 240] on div "If True If True If False If True If True If False Drag to another node to conne…" at bounding box center [454, 213] width 680 height 369
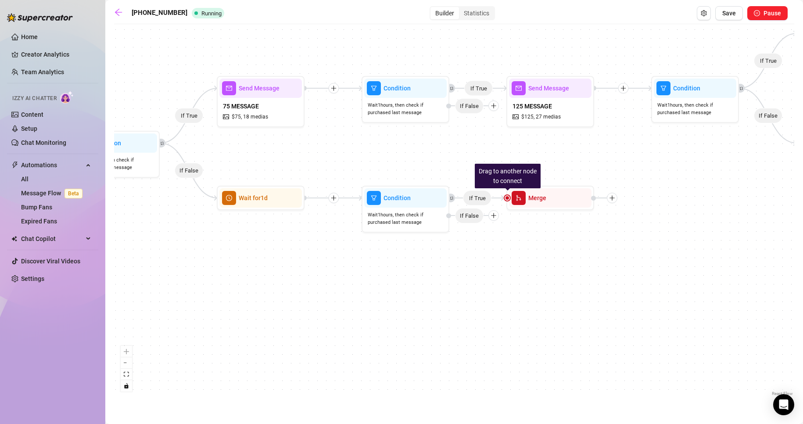
drag, startPoint x: 589, startPoint y: 290, endPoint x: 567, endPoint y: 269, distance: 30.1
click at [567, 269] on div "If True If True If False If True If True If False Drag to another node to conne…" at bounding box center [454, 213] width 680 height 369
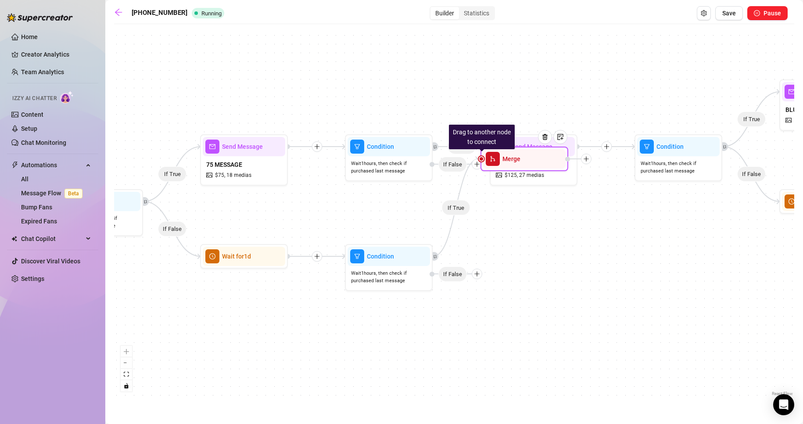
drag, startPoint x: 559, startPoint y: 257, endPoint x: 564, endPoint y: 158, distance: 99.3
click at [564, 158] on div "Merge" at bounding box center [524, 158] width 82 height 19
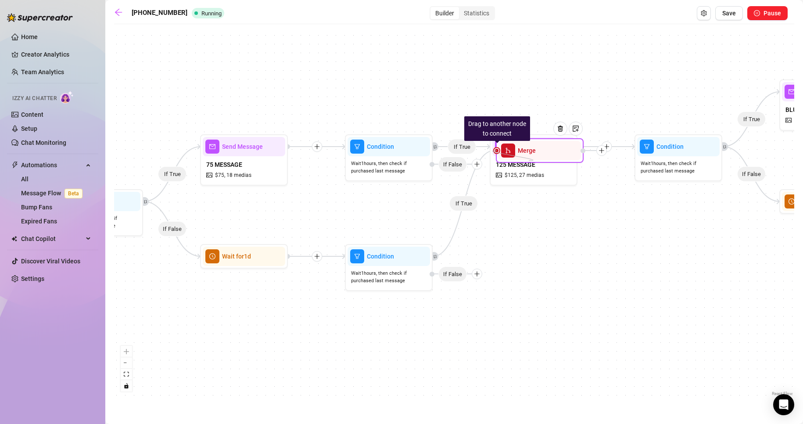
drag, startPoint x: 498, startPoint y: 152, endPoint x: 529, endPoint y: 161, distance: 31.8
click at [529, 161] on div "Drag to another node to connect Merge" at bounding box center [540, 150] width 88 height 25
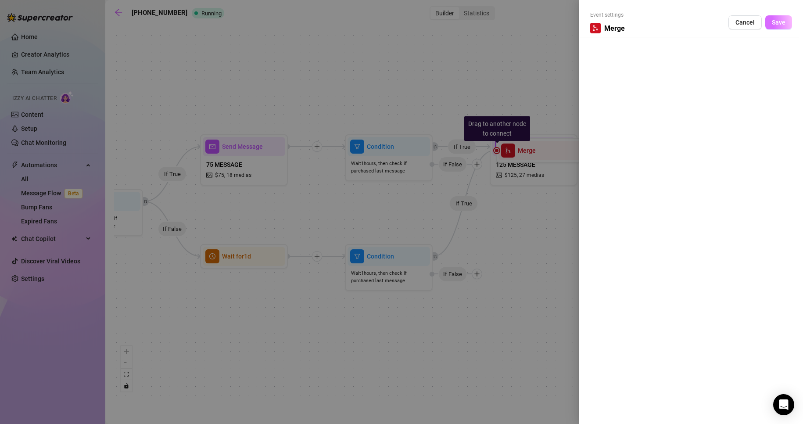
click at [779, 27] on button "Save" at bounding box center [778, 22] width 27 height 14
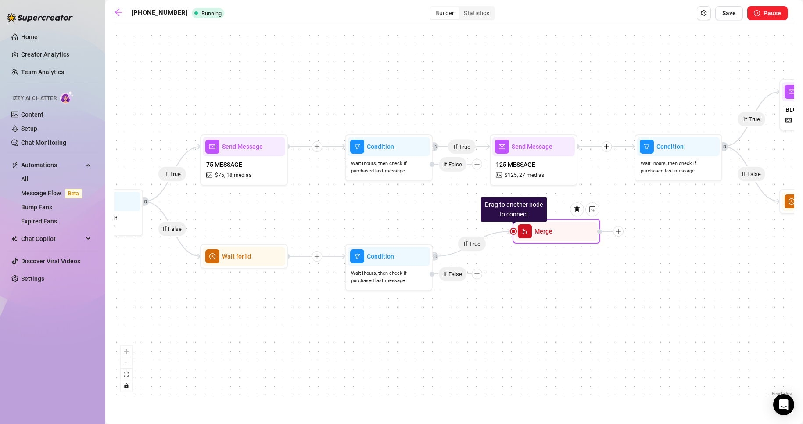
drag, startPoint x: 545, startPoint y: 157, endPoint x: 564, endPoint y: 238, distance: 82.8
drag, startPoint x: 508, startPoint y: 231, endPoint x: 507, endPoint y: 223, distance: 8.5
click at [446, 217] on div "If True If True If False If True If True If False Drag to another node to conne…" at bounding box center [106, 263] width 680 height 369
click at [511, 230] on div at bounding box center [513, 231] width 5 height 5
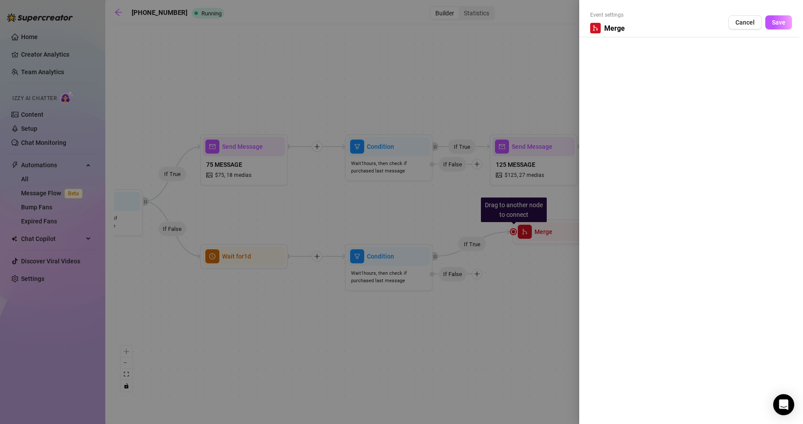
click at [511, 231] on div at bounding box center [401, 212] width 803 height 424
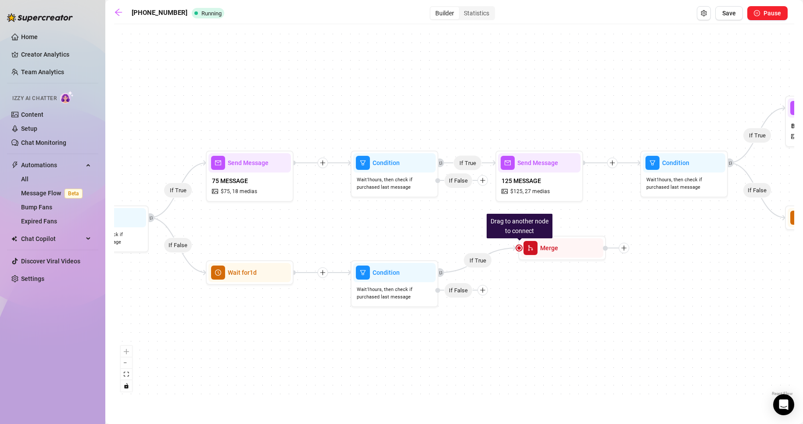
drag, startPoint x: 489, startPoint y: 149, endPoint x: 494, endPoint y: 159, distance: 11.0
click at [494, 159] on div "If True If True If False If True If True If False Drag to another node to conne…" at bounding box center [454, 213] width 680 height 369
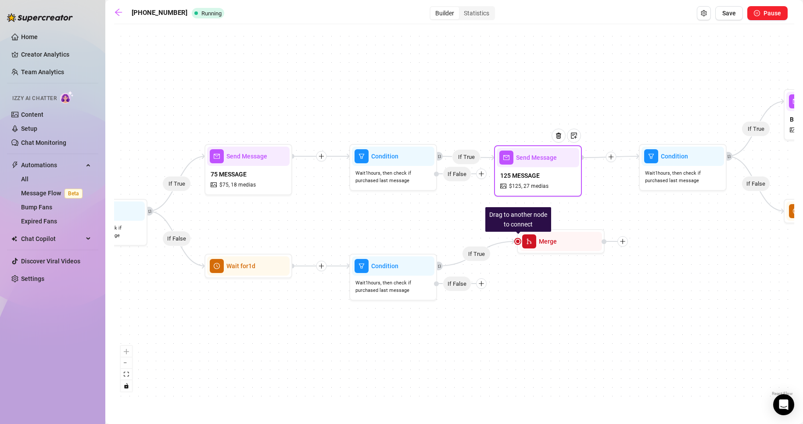
click at [495, 156] on div "Send Message 125 MESSAGE $ 125 , 27 medias" at bounding box center [538, 170] width 88 height 51
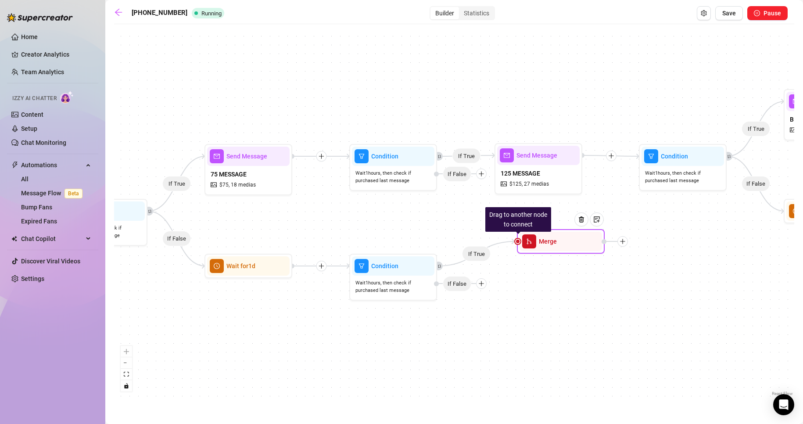
click at [518, 242] on div at bounding box center [517, 241] width 5 height 5
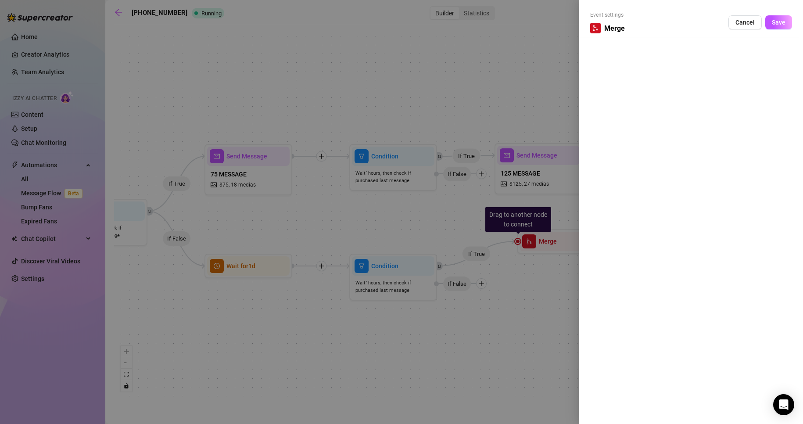
click at [518, 241] on div at bounding box center [401, 212] width 803 height 424
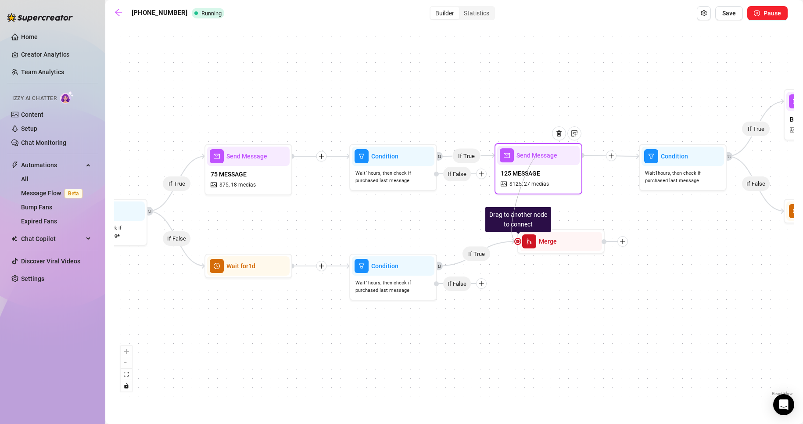
drag, startPoint x: 516, startPoint y: 240, endPoint x: 536, endPoint y: 159, distance: 84.1
click at [450, 159] on div "Drag to another node to connect Merge Condition Wait 1 hours, then check if pur…" at bounding box center [110, 273] width 680 height 369
drag, startPoint x: 516, startPoint y: 240, endPoint x: 528, endPoint y: 164, distance: 76.4
click at [450, 164] on div "Drag to another node to connect Merge Condition Wait 1 hours, then check if pur…" at bounding box center [110, 273] width 680 height 369
click at [700, 265] on div "If True If True If False If True If True If False Drag to another node to conne…" at bounding box center [454, 213] width 680 height 369
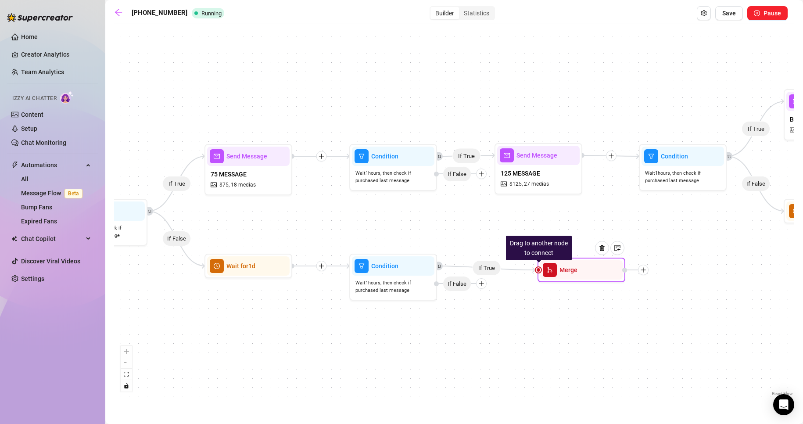
drag, startPoint x: 605, startPoint y: 244, endPoint x: 627, endPoint y: 277, distance: 39.8
click at [627, 275] on div at bounding box center [635, 270] width 26 height 11
drag, startPoint x: 537, startPoint y: 272, endPoint x: 538, endPoint y: 249, distance: 22.8
click at [530, 197] on div "If True If True If False If True If True If False Drag to another node to conne…" at bounding box center [454, 213] width 680 height 369
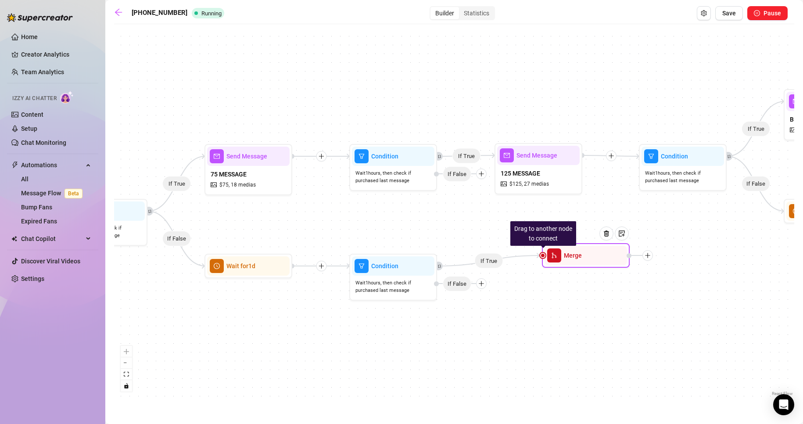
drag, startPoint x: 557, startPoint y: 276, endPoint x: 560, endPoint y: 261, distance: 16.1
click at [560, 261] on span "merge" at bounding box center [554, 255] width 14 height 14
click at [604, 235] on img at bounding box center [606, 233] width 7 height 7
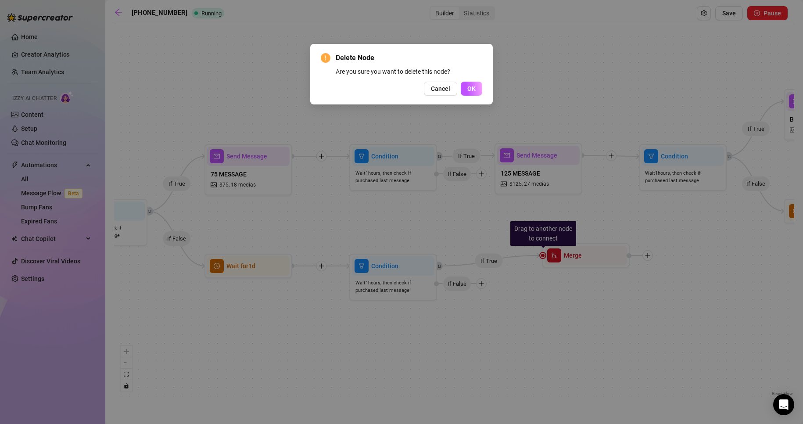
click at [476, 89] on button "OK" at bounding box center [471, 89] width 21 height 14
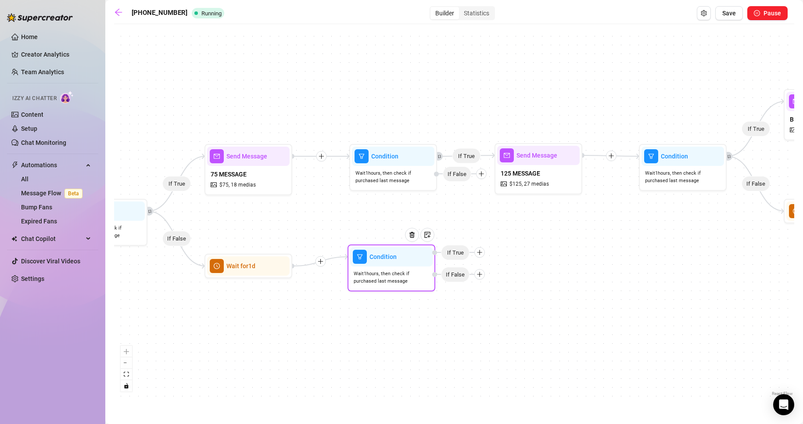
drag, startPoint x: 488, startPoint y: 254, endPoint x: 477, endPoint y: 252, distance: 11.5
click at [477, 252] on icon "plus" at bounding box center [479, 252] width 6 height 6
click at [453, 250] on span "If True" at bounding box center [452, 252] width 29 height 15
click at [476, 255] on icon "plus" at bounding box center [477, 252] width 6 height 6
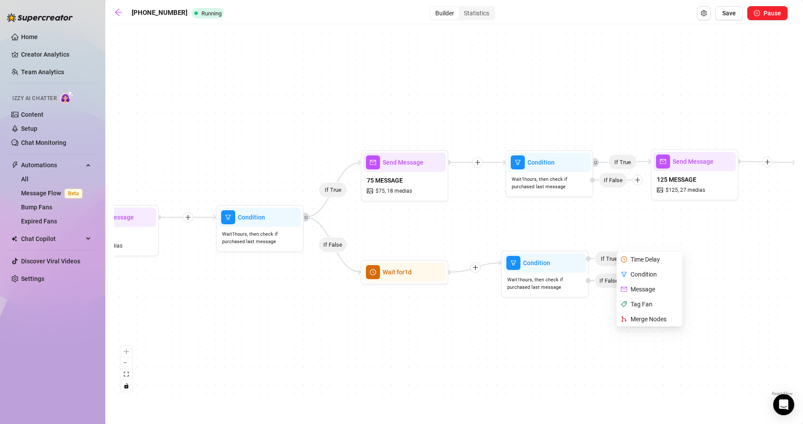
drag, startPoint x: 334, startPoint y: 325, endPoint x: 490, endPoint y: 331, distance: 156.3
click at [490, 331] on div "If True If False If True If True If False Condition Wait 1 hours, then check if…" at bounding box center [454, 213] width 680 height 369
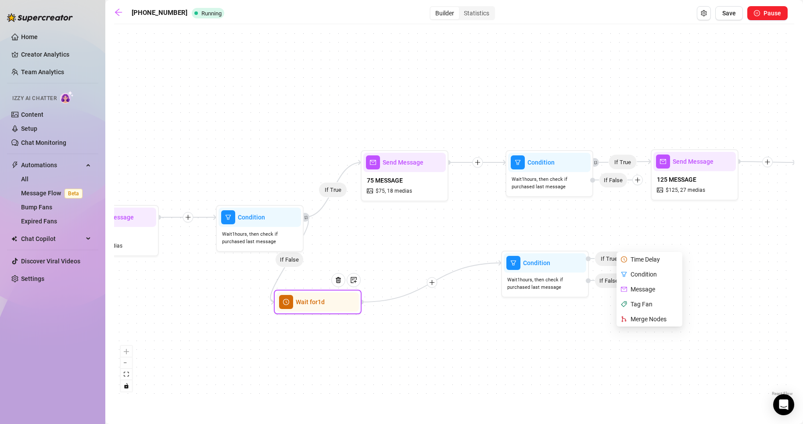
drag, startPoint x: 422, startPoint y: 277, endPoint x: 330, endPoint y: 308, distance: 96.7
click at [330, 308] on div at bounding box center [341, 286] width 38 height 45
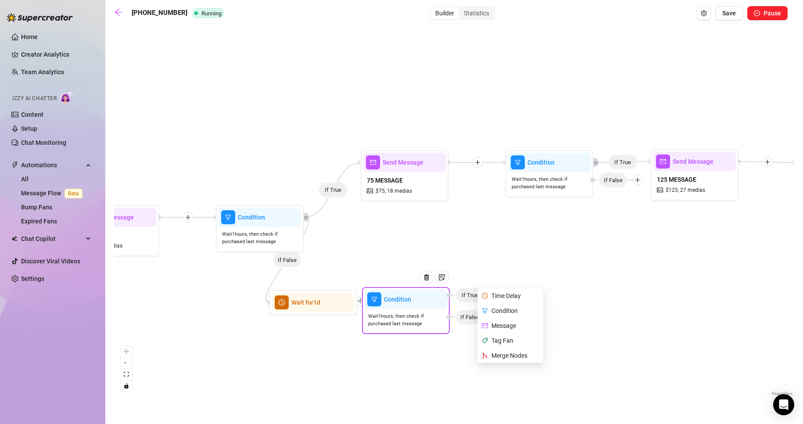
drag, startPoint x: 522, startPoint y: 289, endPoint x: 465, endPoint y: 324, distance: 67.3
click at [394, 322] on span "Wait 1 hours, then check if purchased last message" at bounding box center [405, 319] width 75 height 15
click at [507, 354] on div "Merge Nodes" at bounding box center [511, 354] width 64 height 15
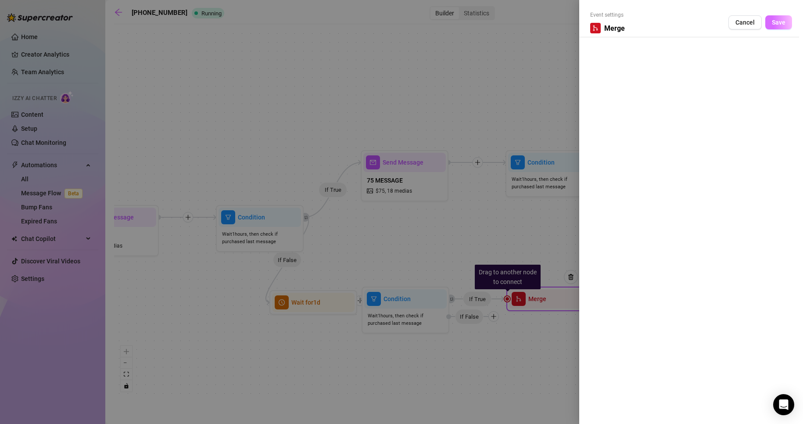
click at [776, 27] on button "Save" at bounding box center [778, 22] width 27 height 14
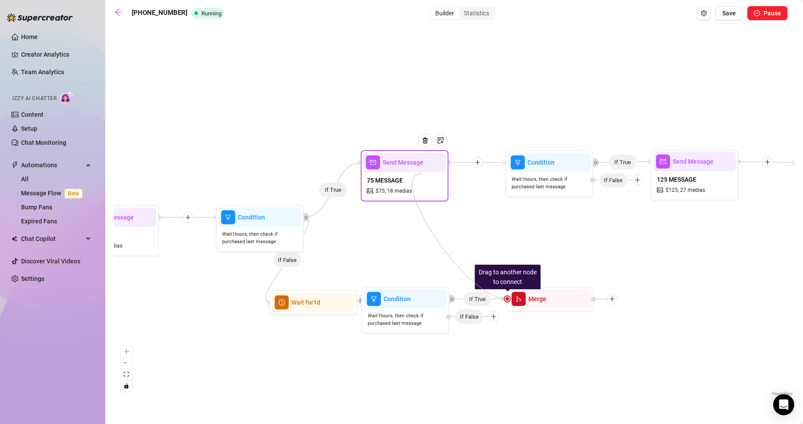
drag, startPoint x: 509, startPoint y: 300, endPoint x: 422, endPoint y: 173, distance: 153.7
click at [422, 173] on div "Drag to another node to connect Merge Condition Wait 1 hours, then check if pur…" at bounding box center [266, 279] width 680 height 369
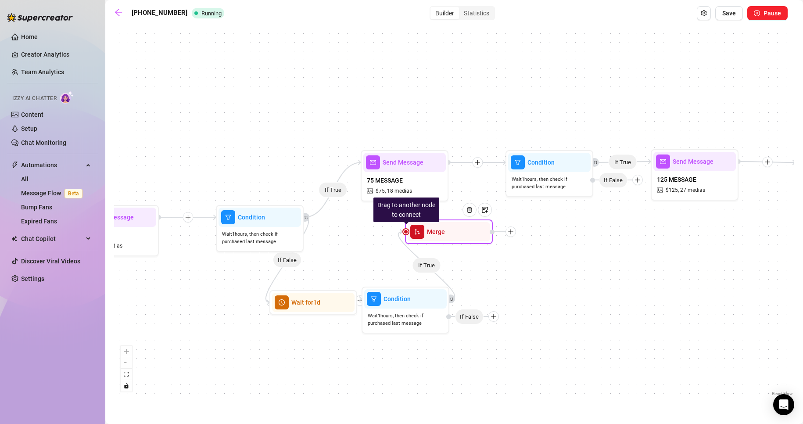
drag, startPoint x: 510, startPoint y: 300, endPoint x: 408, endPoint y: 232, distance: 122.3
click at [408, 232] on div "Merge" at bounding box center [449, 231] width 82 height 19
drag, startPoint x: 405, startPoint y: 233, endPoint x: 395, endPoint y: 182, distance: 52.8
click at [395, 182] on div "Drag to another node to connect Merge Condition Wait 1 hours, then check if pur…" at bounding box center [266, 279] width 680 height 369
drag, startPoint x: 405, startPoint y: 231, endPoint x: 360, endPoint y: 163, distance: 81.6
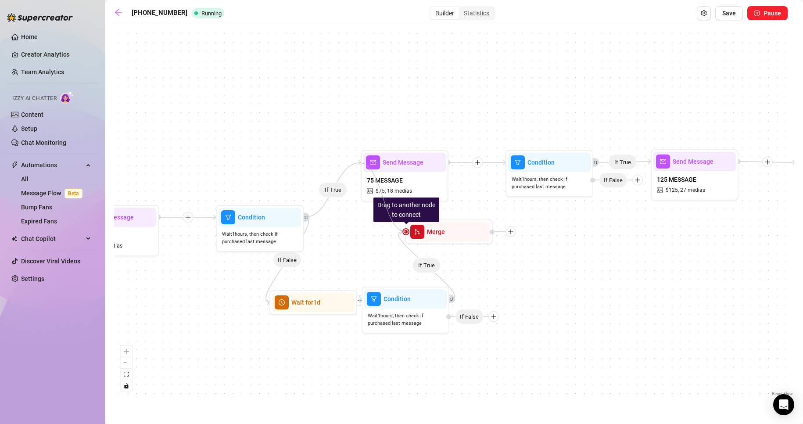
click at [360, 163] on div "If True If False If True If True If False If True Drag to another node to conne…" at bounding box center [266, 279] width 680 height 369
drag, startPoint x: 405, startPoint y: 232, endPoint x: 449, endPoint y: 160, distance: 84.0
click at [449, 160] on div "If True If False If True If True If False If True Drag to another node to conne…" at bounding box center [266, 279] width 680 height 369
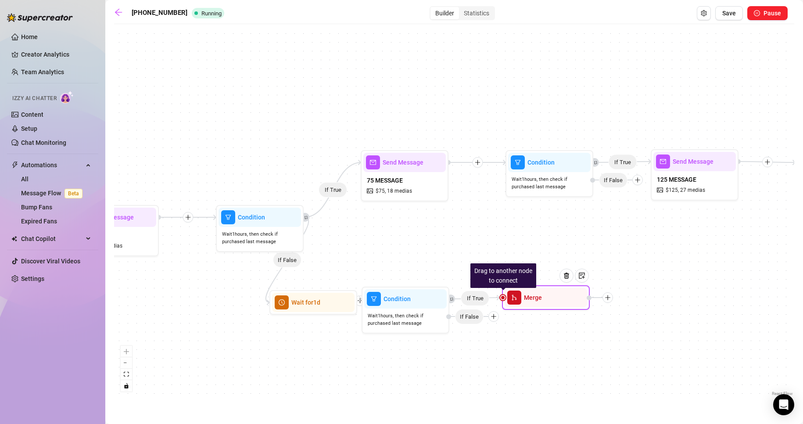
drag, startPoint x: 493, startPoint y: 234, endPoint x: 590, endPoint y: 298, distance: 116.2
click at [590, 298] on div at bounding box center [600, 297] width 26 height 11
drag, startPoint x: 501, startPoint y: 296, endPoint x: 448, endPoint y: 165, distance: 141.3
click at [441, 162] on div "Drag to another node to connect Merge Condition Wait 1 hours, then check if pur…" at bounding box center [266, 279] width 680 height 369
drag, startPoint x: 502, startPoint y: 300, endPoint x: 449, endPoint y: 164, distance: 146.0
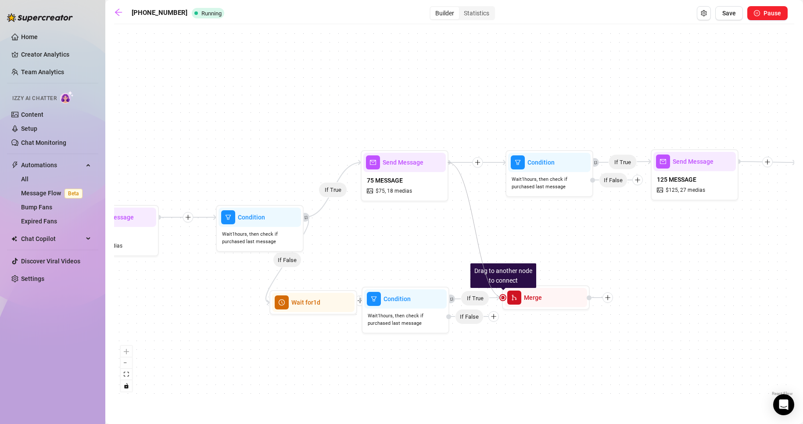
click at [449, 164] on div "If True If False If True If True If False If True Drag to another node to conne…" at bounding box center [266, 279] width 680 height 369
drag, startPoint x: 396, startPoint y: 304, endPoint x: 414, endPoint y: 304, distance: 18.0
click at [414, 304] on div "Condition" at bounding box center [422, 298] width 82 height 19
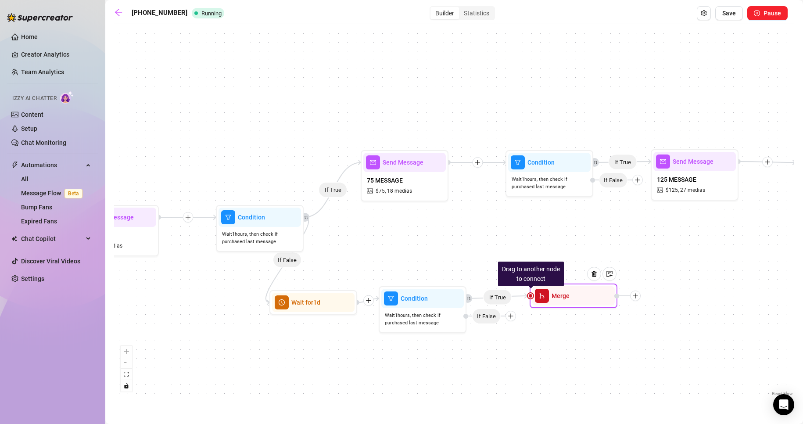
drag, startPoint x: 526, startPoint y: 304, endPoint x: 554, endPoint y: 302, distance: 27.7
click at [554, 302] on div "Merge" at bounding box center [573, 295] width 82 height 19
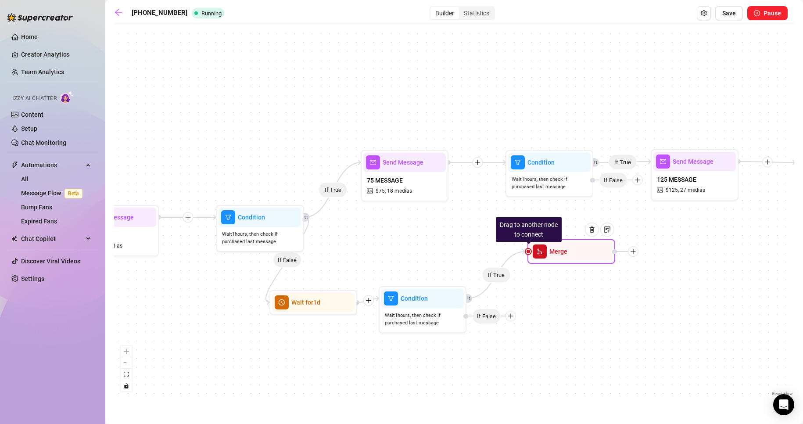
drag, startPoint x: 531, startPoint y: 299, endPoint x: 551, endPoint y: 268, distance: 36.1
click at [530, 258] on div "Merge" at bounding box center [571, 251] width 82 height 19
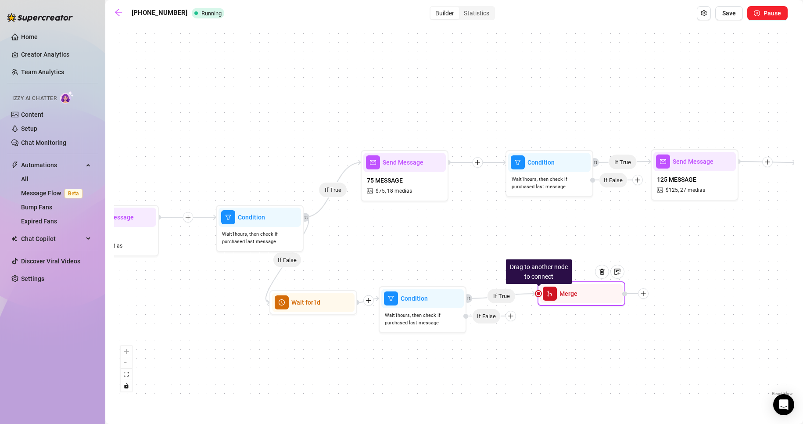
drag, startPoint x: 569, startPoint y: 278, endPoint x: 565, endPoint y: 296, distance: 17.8
click at [565, 296] on span "Merge" at bounding box center [568, 294] width 18 height 10
click at [644, 296] on icon "plus" at bounding box center [643, 293] width 6 height 6
click at [688, 358] on div "Merge Nodes" at bounding box center [687, 354] width 64 height 15
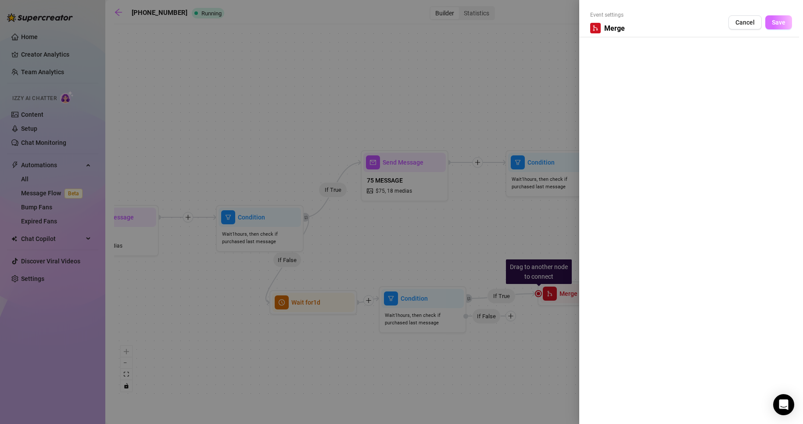
click at [778, 23] on span "Save" at bounding box center [779, 22] width 14 height 7
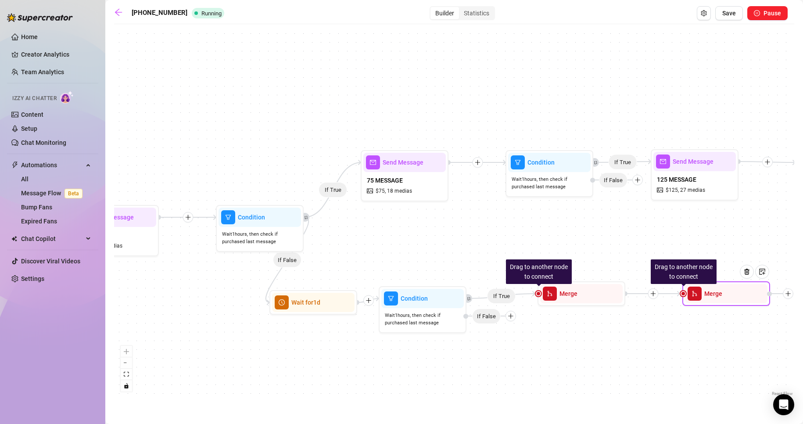
click at [754, 274] on div at bounding box center [750, 278] width 38 height 45
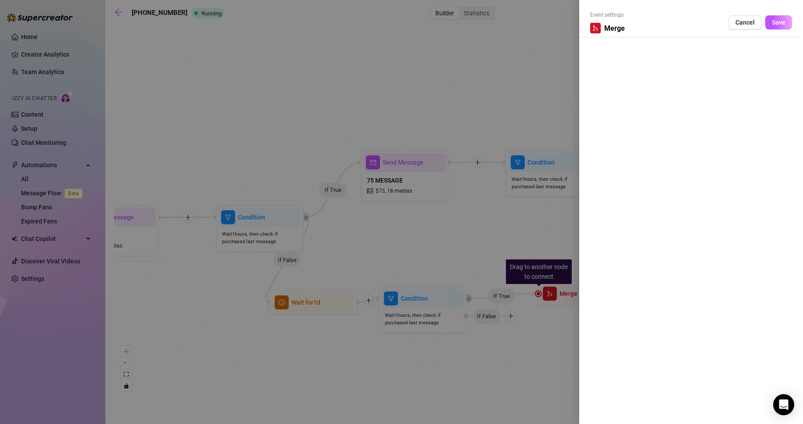
click at [736, 30] on div "Event settings Merge Cancel Save" at bounding box center [691, 24] width 202 height 26
click at [740, 22] on span "Cancel" at bounding box center [744, 22] width 19 height 7
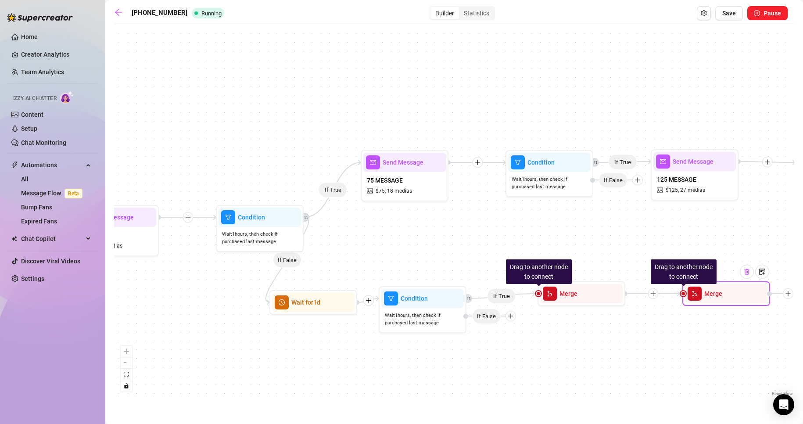
click at [746, 269] on img at bounding box center [746, 271] width 7 height 7
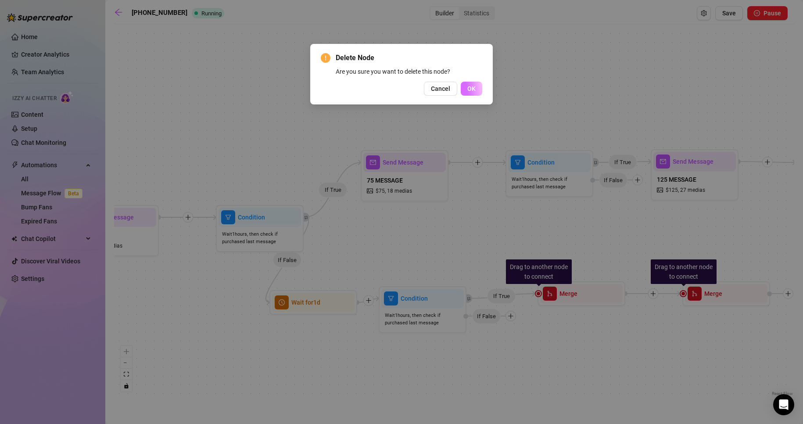
click at [468, 85] on span "OK" at bounding box center [471, 88] width 8 height 7
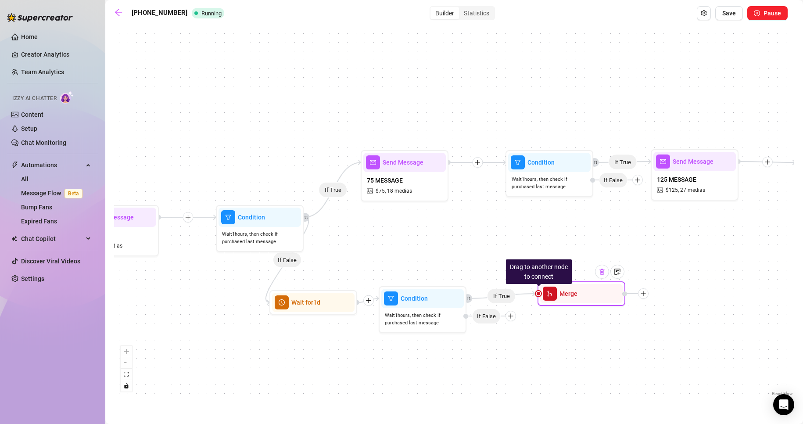
click at [605, 278] on div at bounding box center [602, 272] width 14 height 14
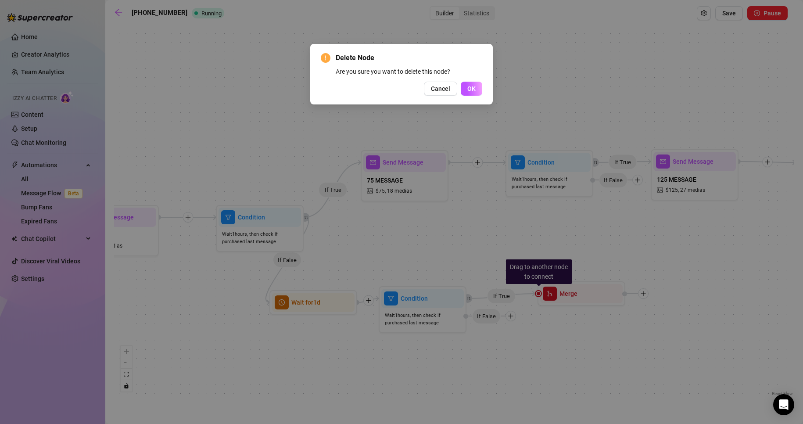
click at [471, 89] on span "OK" at bounding box center [471, 88] width 8 height 7
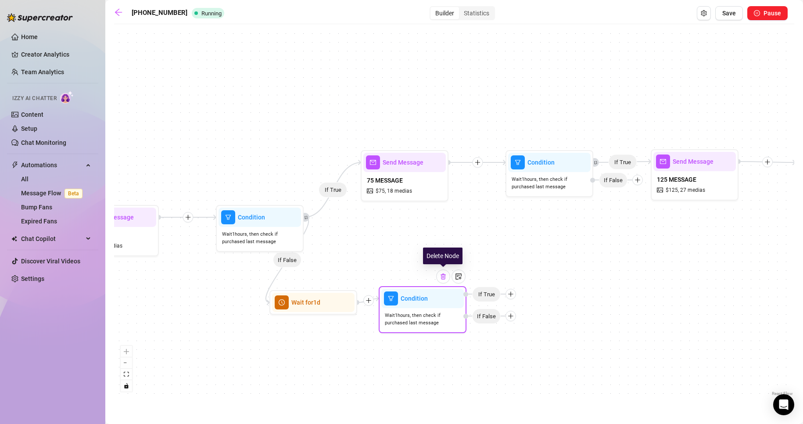
click at [443, 277] on img at bounding box center [443, 276] width 7 height 7
click at [436, 274] on div at bounding box center [443, 276] width 14 height 14
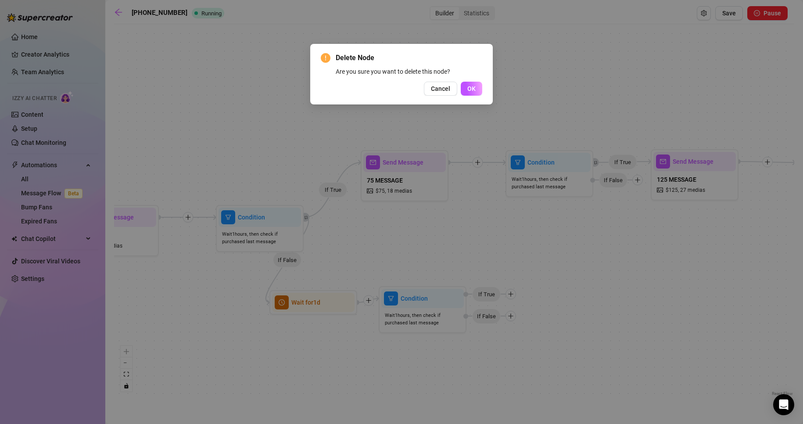
click at [471, 96] on div "Delete Node Are you sure you want to delete this node? Cancel OK" at bounding box center [401, 74] width 182 height 61
click at [465, 96] on div "Delete Node Are you sure you want to delete this node? Cancel OK" at bounding box center [401, 74] width 182 height 61
click at [478, 93] on button "OK" at bounding box center [471, 89] width 21 height 14
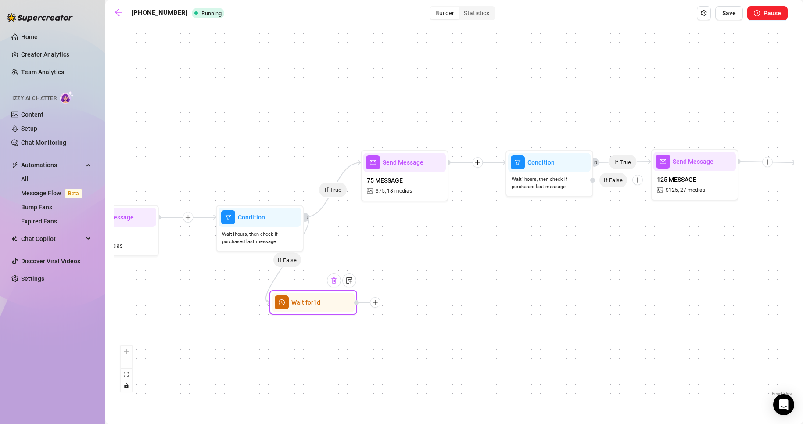
click at [339, 284] on div at bounding box center [334, 280] width 14 height 14
click at [338, 279] on div at bounding box center [334, 280] width 14 height 14
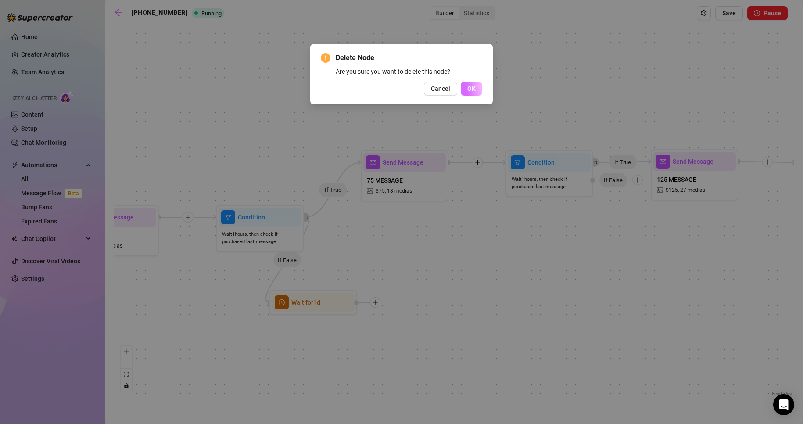
drag, startPoint x: 469, startPoint y: 76, endPoint x: 473, endPoint y: 86, distance: 10.3
click at [469, 77] on div "Delete Node Are you sure you want to delete this node? Cancel OK" at bounding box center [401, 74] width 161 height 43
click at [473, 86] on span "OK" at bounding box center [471, 88] width 8 height 7
